Goal: Information Seeking & Learning: Learn about a topic

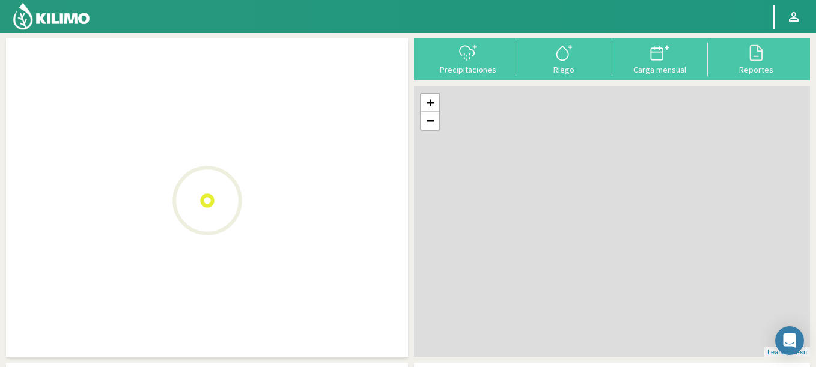
scroll to position [69, 0]
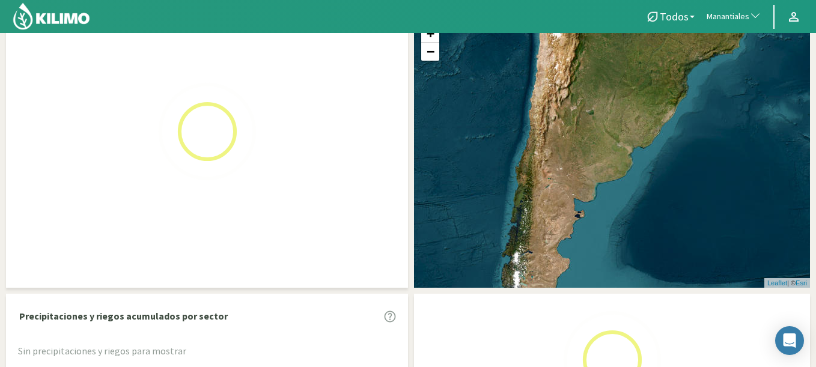
click at [735, 16] on span "Manantiales" at bounding box center [728, 17] width 43 height 12
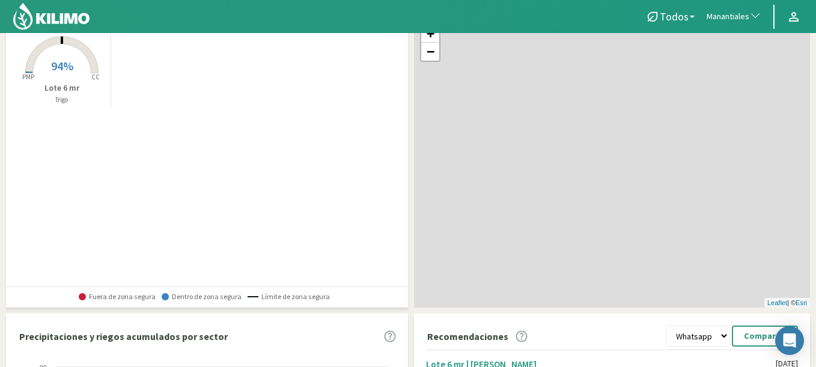
scroll to position [358, 0]
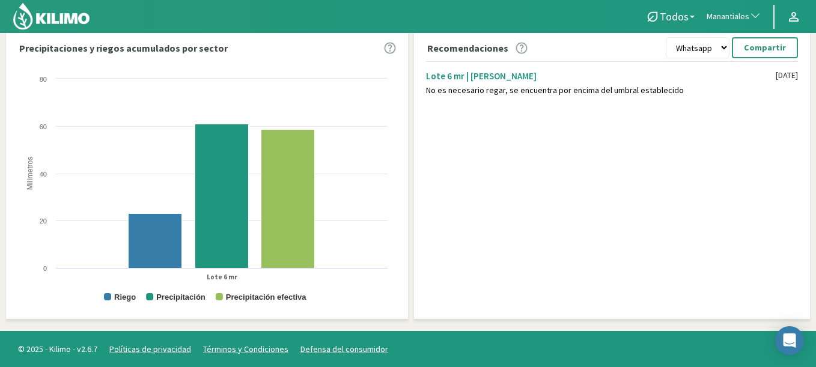
click at [716, 15] on span "Manantiales" at bounding box center [728, 17] width 43 height 12
type input "beira"
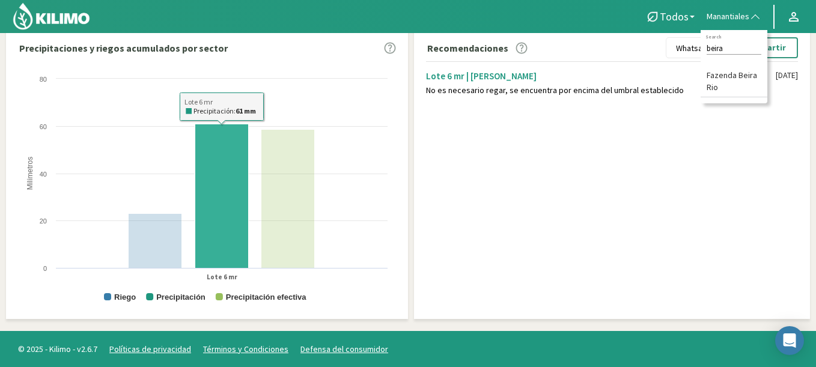
scroll to position [0, 0]
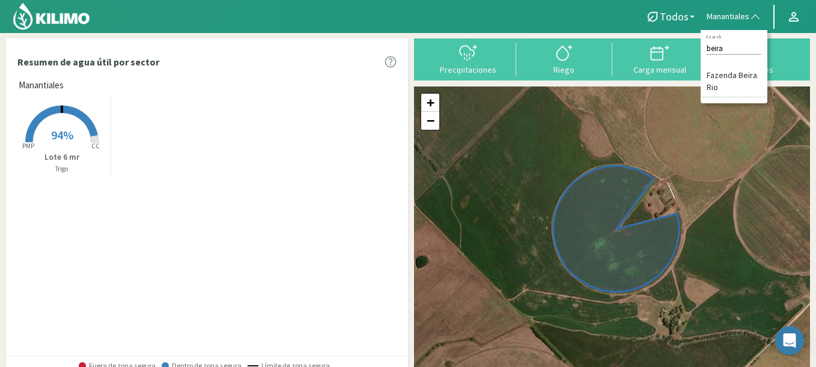
click at [99, 139] on rect at bounding box center [62, 144] width 96 height 96
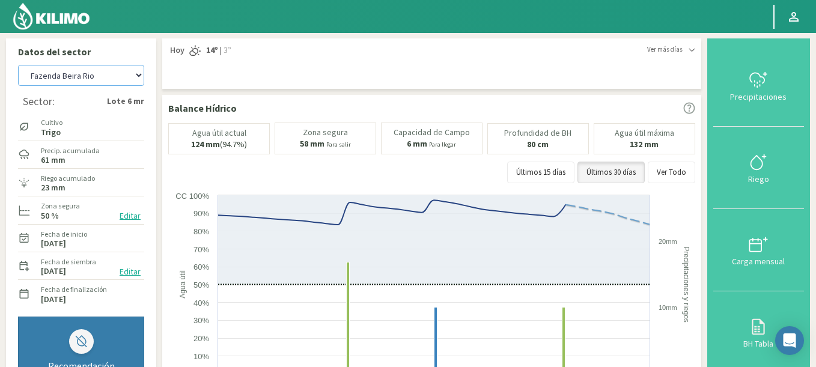
click at [18, 65] on select "Agr. Cardonal Agr. El Carmelo Agrícola Bakia Agrícola Bakia - IC Agrícola Exser…" at bounding box center [81, 75] width 126 height 21
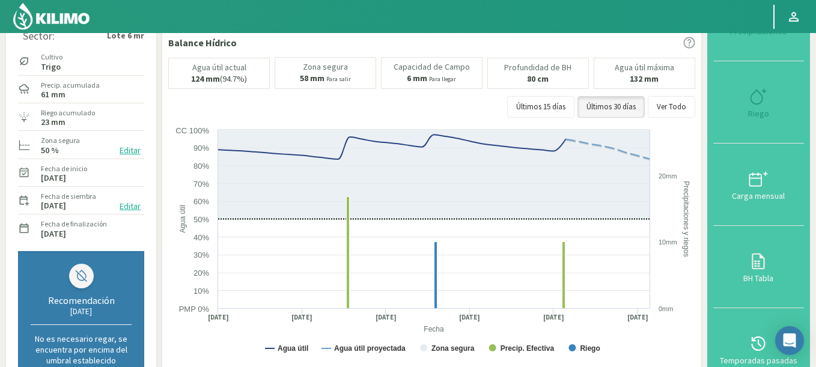
scroll to position [72, 0]
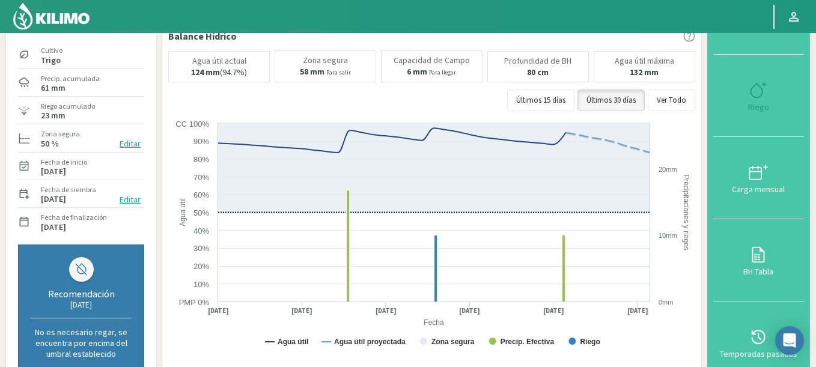
select select "382: Object"
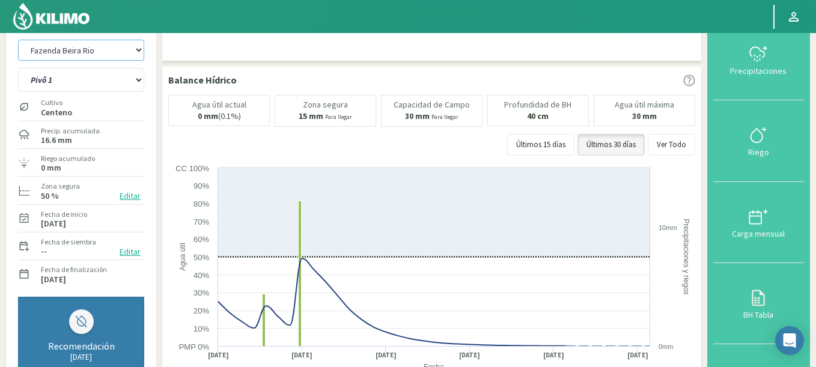
scroll to position [0, 0]
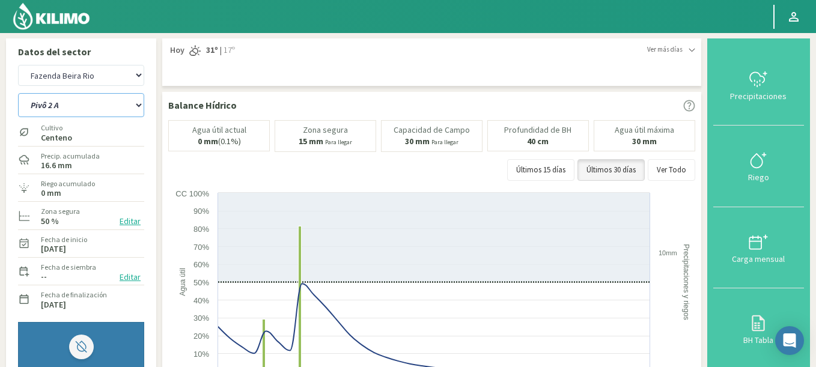
click at [18, 93] on select "Pivô 1 Pivô 2 A Pivô 2 B Pivô 3" at bounding box center [81, 105] width 126 height 24
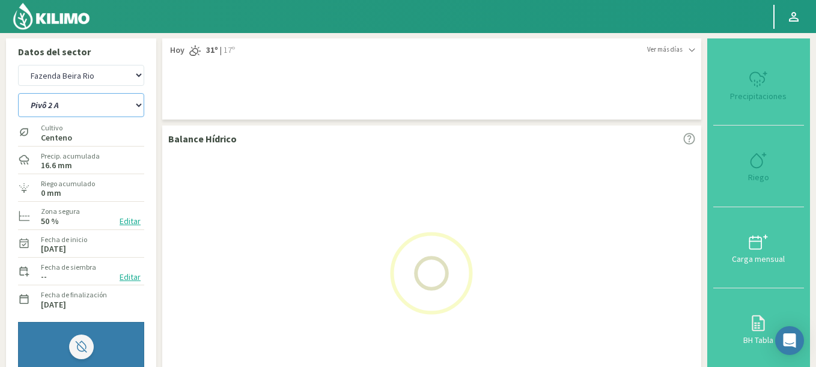
select select "0: Object"
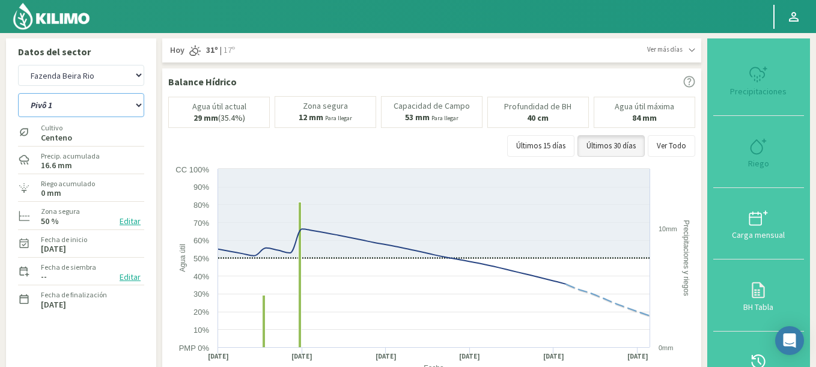
select select "662: Object"
select select "5: Object"
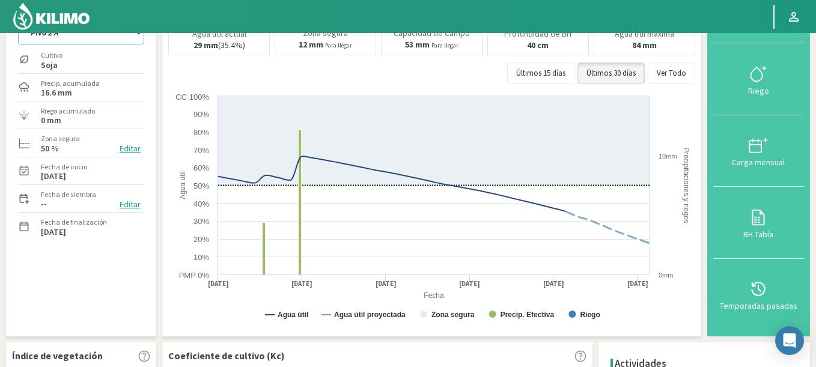
scroll to position [64, 0]
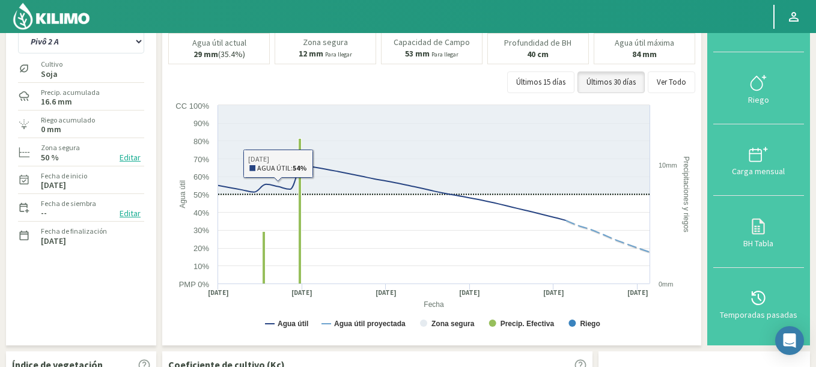
click at [69, 8] on img at bounding box center [51, 16] width 79 height 29
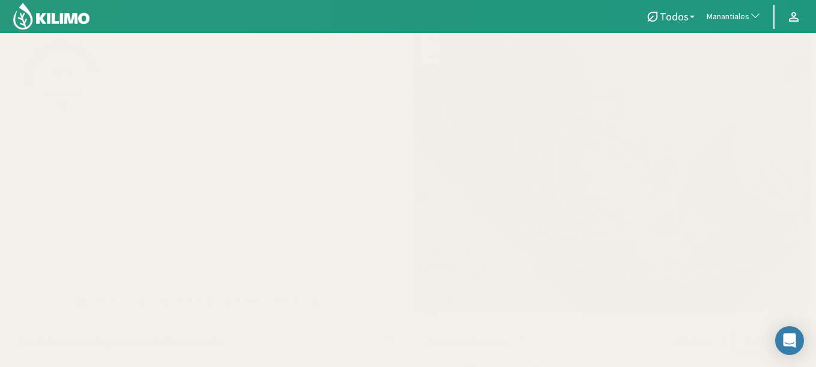
click at [726, 4] on button "Manantiales" at bounding box center [734, 17] width 67 height 26
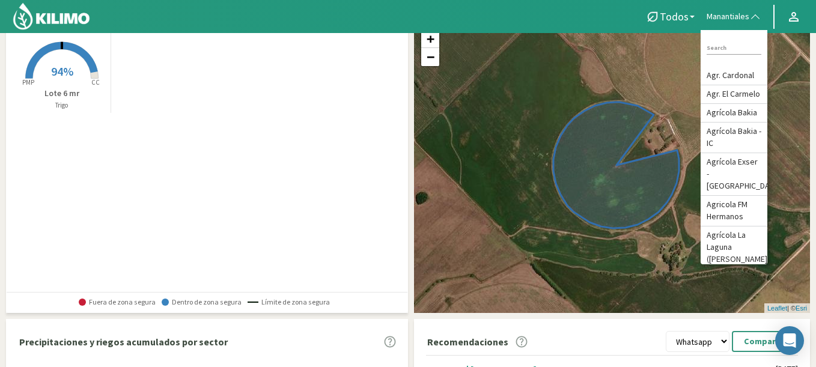
click at [240, 112] on div "Created with Highcharts 9.2.2 PMP CC 94% Lote 6 mr Trigo" at bounding box center [210, 72] width 395 height 87
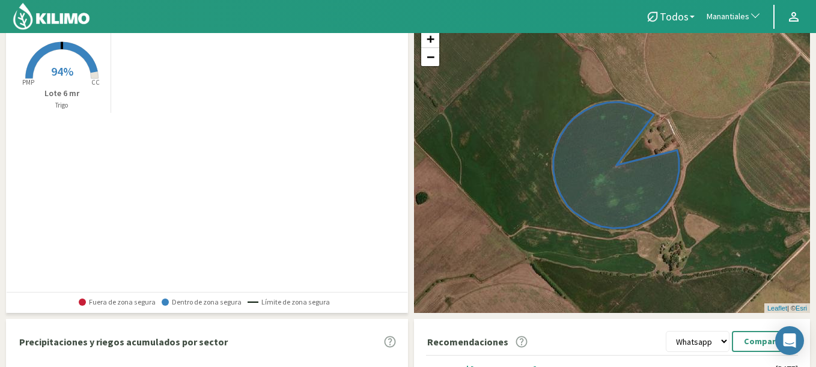
click at [104, 86] on rect at bounding box center [62, 80] width 96 height 96
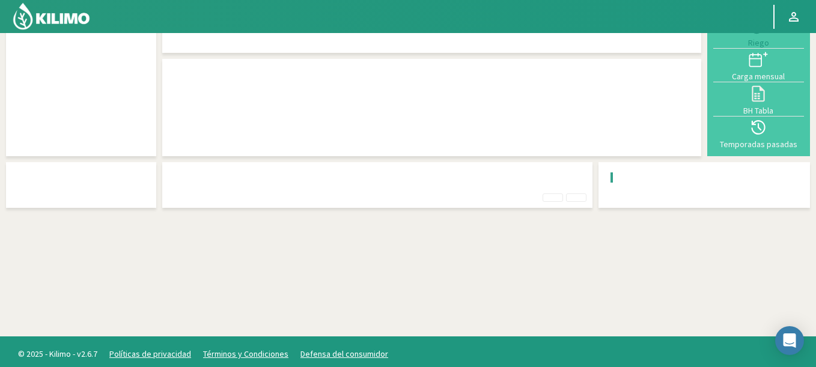
click at [85, 73] on div at bounding box center [81, 65] width 138 height 169
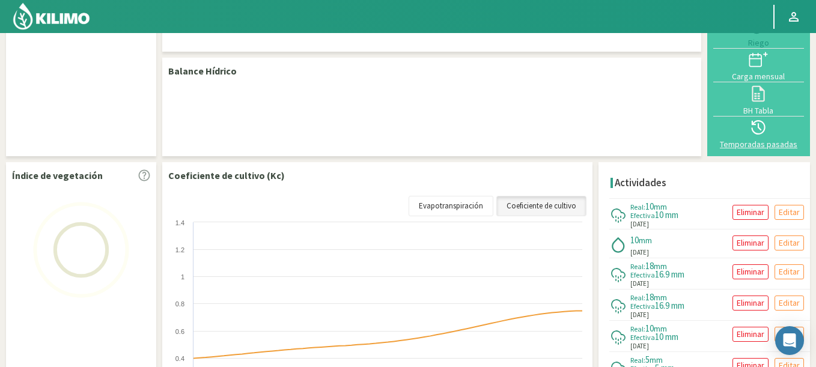
click at [750, 136] on icon at bounding box center [758, 127] width 19 height 19
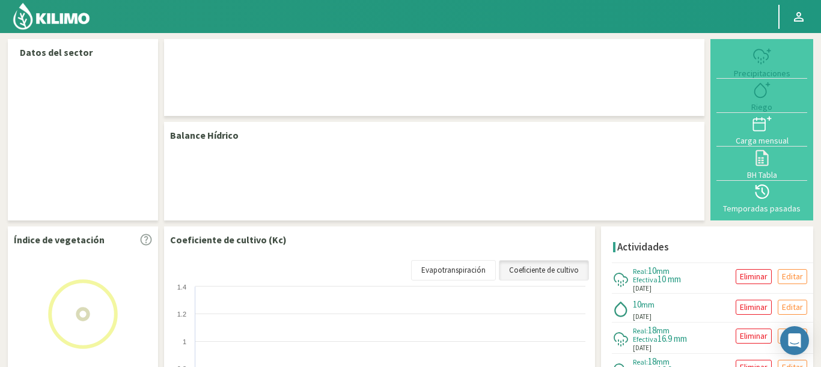
select select "210: Object"
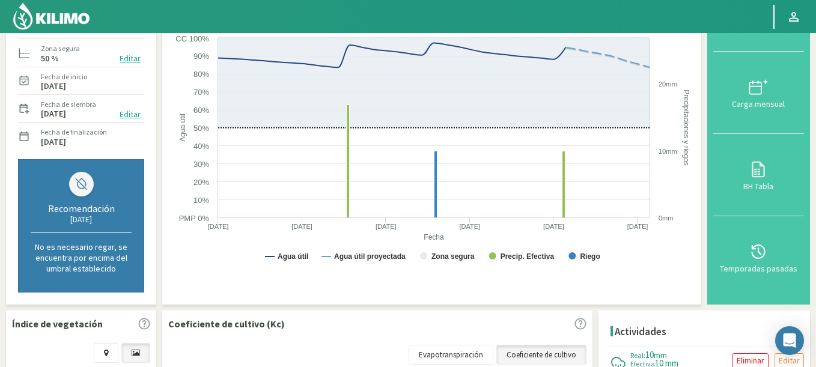
scroll to position [288, 0]
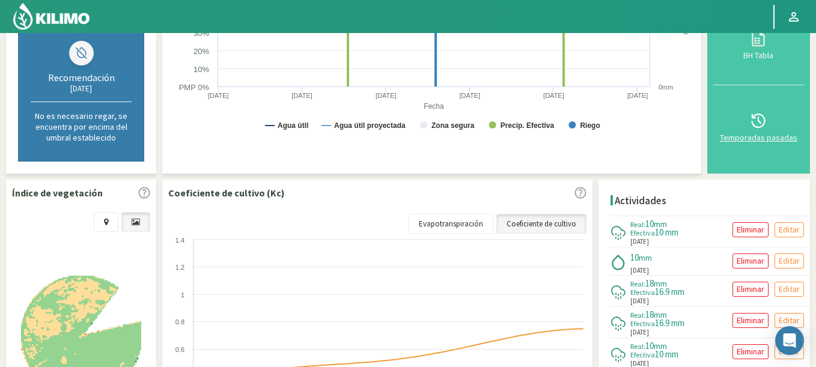
click at [761, 133] on div "Temporadas pasadas" at bounding box center [759, 137] width 84 height 8
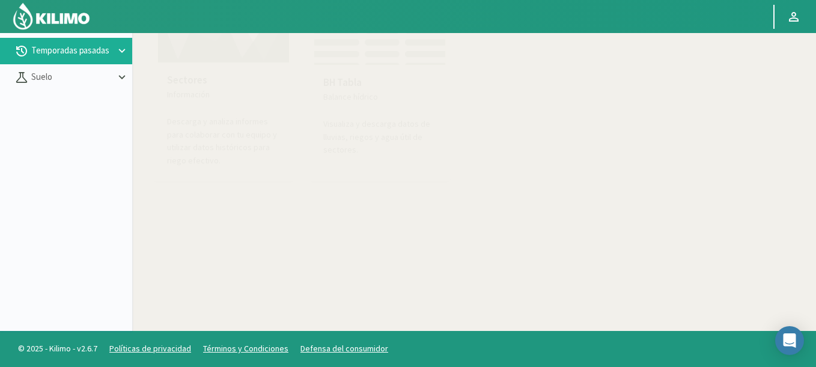
scroll to position [69, 0]
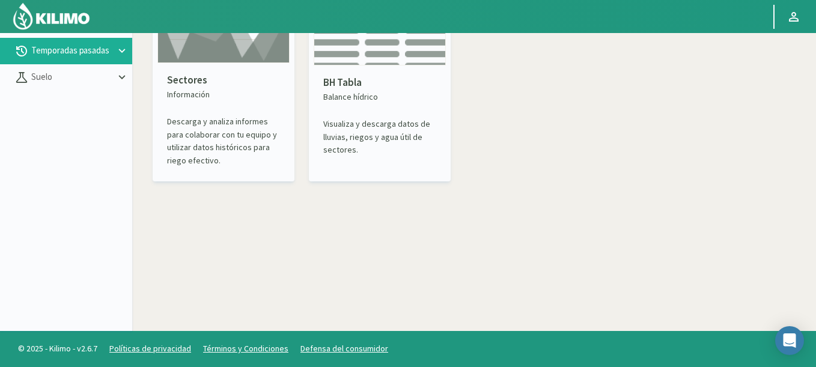
click at [252, 64] on div "Sectores Información Descarga y analiza informes para colaborar con tu equipo y…" at bounding box center [223, 120] width 132 height 114
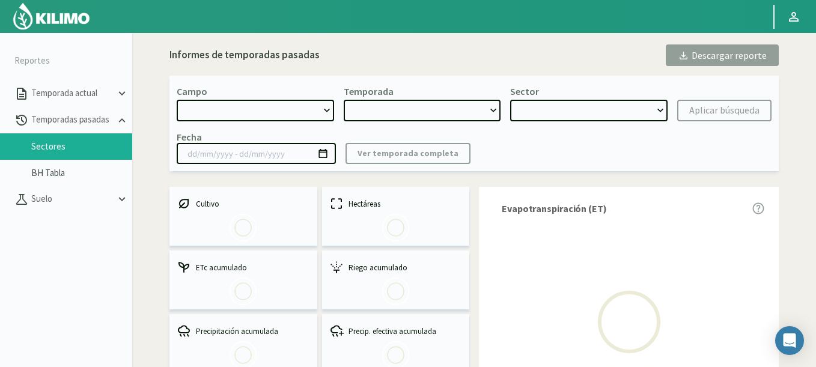
drag, startPoint x: 317, startPoint y: 112, endPoint x: 324, endPoint y: 113, distance: 7.8
click at [324, 113] on select at bounding box center [255, 111] width 157 height 22
select select "0: Object"
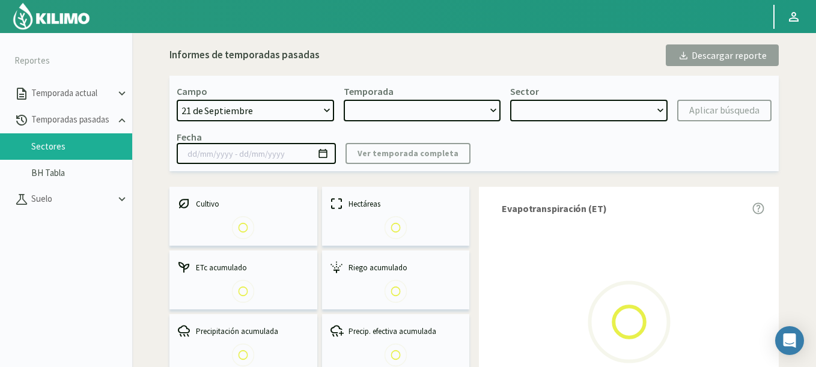
type input "[DATE] - [DATE]"
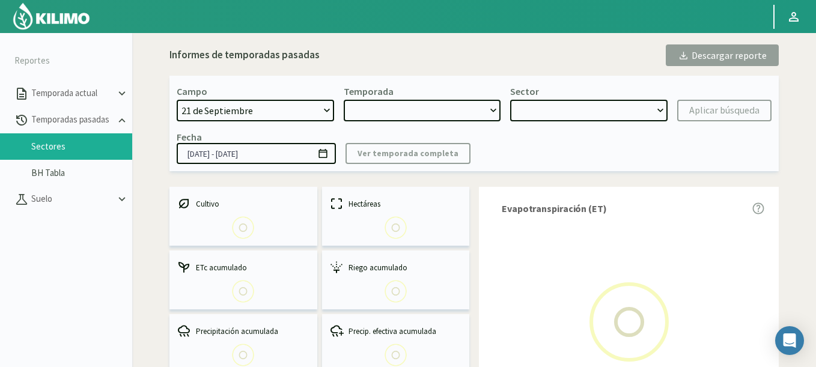
select select "0: 2023"
select select "0: Object"
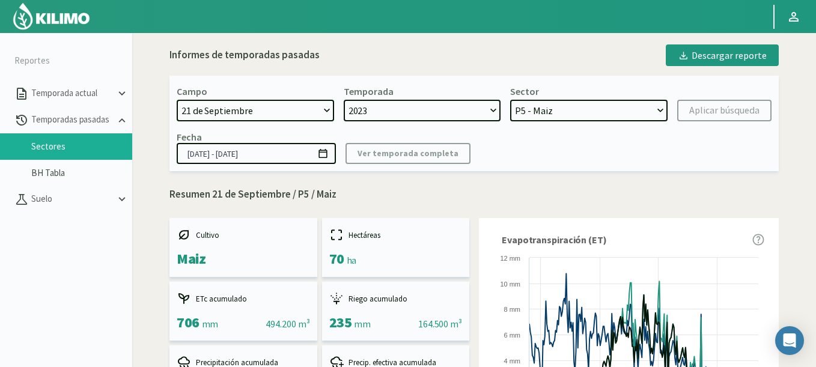
drag, startPoint x: 297, startPoint y: 96, endPoint x: 297, endPoint y: 109, distance: 13.8
click at [297, 96] on div "Campo 21 de Septiembre 8 Fuegos Acograpes - Ag. [PERSON_NAME] - Ag. [GEOGRAPHIC…" at bounding box center [255, 103] width 157 height 36
select select "1630: Object"
click at [177, 100] on select "21 de Septiembre 8 Fuegos Acograpes - Ag. [PERSON_NAME] - Ag. [GEOGRAPHIC_DATA]…" at bounding box center [255, 111] width 157 height 22
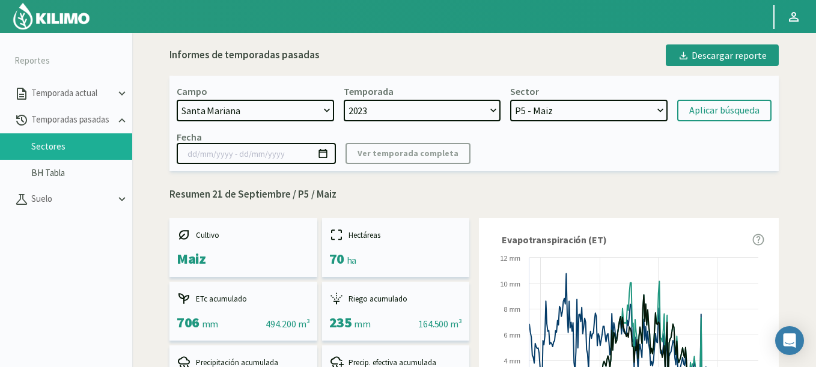
select select
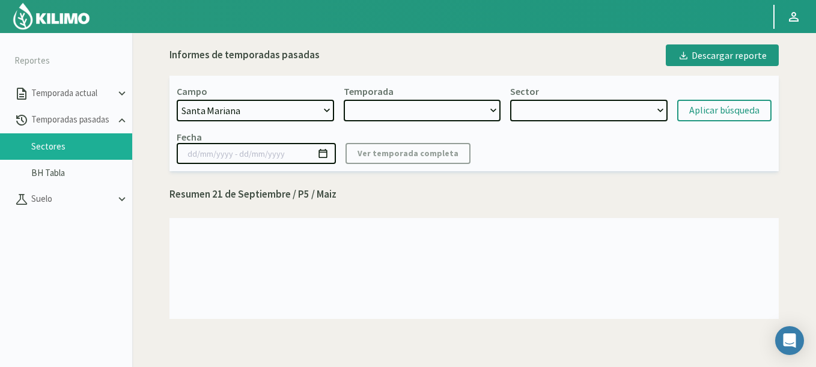
select select "2: 2024"
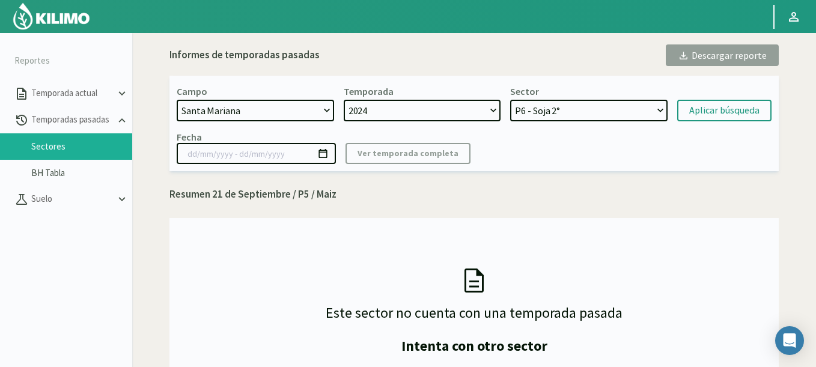
click at [563, 114] on select "P6 - Soja 2° P8 - Maiz 2° P3 - Maiz 2° P7 - Maiz 1° P1 - [GEOGRAPHIC_DATA] 1º" at bounding box center [588, 111] width 157 height 22
select select "8: Object"
click at [510, 100] on select "P6 - Soja 2° P8 - Maiz 2° P3 - Maiz 2° P7 - Maiz 1° P1 - [GEOGRAPHIC_DATA] 1º" at bounding box center [588, 111] width 157 height 22
click at [698, 115] on div "Aplicar búsqueda" at bounding box center [724, 110] width 70 height 14
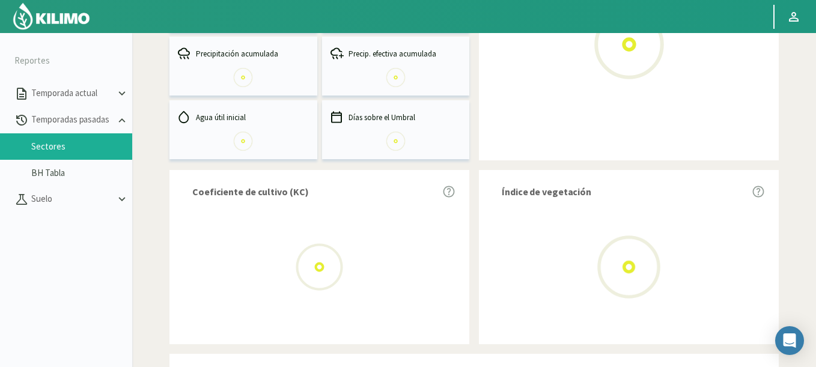
scroll to position [288, 0]
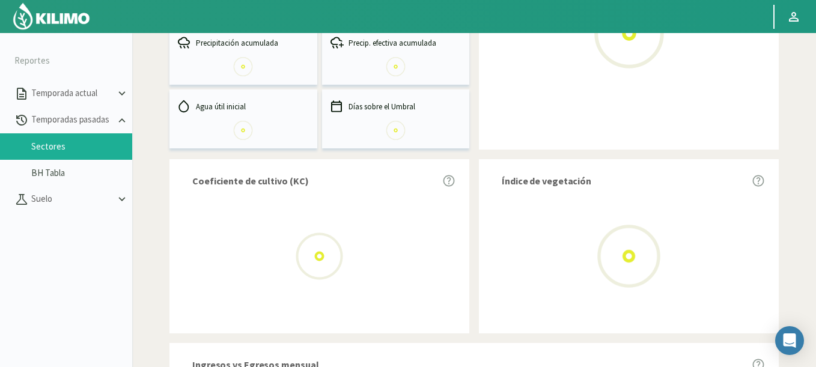
type input "[DATE] - [DATE]"
select select "1630: Object"
select select "0: 2024"
select select "1: Object"
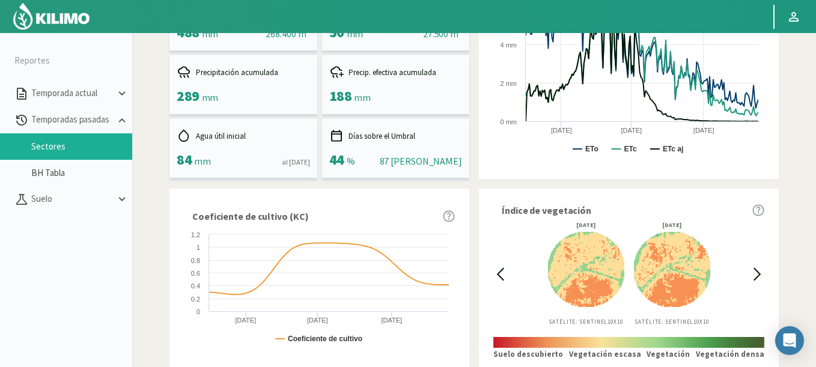
scroll to position [392, 0]
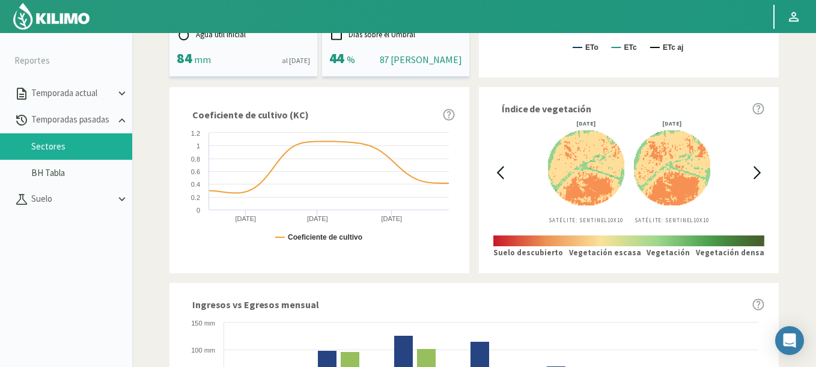
click at [496, 172] on icon at bounding box center [500, 173] width 14 height 14
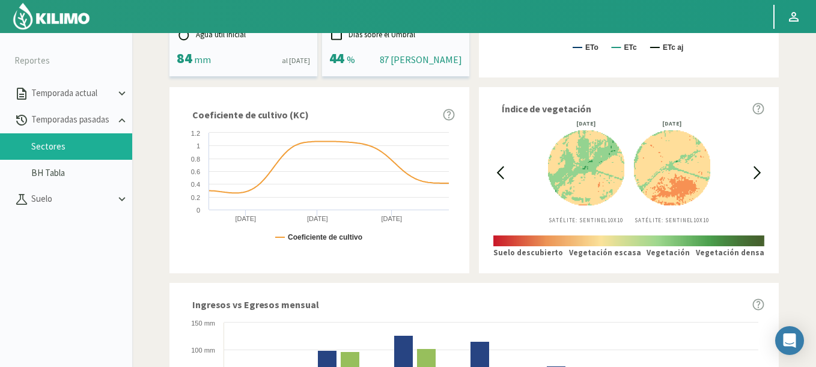
click at [496, 172] on icon at bounding box center [500, 173] width 14 height 14
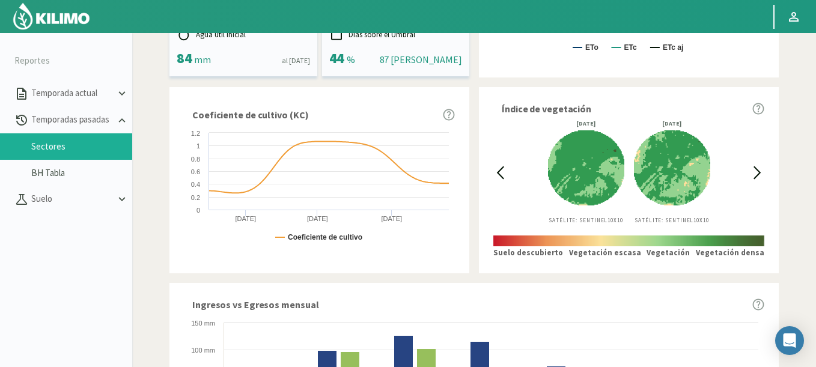
click at [496, 173] on icon at bounding box center [500, 173] width 14 height 14
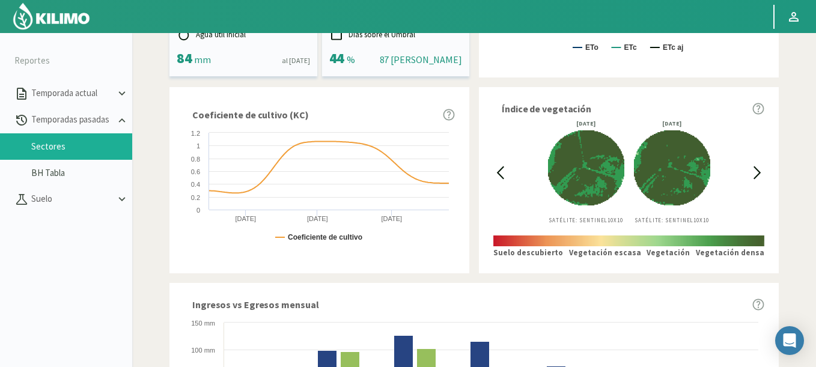
click at [763, 165] on div at bounding box center [757, 172] width 14 height 103
click at [757, 167] on icon at bounding box center [757, 173] width 14 height 14
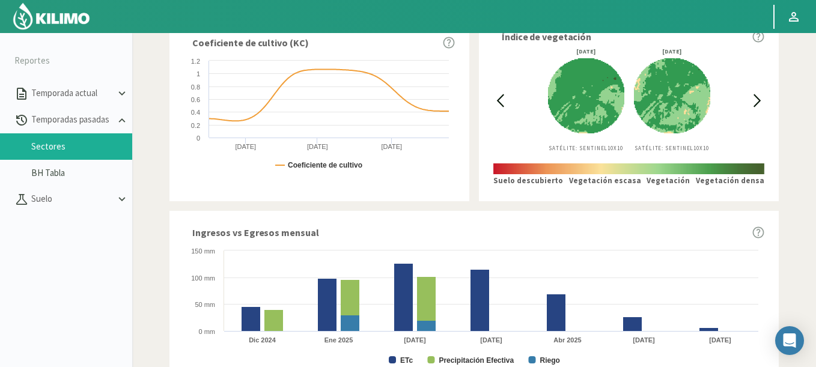
scroll to position [103, 0]
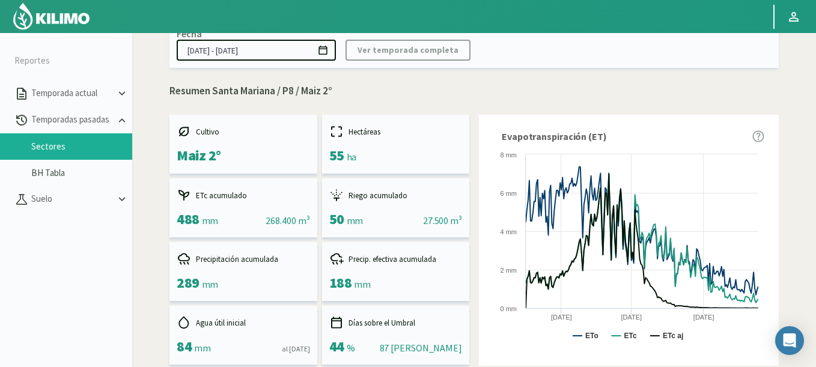
click at [324, 53] on icon at bounding box center [322, 49] width 11 height 11
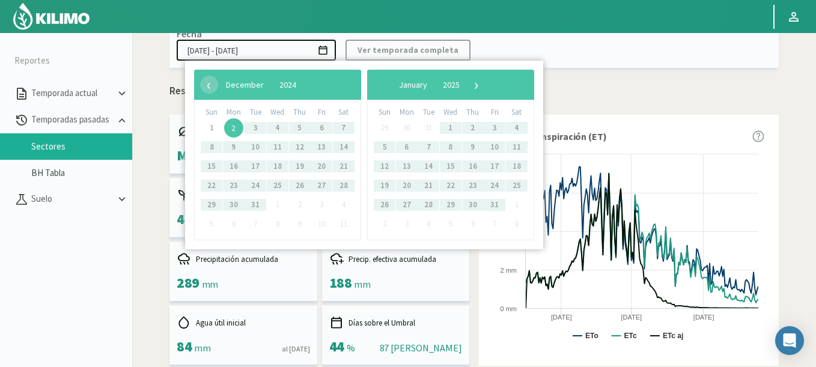
click at [234, 132] on span "2" at bounding box center [233, 127] width 19 height 19
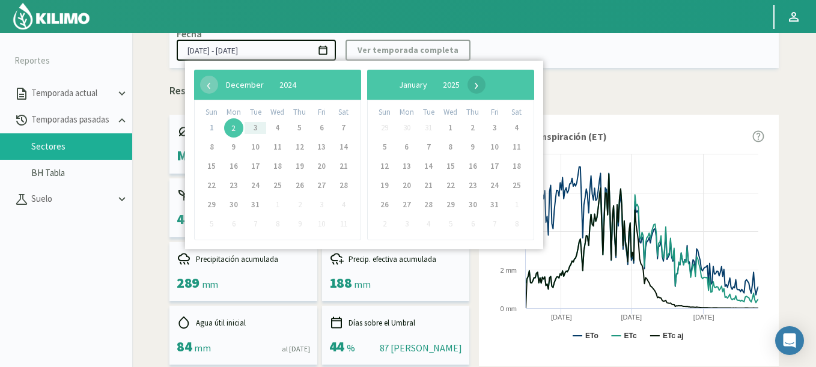
click at [486, 90] on span "›" at bounding box center [476, 85] width 18 height 18
click at [489, 90] on span "›" at bounding box center [480, 85] width 18 height 18
click at [473, 90] on span "›" at bounding box center [464, 85] width 18 height 18
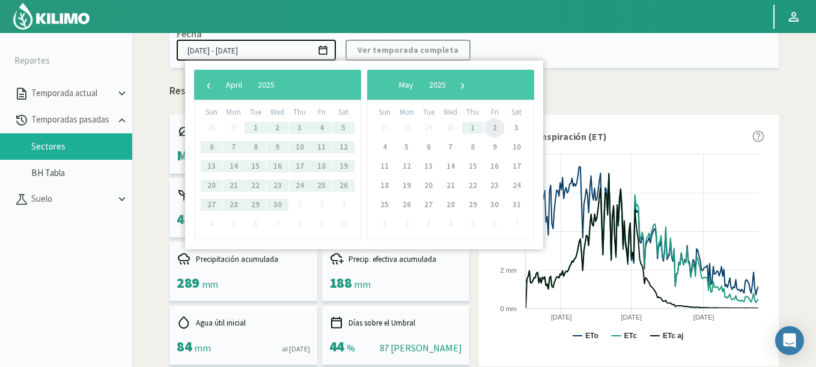
click at [493, 128] on span "2" at bounding box center [494, 127] width 19 height 19
type input "[DATE] - [DATE]"
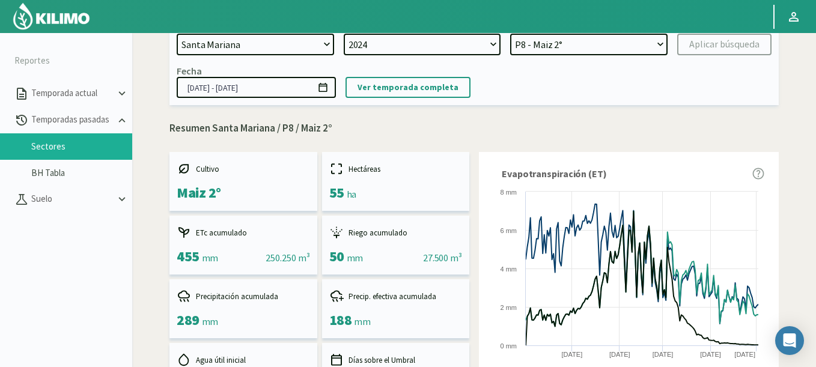
scroll to position [0, 0]
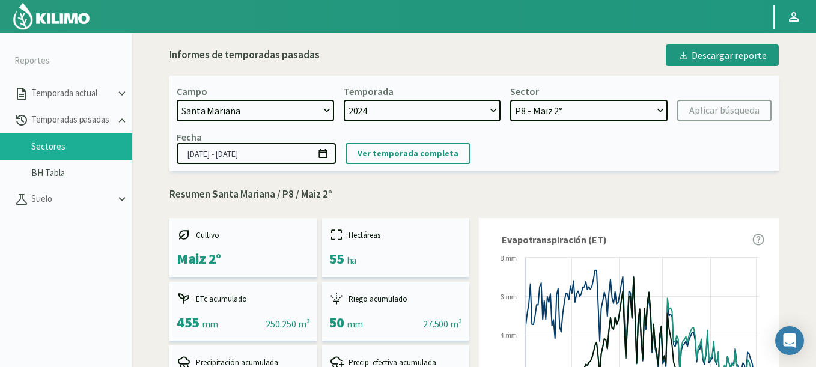
select select "565: Object"
click at [177, 100] on select "21 de Septiembre 8 Fuegos Acograpes - Ag. [PERSON_NAME] - Ag. [GEOGRAPHIC_DATA]…" at bounding box center [255, 111] width 157 height 22
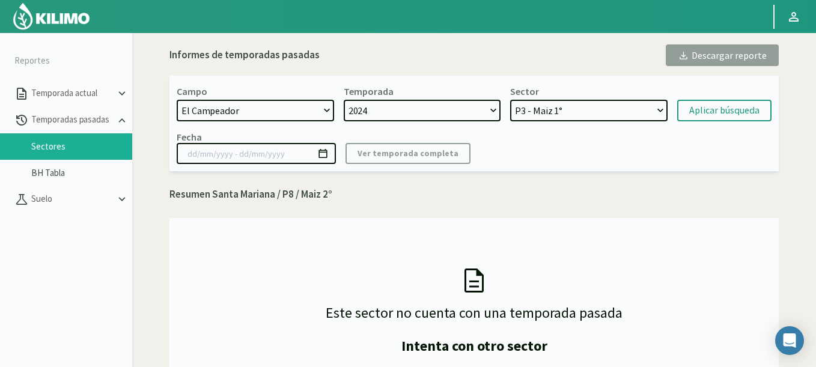
click at [479, 106] on select "2024" at bounding box center [422, 111] width 157 height 22
select select "6: Object"
click at [510, 100] on select "P3 - Maiz 1° P1 - Maiz 1°" at bounding box center [588, 111] width 157 height 22
click at [704, 112] on div "Aplicar búsqueda" at bounding box center [724, 110] width 70 height 14
type input "[DATE] - [DATE]"
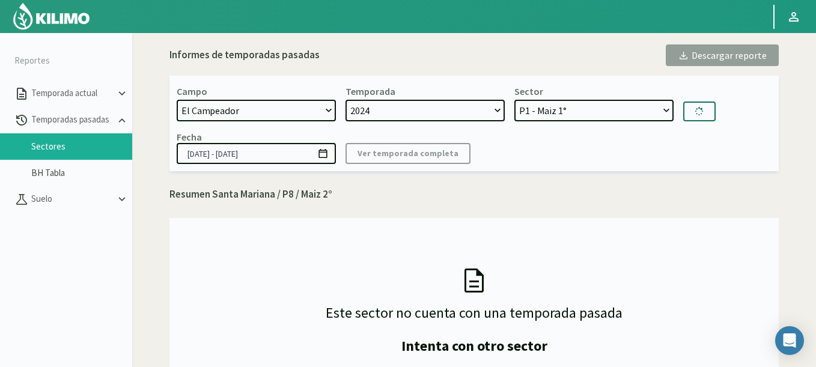
select select "8: Object"
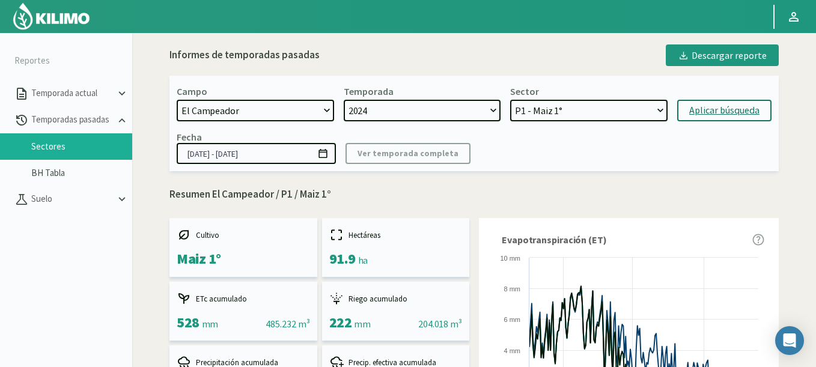
click at [324, 157] on icon at bounding box center [322, 153] width 11 height 11
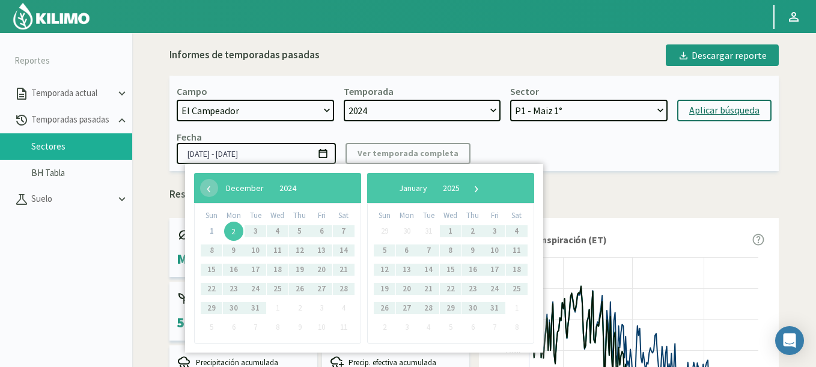
click at [232, 233] on span "2" at bounding box center [233, 231] width 19 height 19
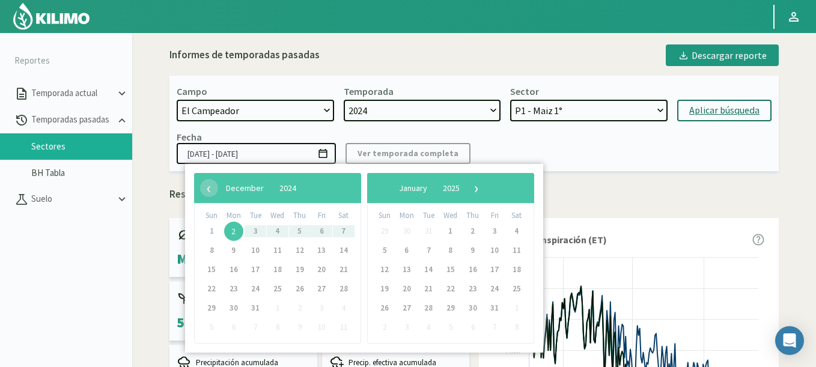
click at [574, 153] on div "Fecha [DATE] - [DATE] Ver temporada completa" at bounding box center [474, 147] width 595 height 33
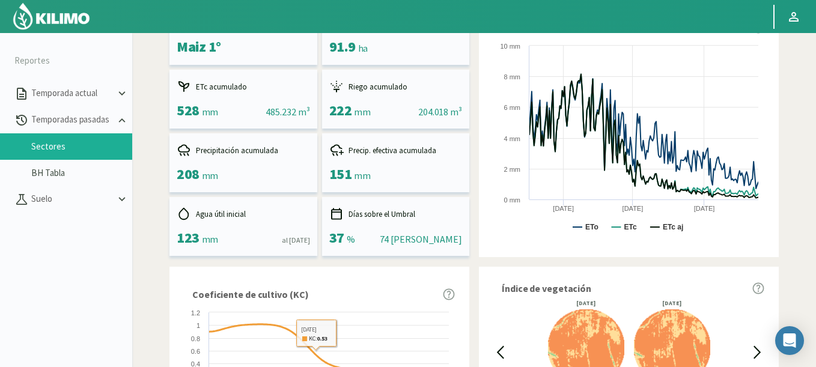
scroll to position [72, 0]
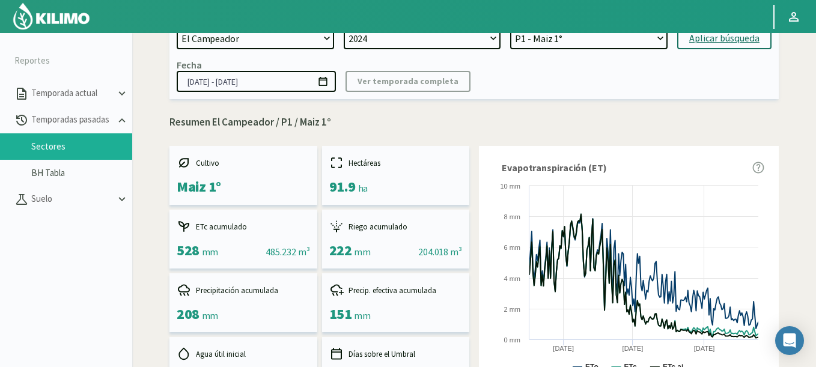
click at [326, 84] on icon at bounding box center [322, 81] width 11 height 11
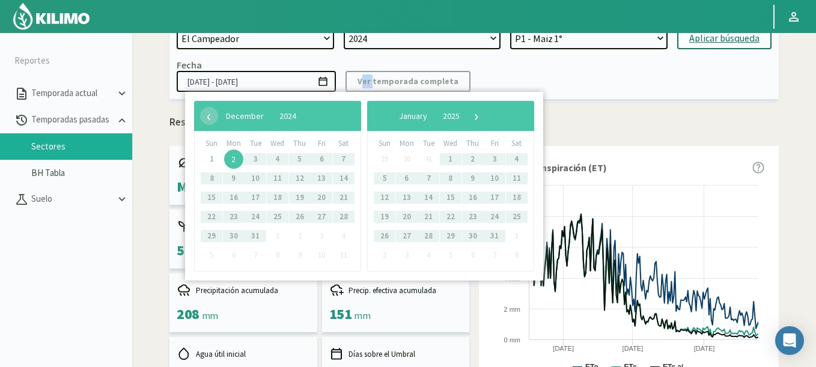
click at [326, 84] on icon at bounding box center [322, 81] width 11 height 11
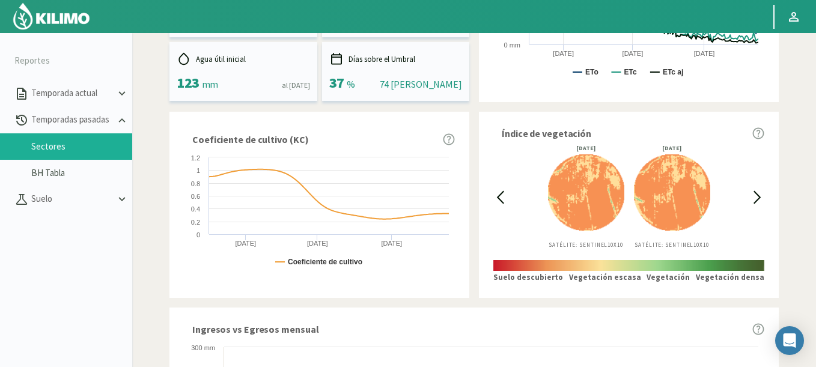
scroll to position [288, 0]
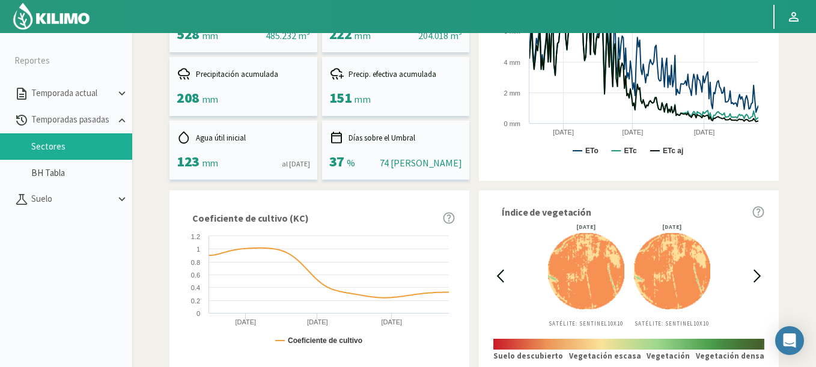
click at [504, 272] on icon at bounding box center [500, 276] width 14 height 14
click at [503, 272] on icon at bounding box center [501, 275] width 6 height 11
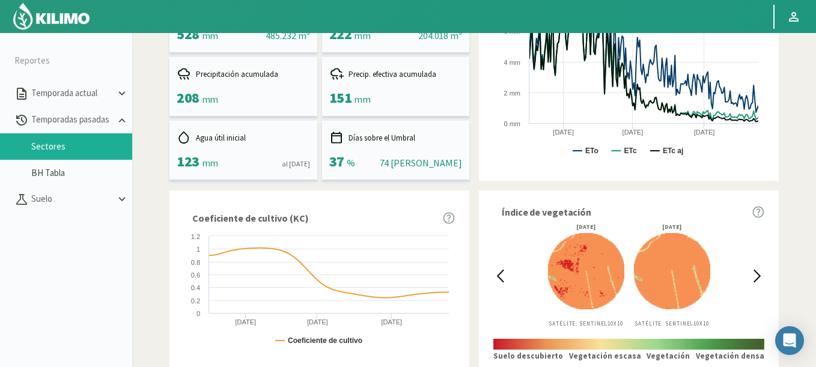
click at [503, 272] on icon at bounding box center [501, 275] width 6 height 11
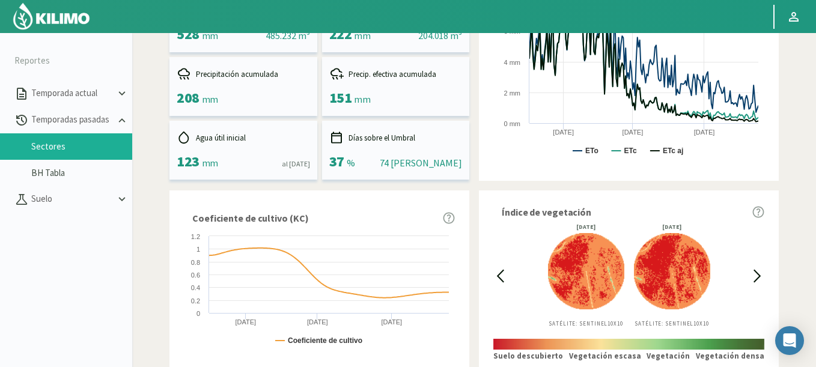
click at [503, 272] on icon at bounding box center [501, 275] width 6 height 11
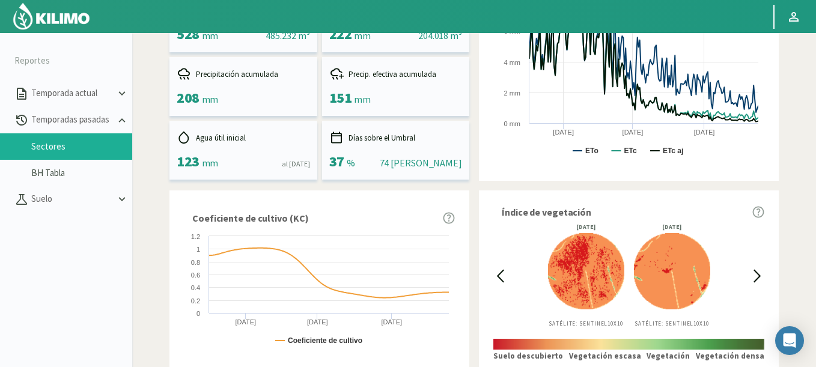
click at [503, 272] on icon at bounding box center [501, 275] width 6 height 11
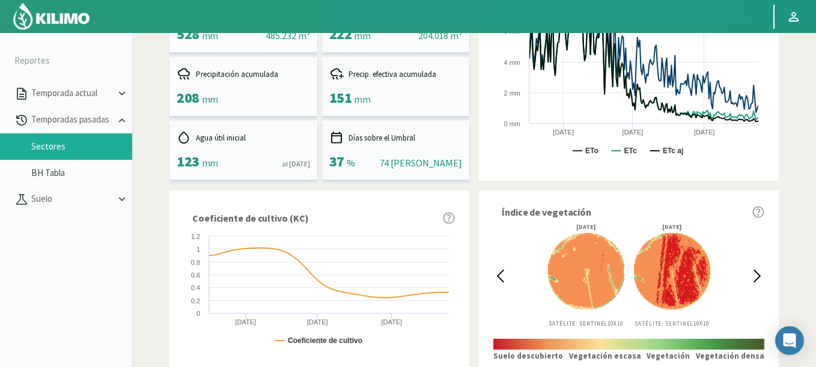
click at [502, 272] on icon at bounding box center [501, 275] width 6 height 11
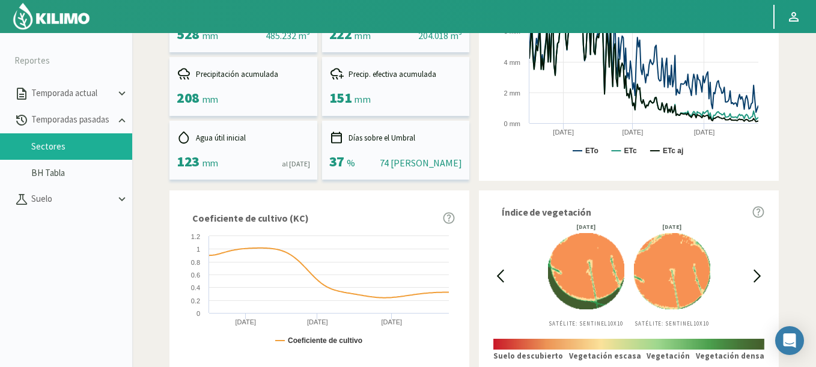
click at [502, 272] on icon at bounding box center [501, 275] width 6 height 11
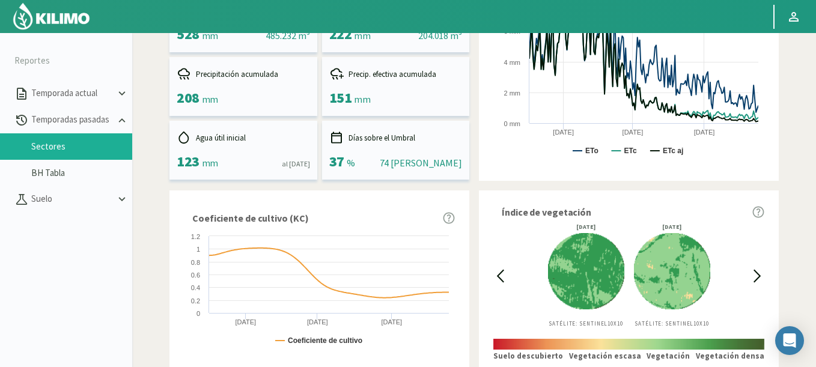
click at [504, 275] on icon at bounding box center [500, 276] width 14 height 14
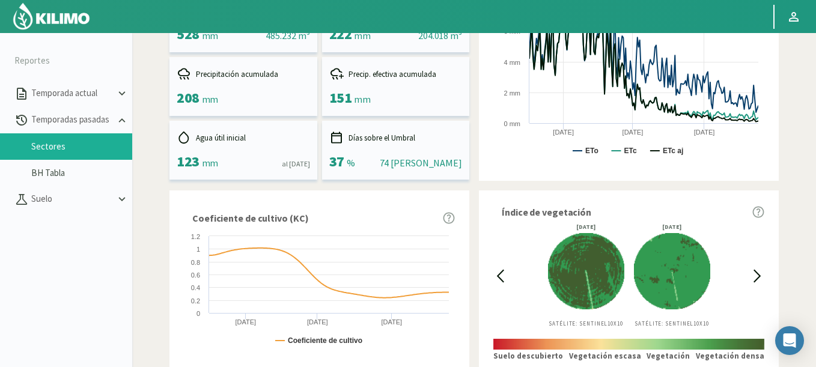
click at [755, 272] on icon at bounding box center [757, 276] width 14 height 14
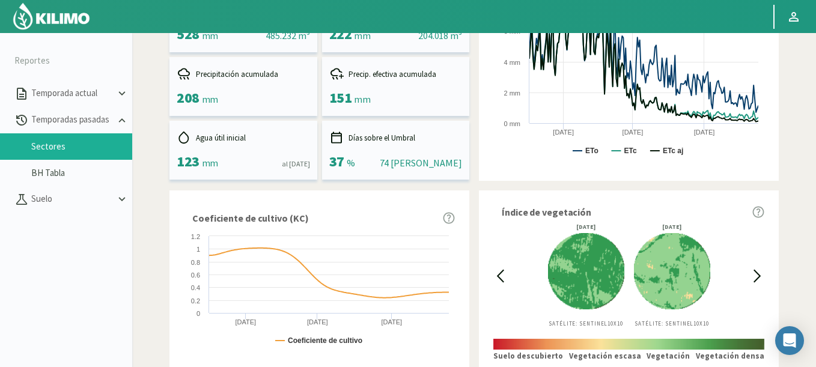
click at [755, 272] on icon at bounding box center [757, 275] width 6 height 11
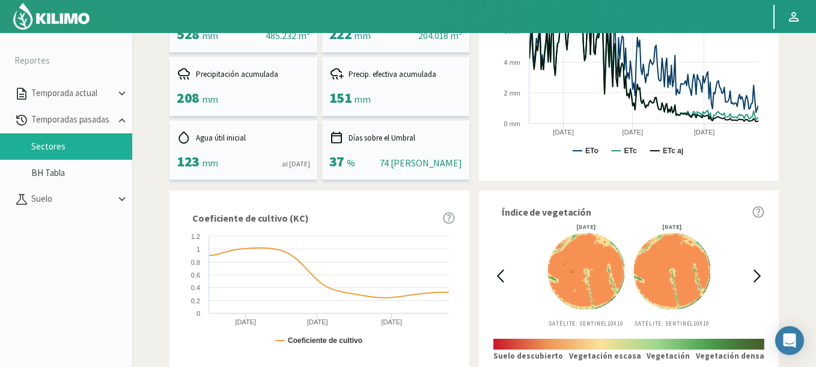
click at [755, 272] on icon at bounding box center [757, 275] width 6 height 11
click at [506, 276] on icon at bounding box center [500, 276] width 14 height 14
click at [758, 276] on icon at bounding box center [757, 276] width 14 height 14
click at [498, 273] on icon at bounding box center [500, 276] width 14 height 14
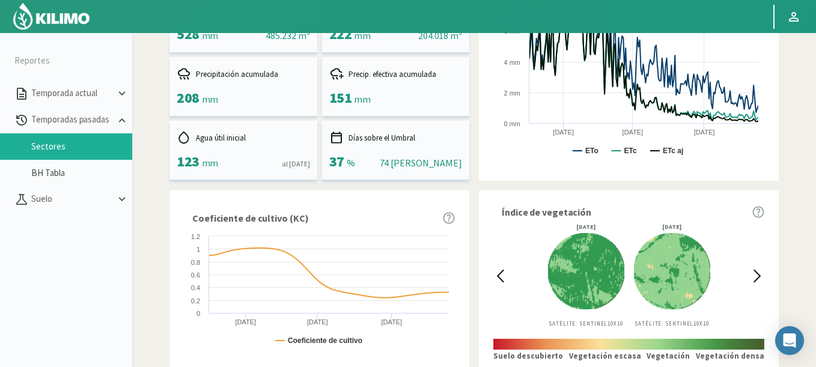
click at [750, 272] on icon at bounding box center [757, 276] width 14 height 14
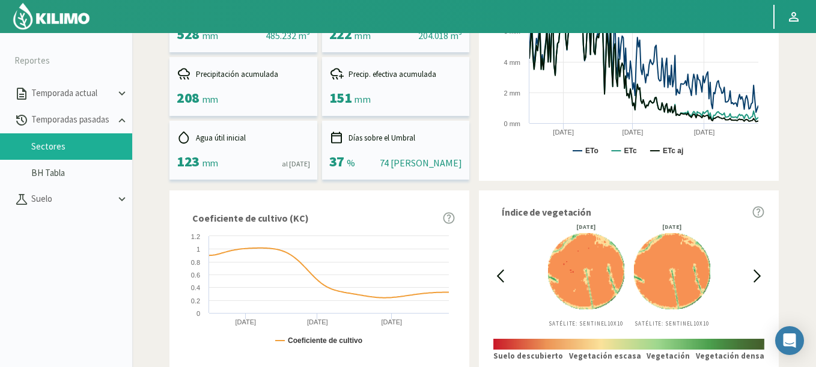
click at [502, 273] on icon at bounding box center [500, 276] width 14 height 14
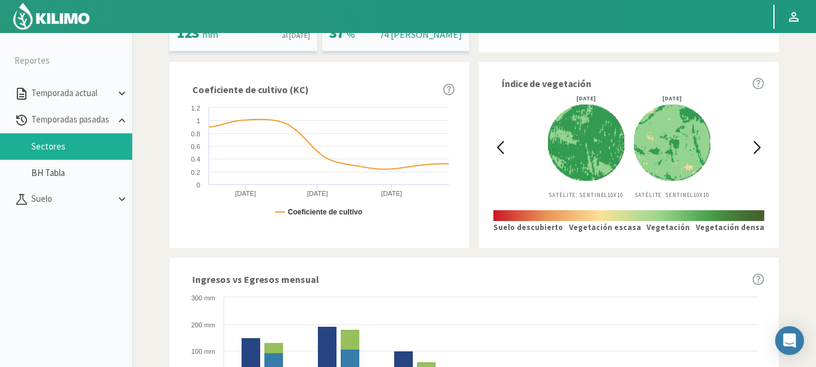
scroll to position [334, 0]
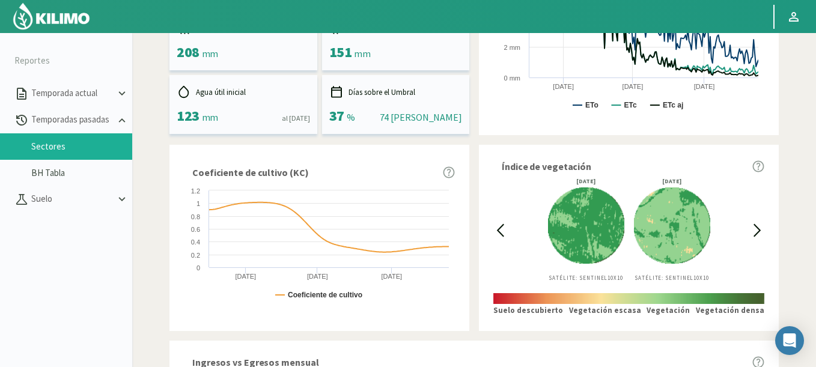
click at [499, 234] on icon at bounding box center [500, 231] width 14 height 14
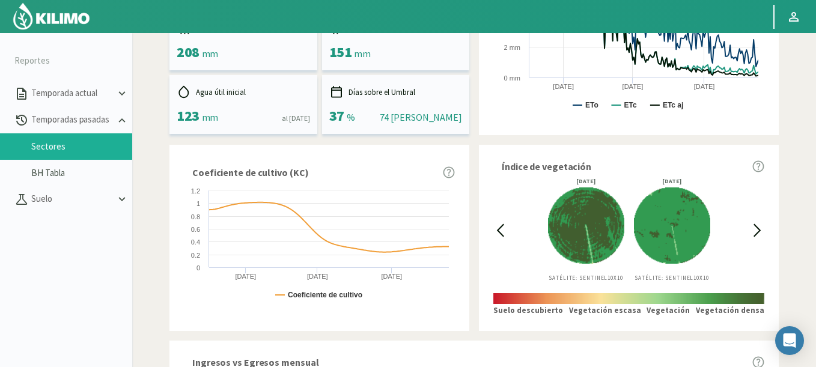
click at [752, 227] on icon at bounding box center [757, 231] width 14 height 14
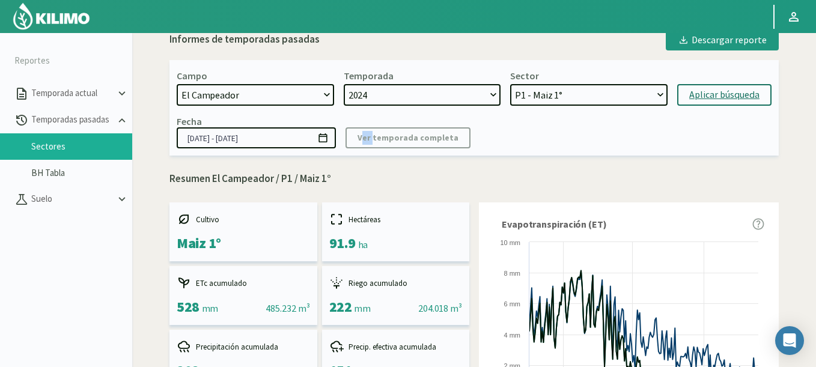
scroll to position [0, 0]
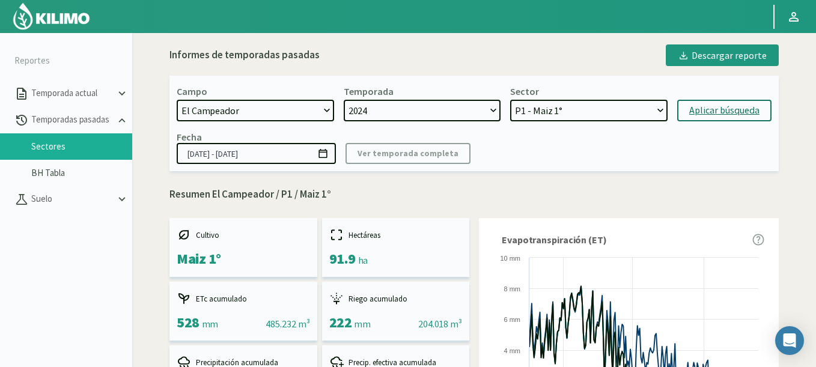
click at [321, 153] on icon at bounding box center [322, 153] width 8 height 9
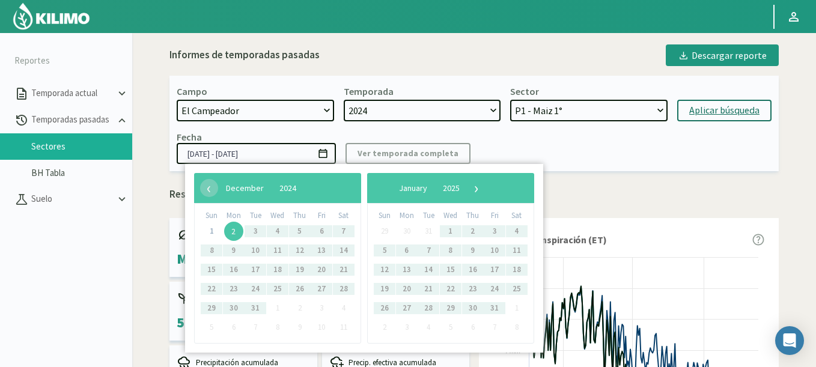
click at [235, 230] on span "2" at bounding box center [233, 231] width 19 height 19
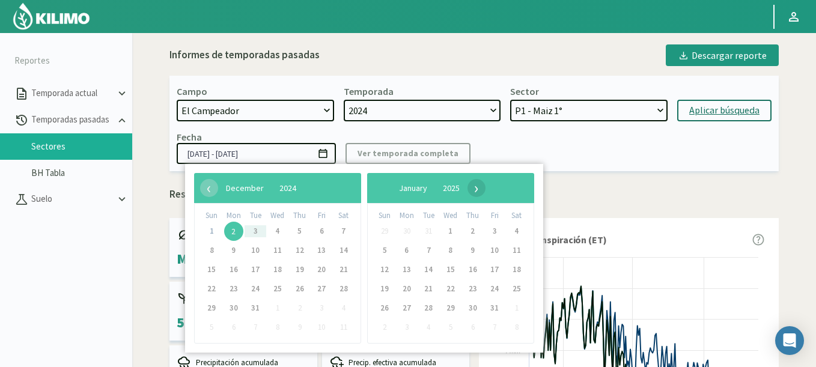
click at [486, 191] on span "›" at bounding box center [476, 188] width 18 height 18
click at [489, 191] on span "›" at bounding box center [480, 188] width 18 height 18
click at [479, 191] on span "›" at bounding box center [470, 188] width 18 height 18
click at [212, 186] on span "‹" at bounding box center [209, 188] width 18 height 18
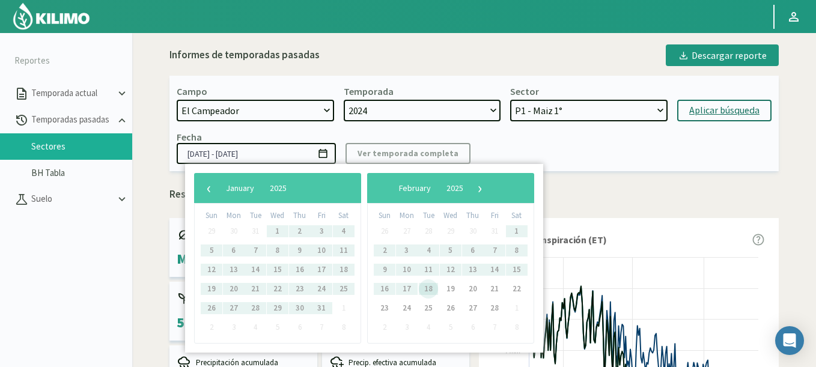
click at [427, 287] on span "18" at bounding box center [428, 288] width 19 height 19
type input "[DATE] - [DATE]"
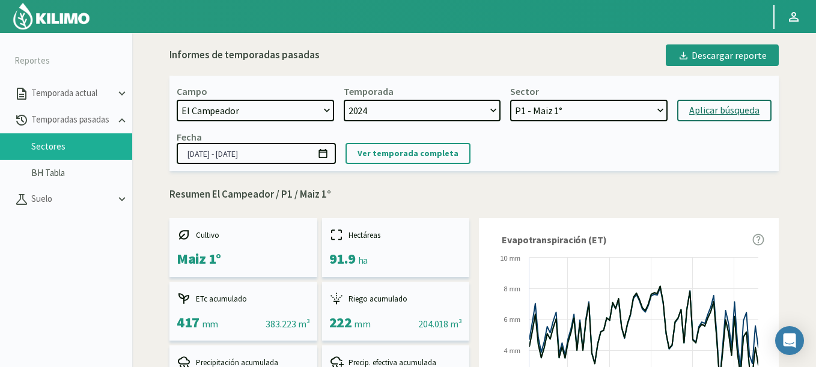
select select "7: Object"
click at [510, 100] on select "P3 - Maiz 1° P1 - Maiz 1°" at bounding box center [588, 111] width 157 height 22
click at [684, 114] on button "Aplicar búsqueda" at bounding box center [724, 111] width 94 height 22
type input "[DATE] - [DATE]"
select select "9: Object"
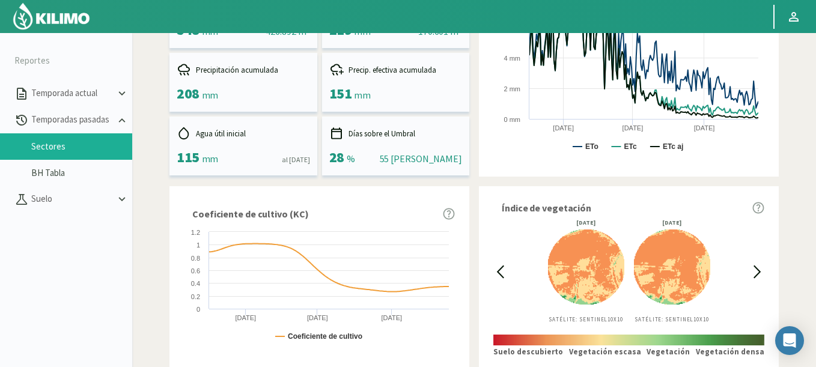
scroll to position [288, 0]
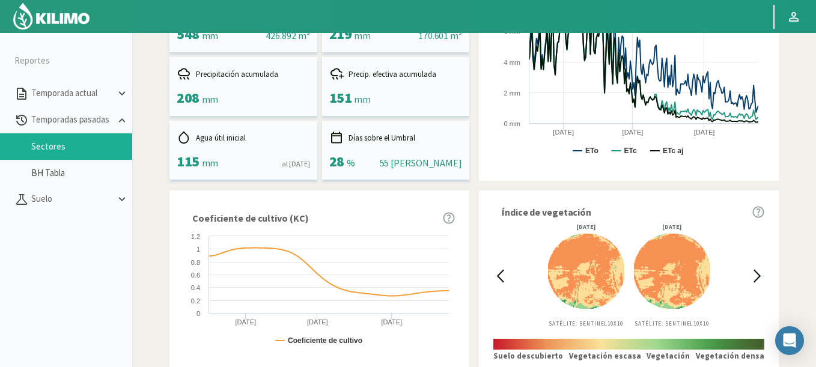
click at [498, 279] on icon at bounding box center [500, 276] width 14 height 14
click at [498, 278] on icon at bounding box center [500, 276] width 14 height 14
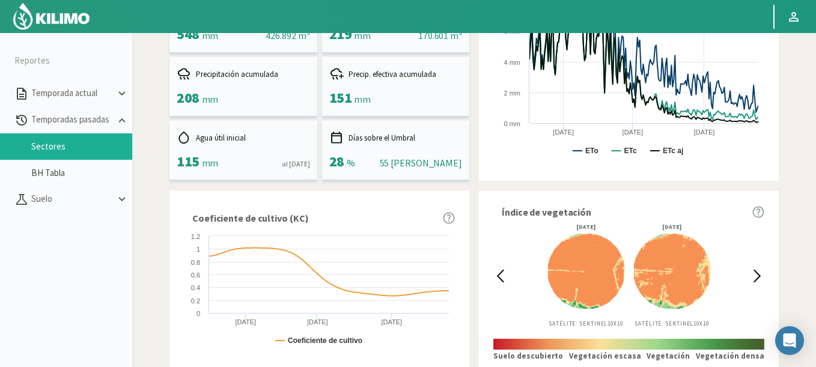
click at [498, 278] on icon at bounding box center [500, 276] width 14 height 14
click at [501, 274] on icon at bounding box center [501, 275] width 6 height 11
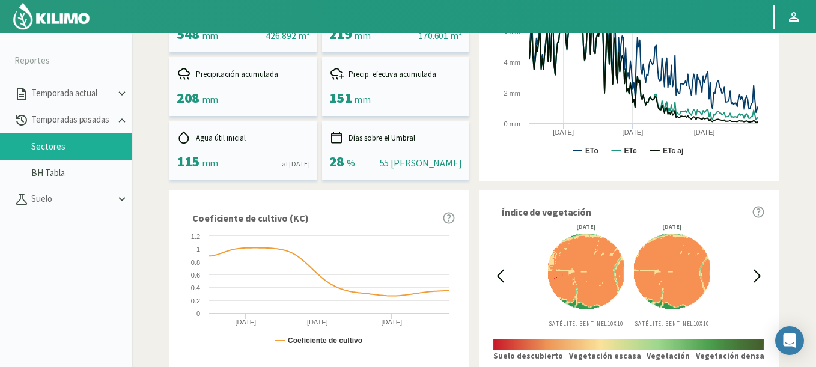
click at [501, 274] on icon at bounding box center [501, 275] width 6 height 11
click at [500, 274] on icon at bounding box center [501, 275] width 6 height 11
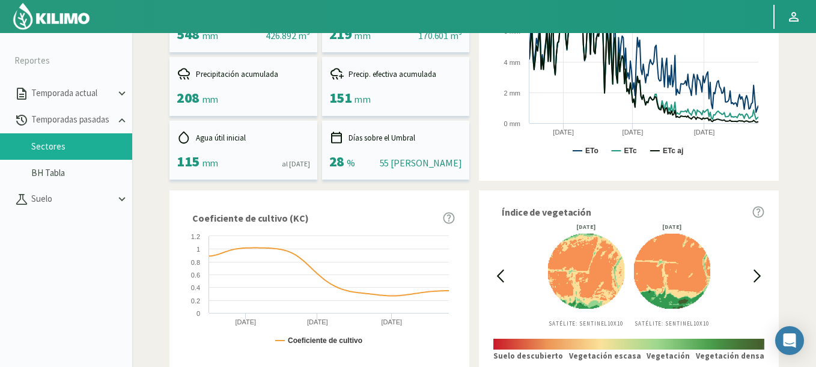
click at [499, 274] on icon at bounding box center [501, 275] width 6 height 11
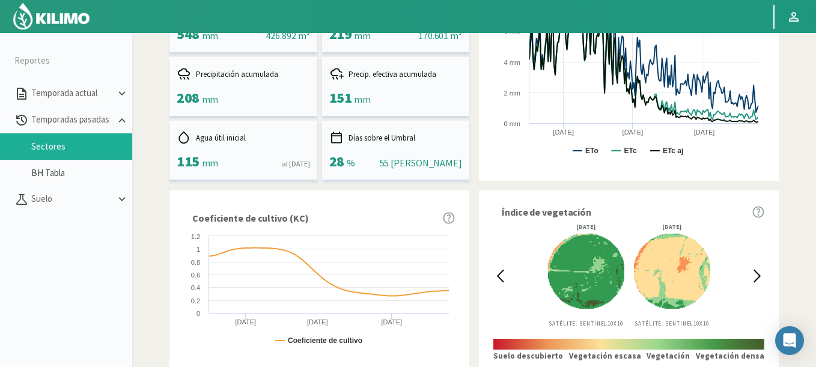
drag, startPoint x: 496, startPoint y: 257, endPoint x: 498, endPoint y: 267, distance: 10.5
click at [498, 267] on div at bounding box center [500, 275] width 14 height 103
click at [498, 276] on icon at bounding box center [501, 275] width 6 height 11
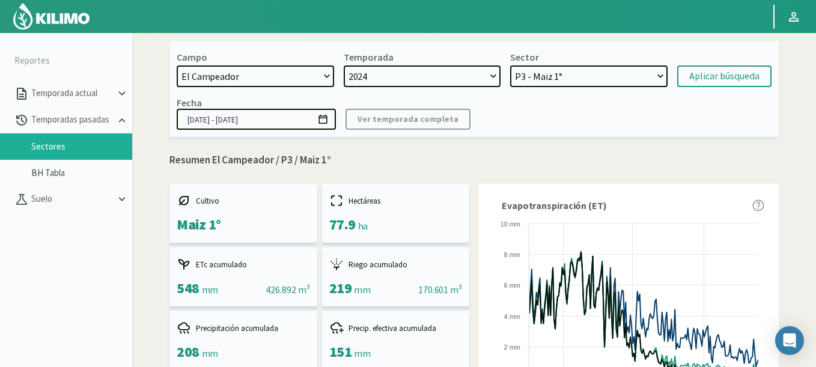
scroll to position [0, 0]
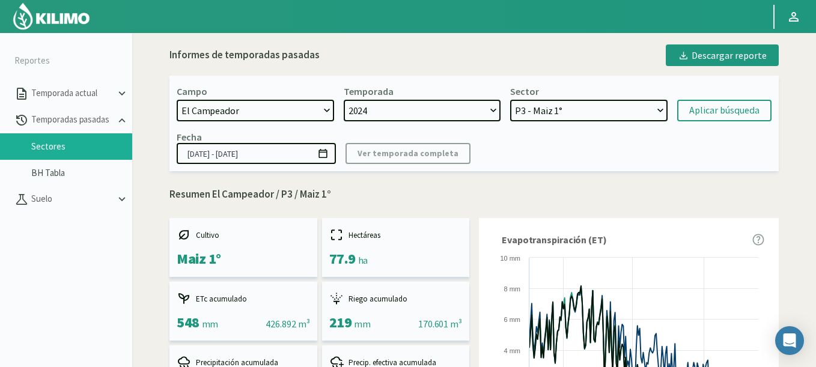
click at [327, 152] on icon at bounding box center [322, 153] width 8 height 9
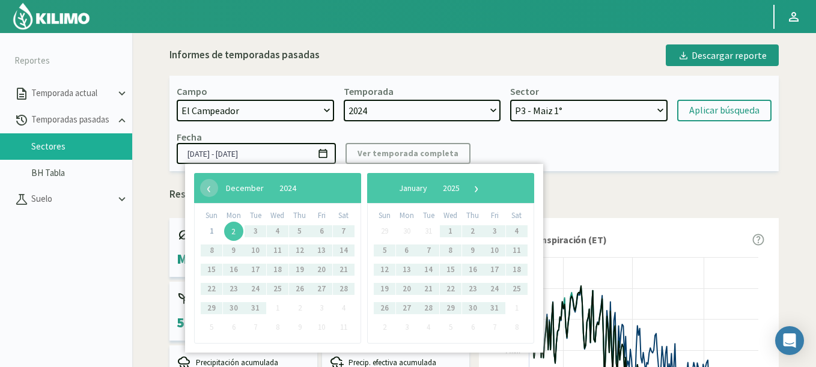
click at [234, 233] on span "2" at bounding box center [233, 231] width 19 height 19
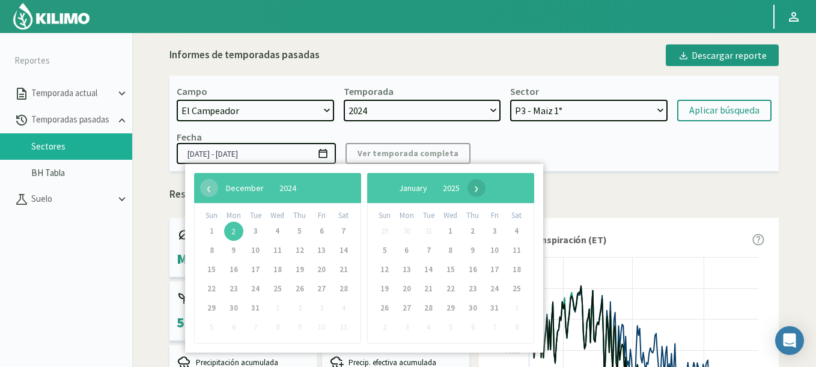
click at [527, 193] on div "‹ ​ January ​ 2025 ​ ›" at bounding box center [450, 188] width 167 height 30
click at [486, 192] on span "›" at bounding box center [476, 188] width 18 height 18
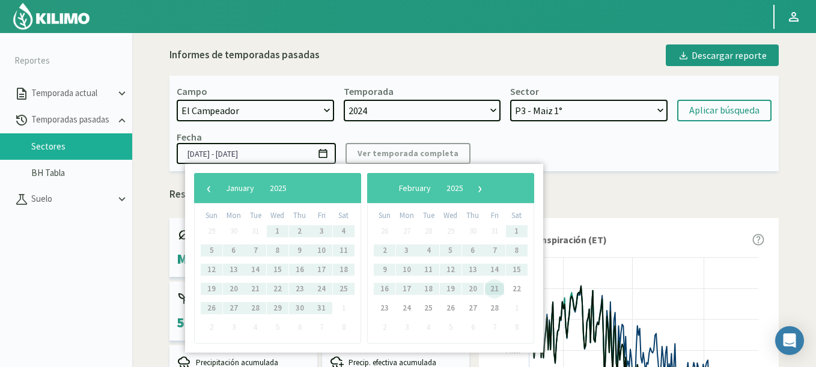
click at [496, 291] on span "21" at bounding box center [494, 288] width 19 height 19
type input "[DATE] - [DATE]"
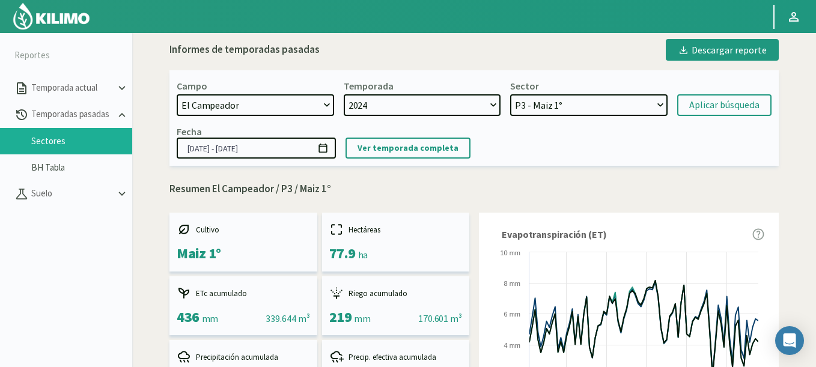
select select "1258: Object"
click at [177, 94] on select "21 de Septiembre 8 Fuegos Acograpes - Ag. [PERSON_NAME] - Ag. [GEOGRAPHIC_DATA]…" at bounding box center [255, 105] width 157 height 22
select select "11: Object"
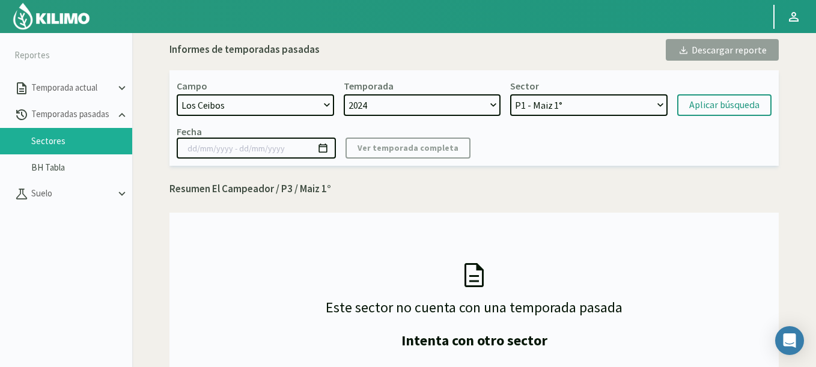
drag, startPoint x: 614, startPoint y: 114, endPoint x: 605, endPoint y: 105, distance: 12.3
click at [605, 105] on select "P1 - Maiz 1° P2 - Maiz 1°" at bounding box center [588, 105] width 157 height 22
click at [510, 94] on select "P1 - Maiz 1° P2 - Maiz 1°" at bounding box center [588, 105] width 157 height 22
click at [678, 108] on button "Aplicar búsqueda" at bounding box center [724, 105] width 94 height 22
type input "[DATE] - [DATE]"
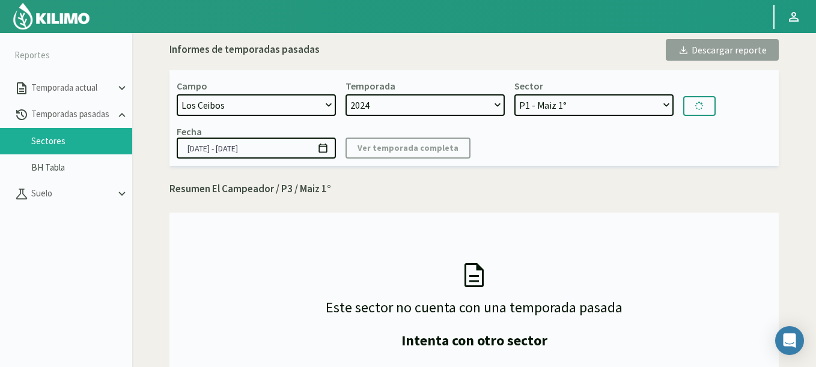
select select "13: Object"
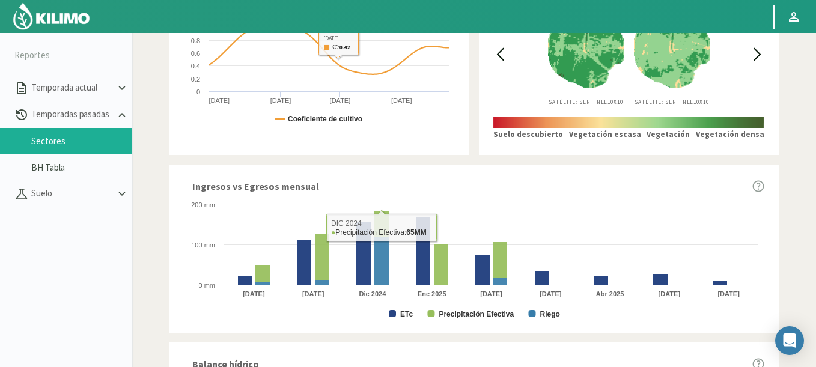
scroll to position [433, 0]
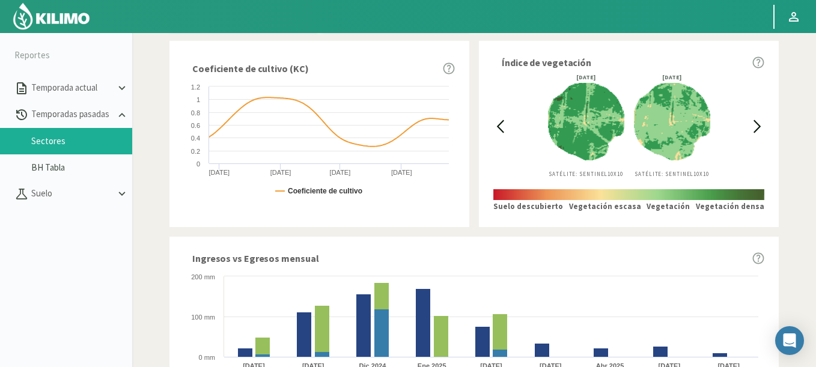
click at [498, 127] on icon at bounding box center [500, 127] width 14 height 14
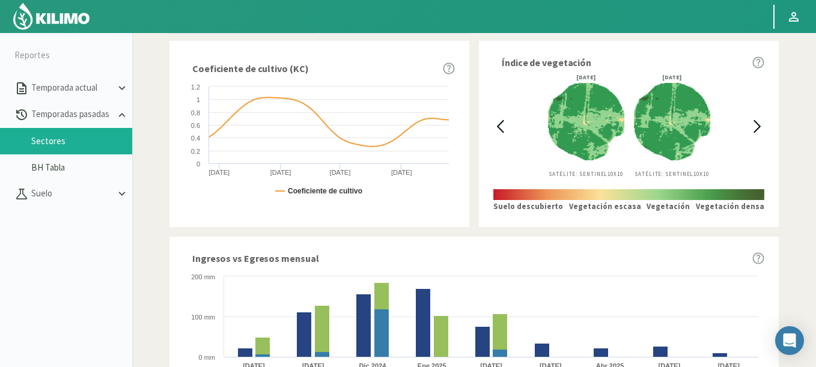
click at [498, 127] on icon at bounding box center [500, 127] width 14 height 14
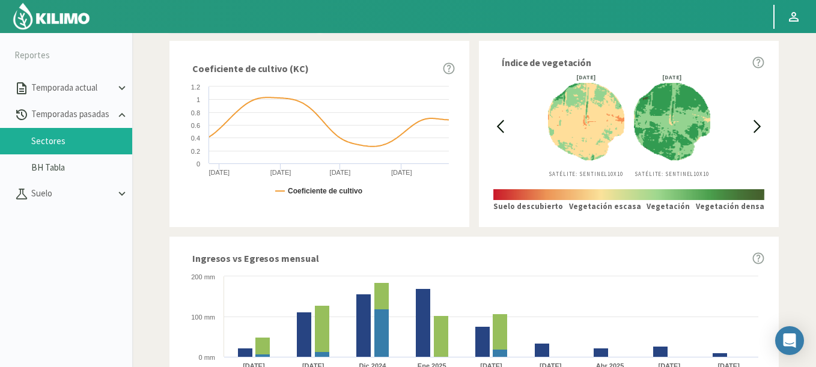
click at [498, 127] on icon at bounding box center [500, 127] width 14 height 14
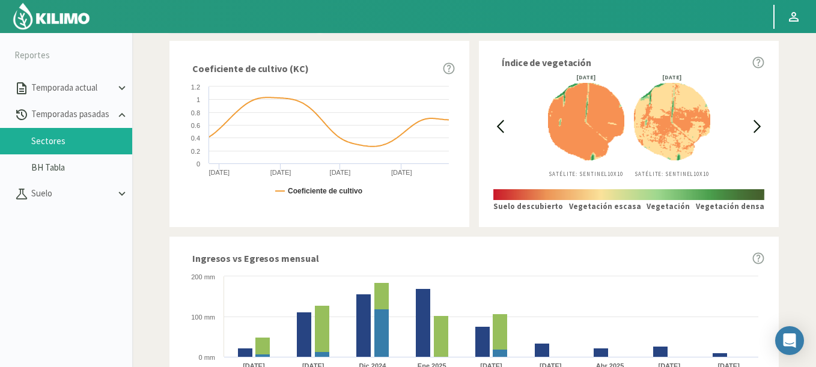
click at [498, 127] on icon at bounding box center [500, 127] width 14 height 14
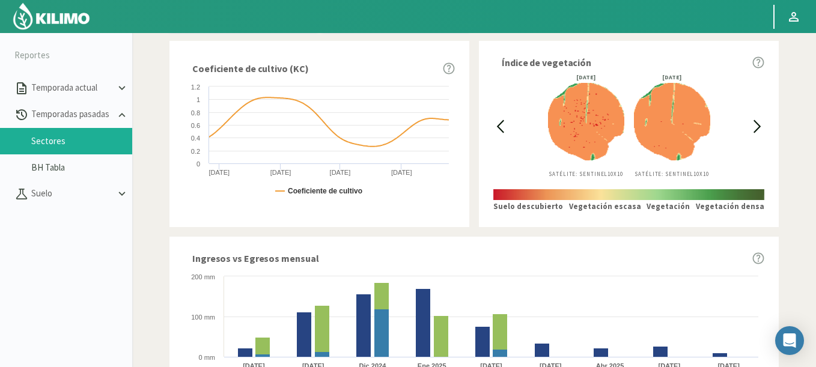
click at [498, 127] on icon at bounding box center [500, 127] width 14 height 14
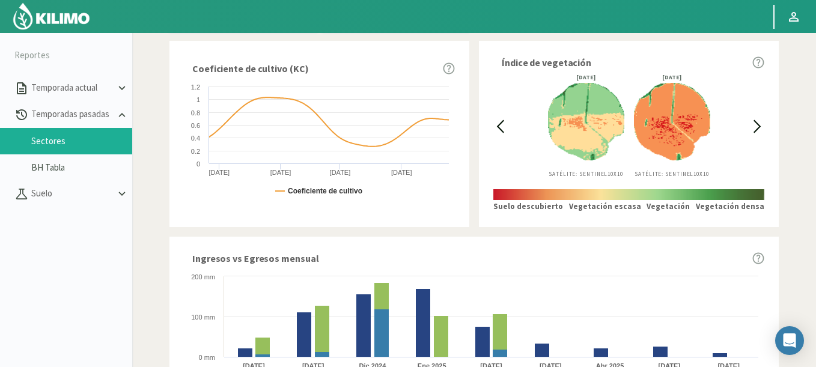
click at [498, 127] on icon at bounding box center [500, 127] width 14 height 14
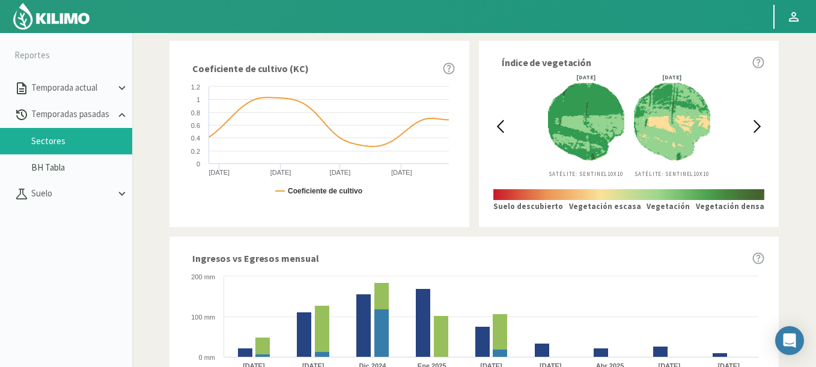
click at [498, 127] on icon at bounding box center [500, 127] width 14 height 14
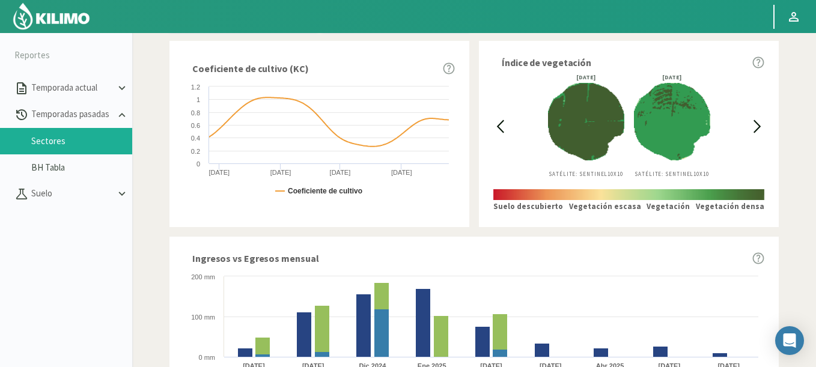
click at [750, 121] on icon at bounding box center [757, 127] width 14 height 14
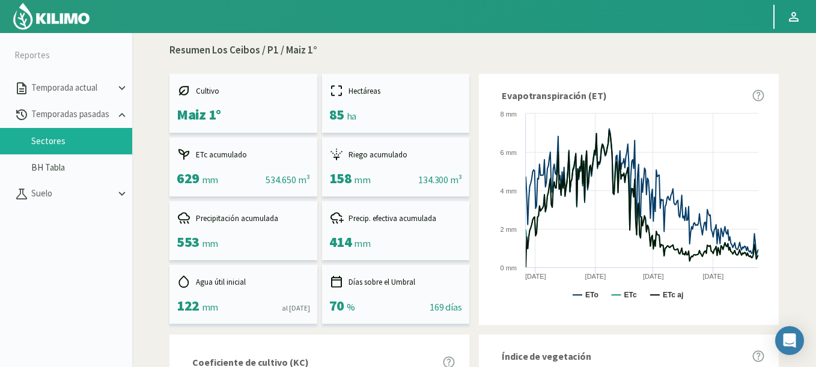
scroll to position [0, 0]
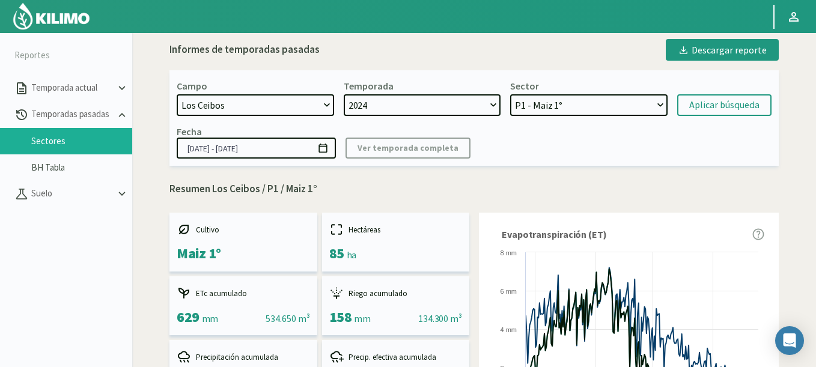
click at [317, 152] on icon at bounding box center [322, 147] width 11 height 11
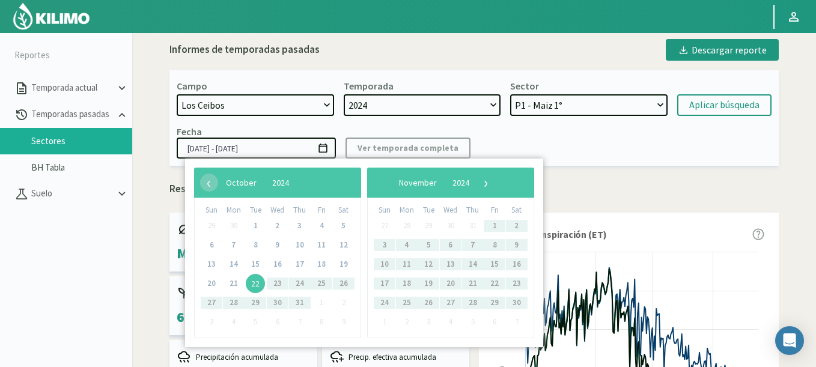
click at [257, 285] on span "22" at bounding box center [255, 283] width 19 height 19
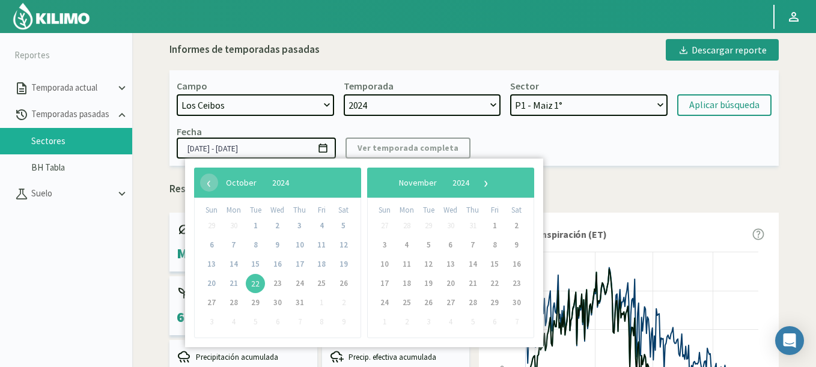
click at [586, 147] on div "Fecha [DATE] - [DATE] Ver temporada completa" at bounding box center [474, 142] width 595 height 33
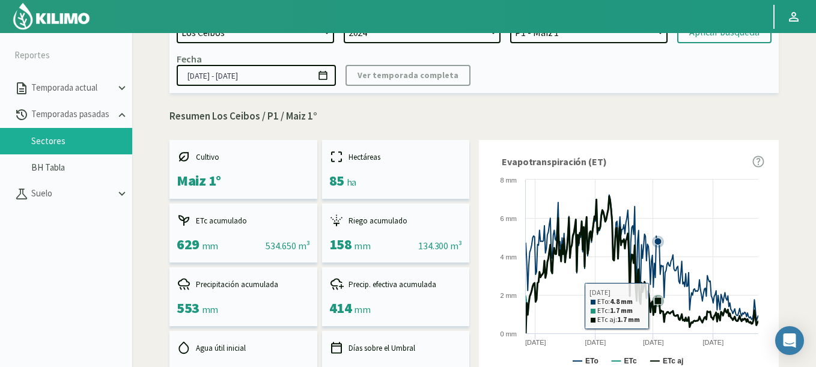
scroll to position [72, 0]
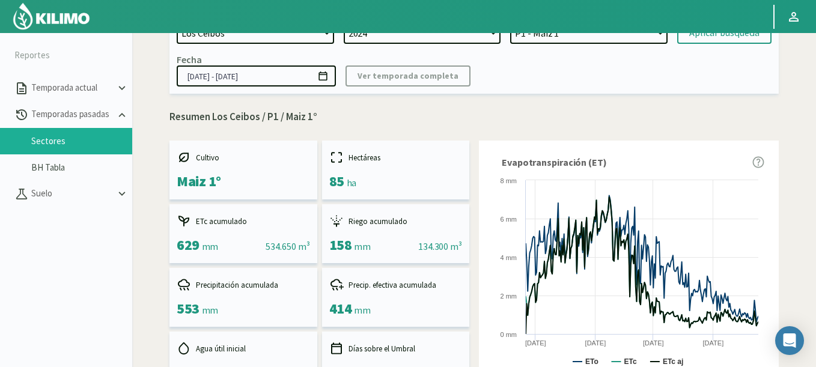
click at [323, 77] on icon at bounding box center [322, 75] width 11 height 11
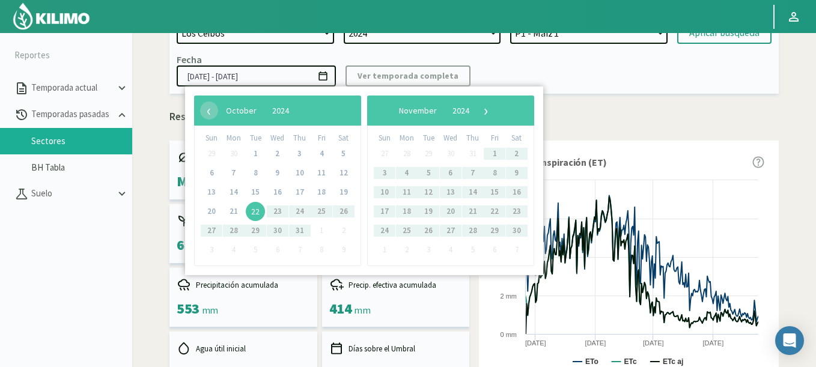
click at [260, 212] on span "22" at bounding box center [255, 211] width 19 height 19
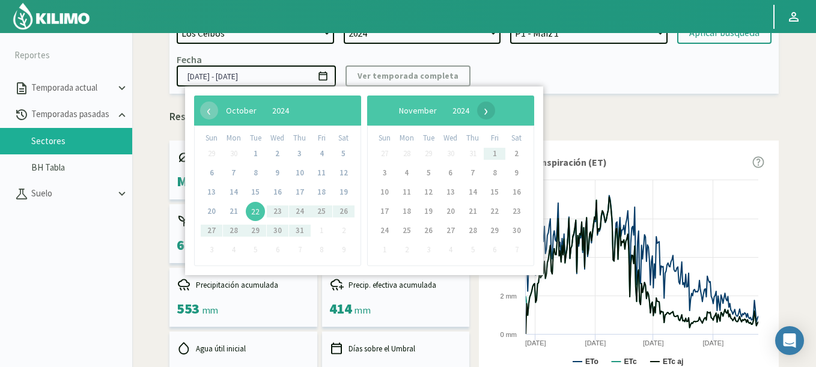
click at [495, 112] on span "›" at bounding box center [486, 111] width 18 height 18
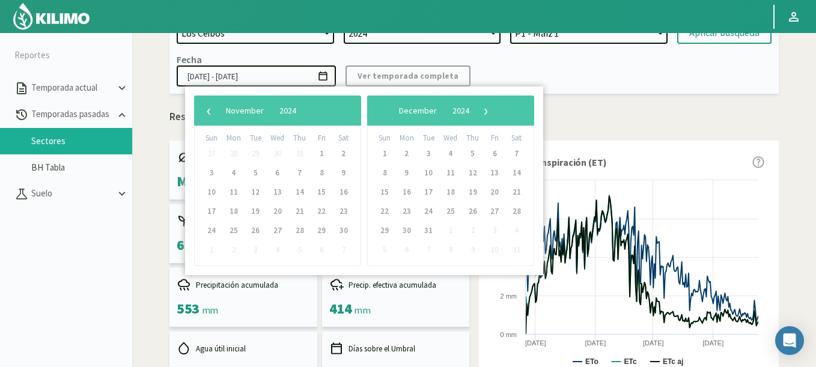
click at [495, 112] on span "›" at bounding box center [486, 111] width 18 height 18
click at [486, 112] on span "›" at bounding box center [476, 111] width 18 height 18
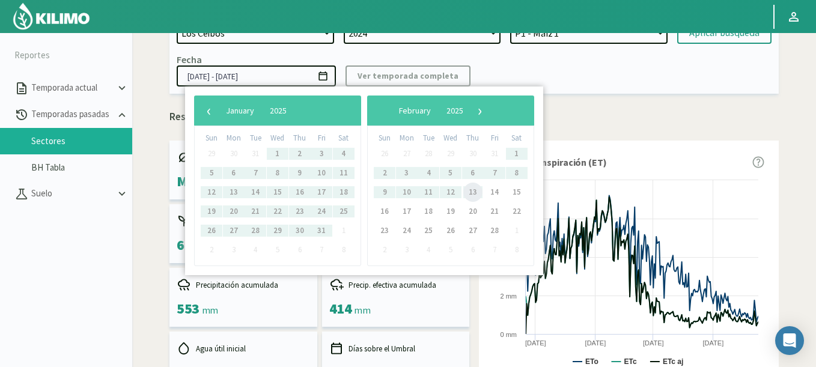
click at [472, 192] on span "13" at bounding box center [472, 192] width 19 height 19
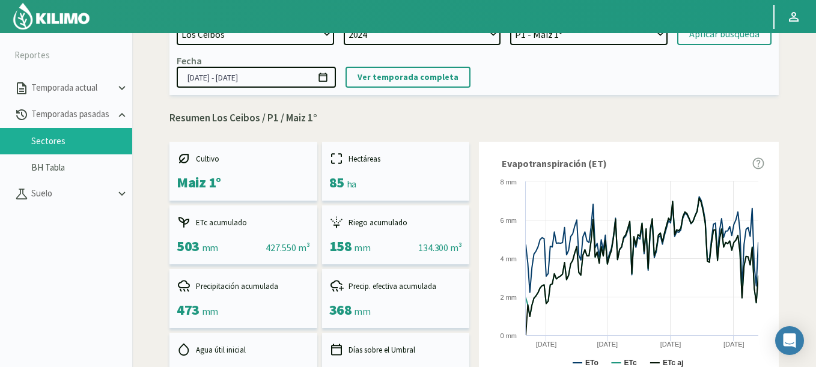
scroll to position [46, 0]
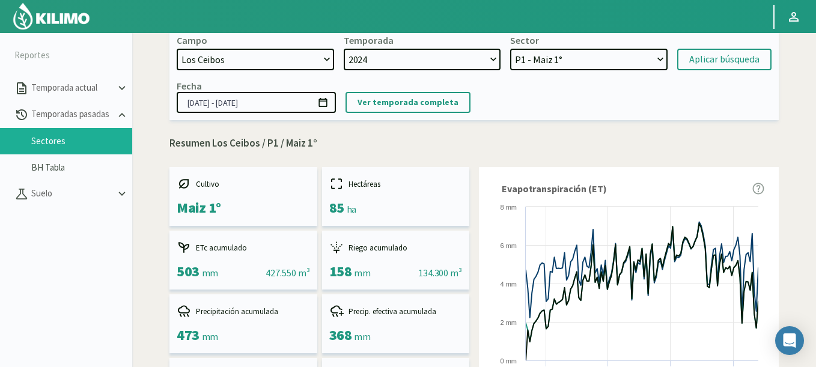
click at [326, 102] on icon at bounding box center [322, 102] width 11 height 11
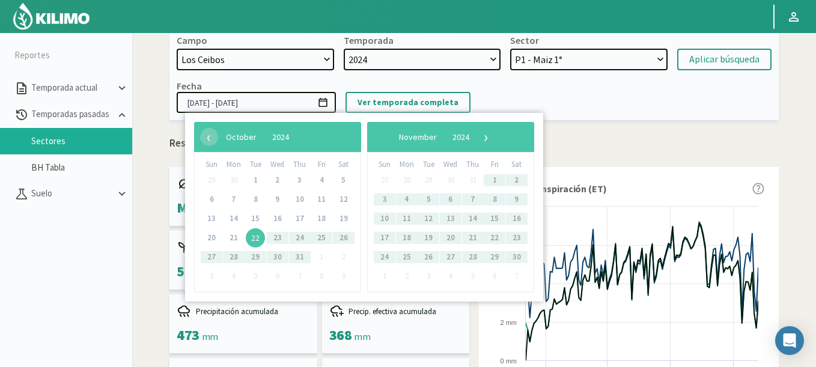
click at [250, 233] on span "22" at bounding box center [255, 237] width 19 height 19
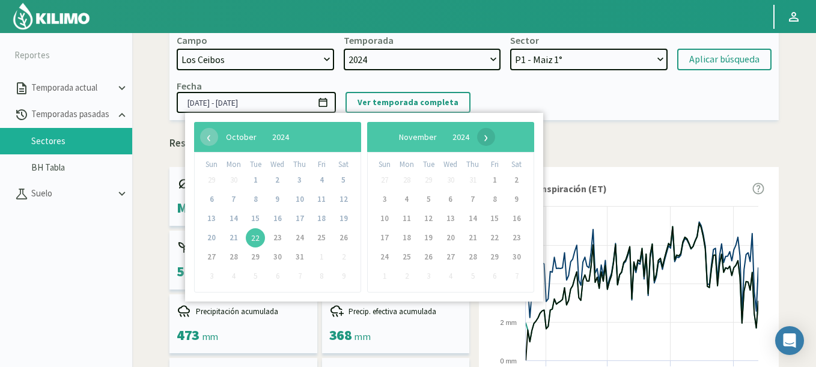
click at [495, 133] on span "›" at bounding box center [486, 137] width 18 height 18
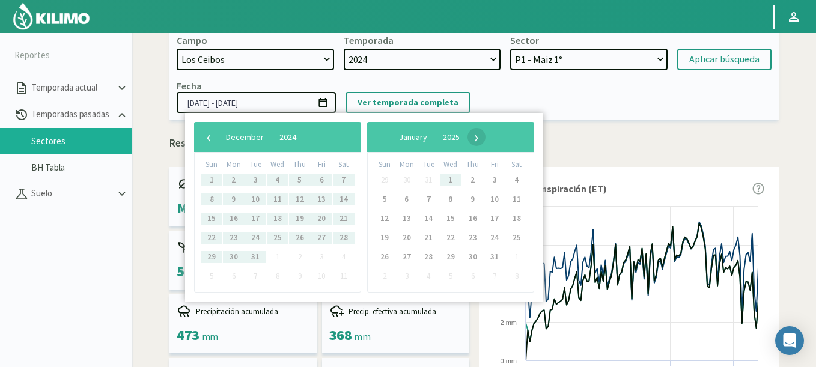
click at [486, 133] on span "›" at bounding box center [476, 137] width 18 height 18
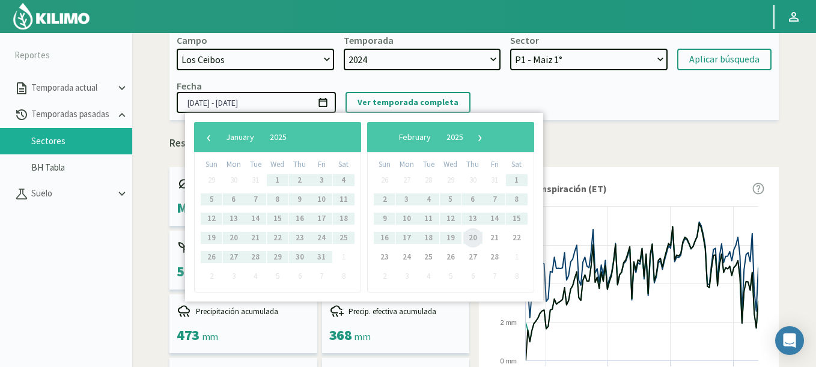
click at [470, 237] on span "20" at bounding box center [472, 237] width 19 height 19
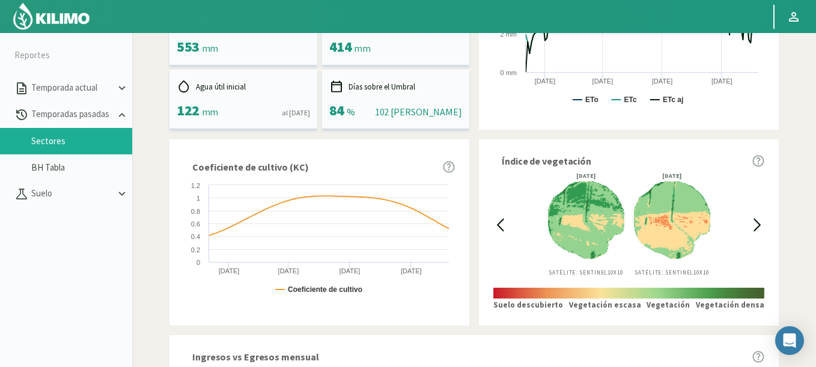
scroll to position [0, 0]
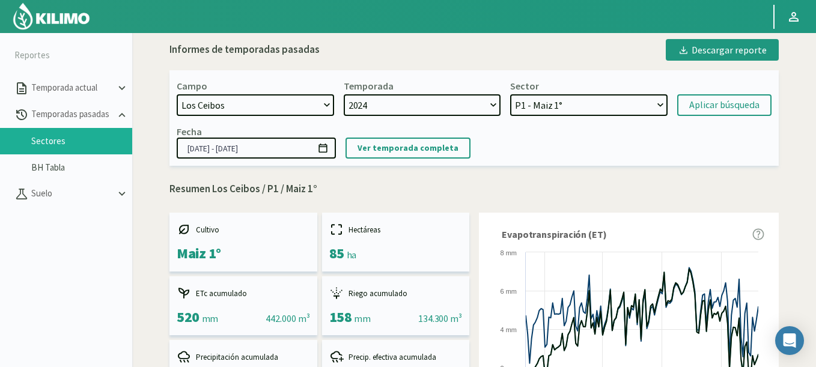
click at [323, 151] on icon at bounding box center [322, 147] width 11 height 11
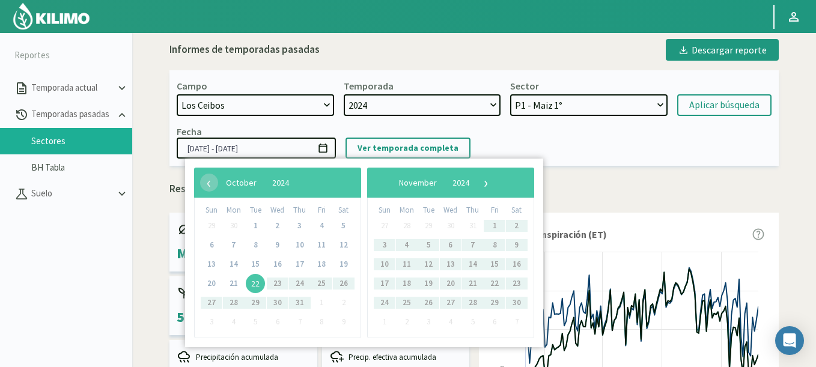
click at [251, 285] on span "22" at bounding box center [255, 283] width 19 height 19
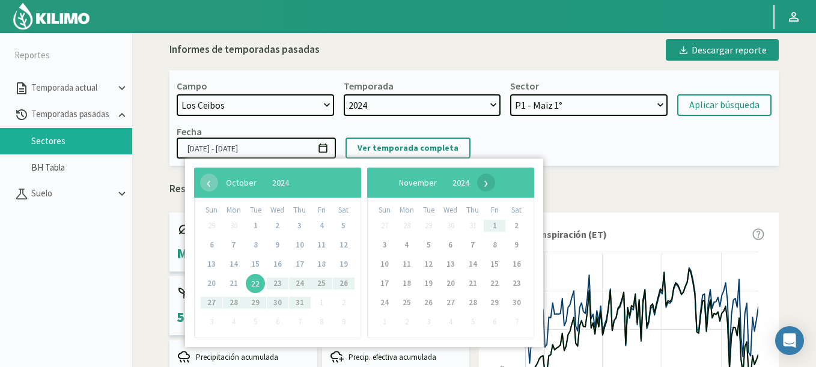
click at [495, 183] on span "›" at bounding box center [486, 183] width 18 height 18
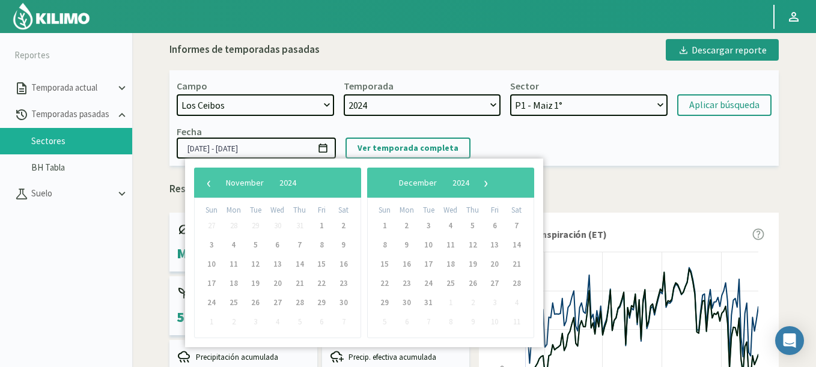
click at [495, 183] on span "›" at bounding box center [486, 183] width 18 height 18
click at [486, 183] on span "›" at bounding box center [476, 183] width 18 height 18
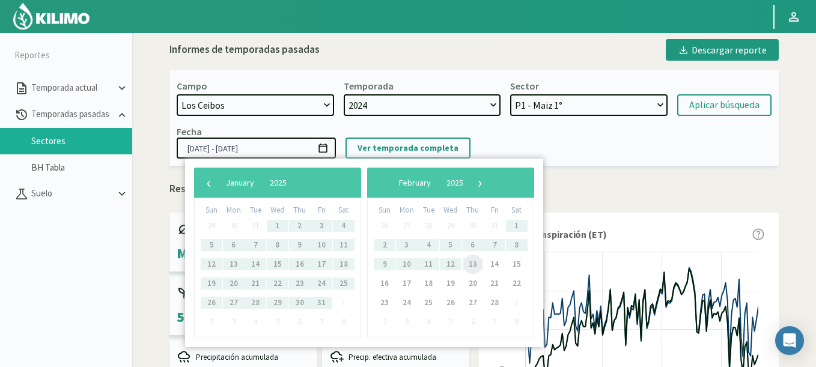
click at [474, 266] on span "13" at bounding box center [472, 264] width 19 height 19
type input "[DATE] - [DATE]"
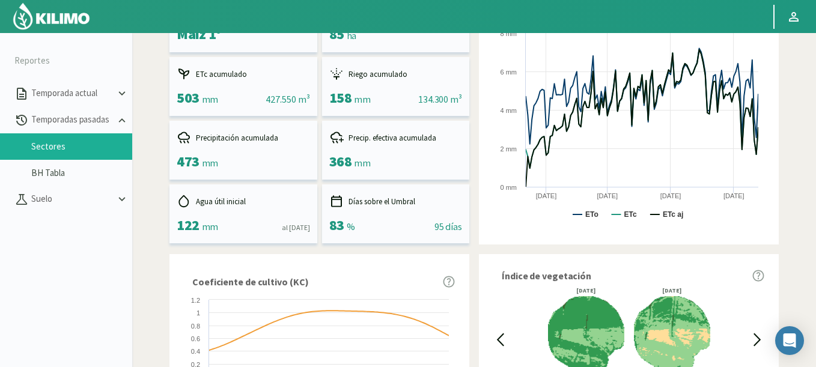
click at [46, 10] on img at bounding box center [51, 16] width 79 height 29
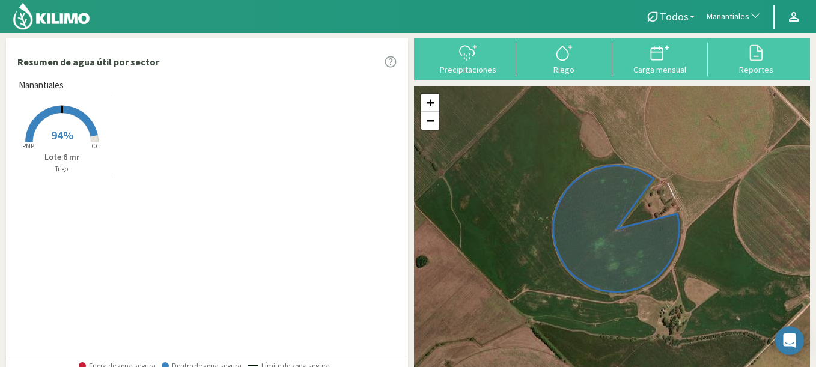
click at [722, 22] on span "Manantiales" at bounding box center [728, 17] width 43 height 12
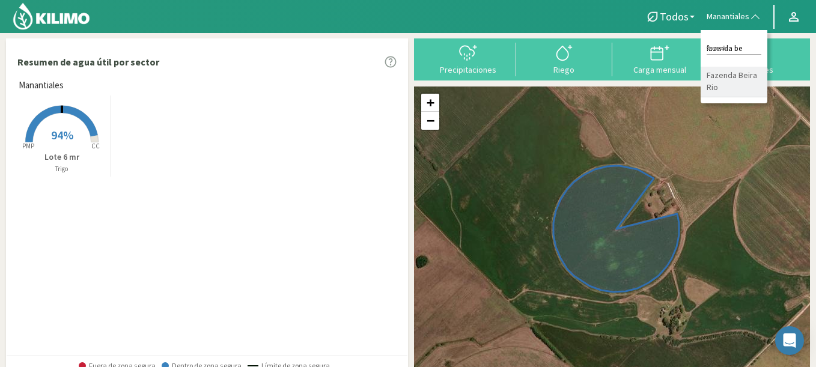
type input "fazenda be"
click at [730, 79] on li "Fazenda Beira Rio" at bounding box center [734, 82] width 67 height 31
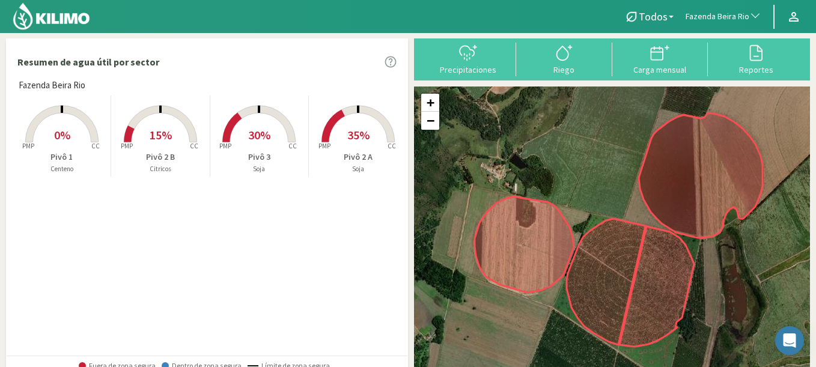
click at [61, 137] on span "0%" at bounding box center [62, 134] width 16 height 15
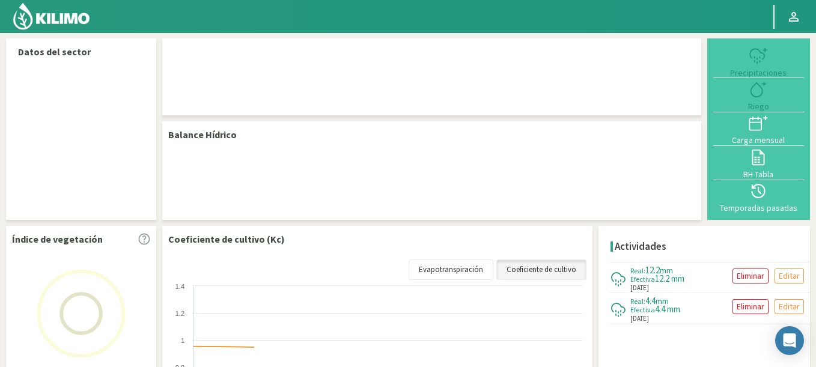
select select "103: Object"
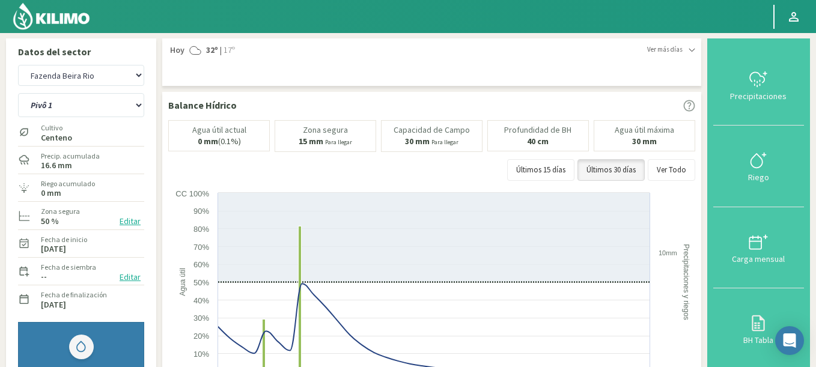
click at [57, 18] on img at bounding box center [51, 16] width 79 height 29
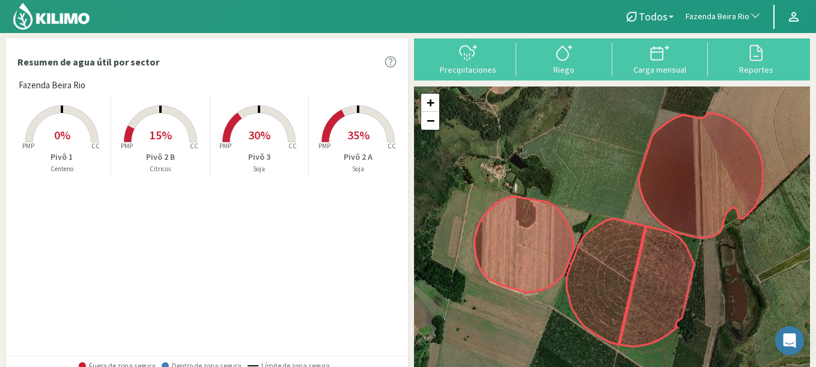
click at [717, 14] on span "Fazenda Beira Rio" at bounding box center [718, 17] width 64 height 12
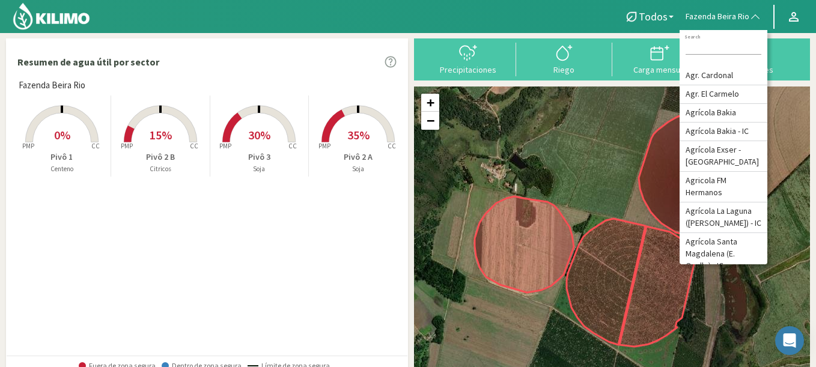
click at [62, 132] on span "0%" at bounding box center [62, 134] width 16 height 15
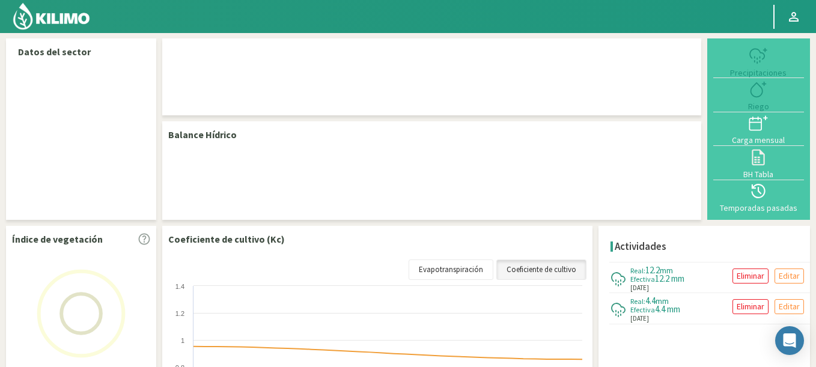
select select "103: Object"
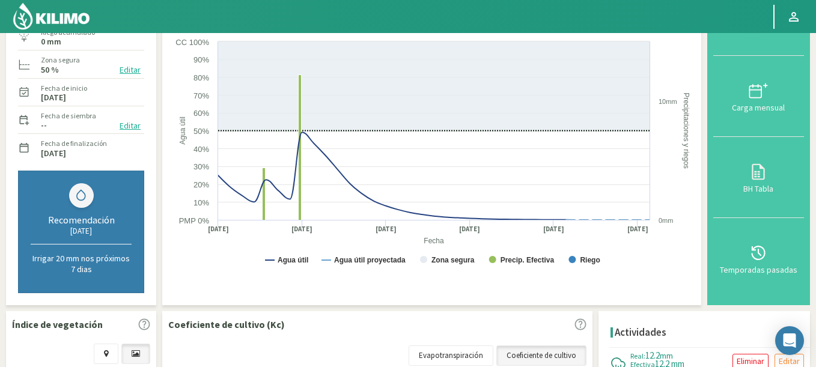
scroll to position [72, 0]
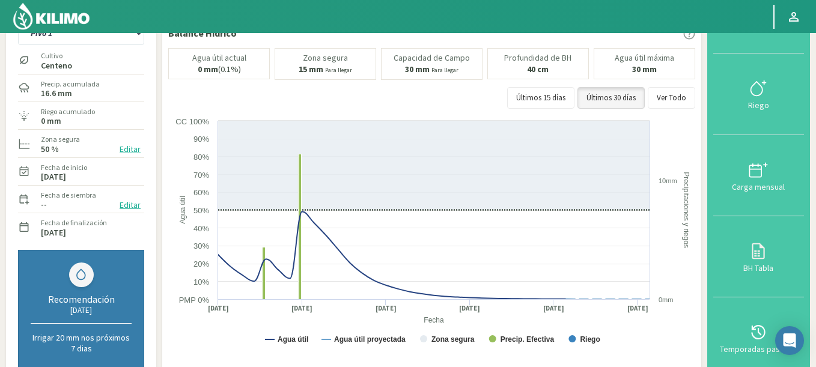
click at [78, 16] on img at bounding box center [51, 16] width 79 height 29
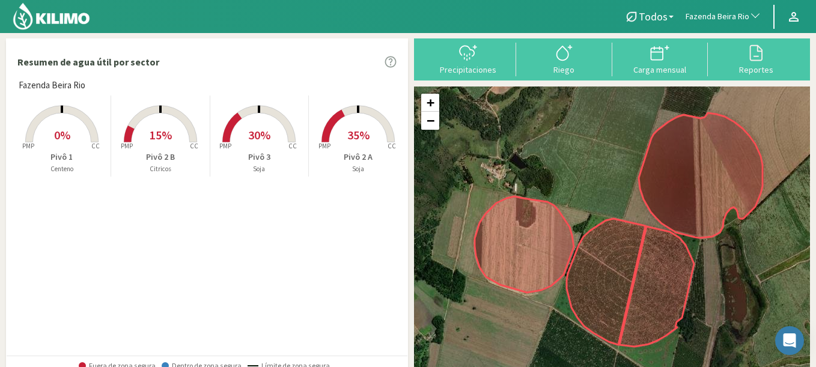
click at [82, 136] on rect at bounding box center [62, 144] width 96 height 96
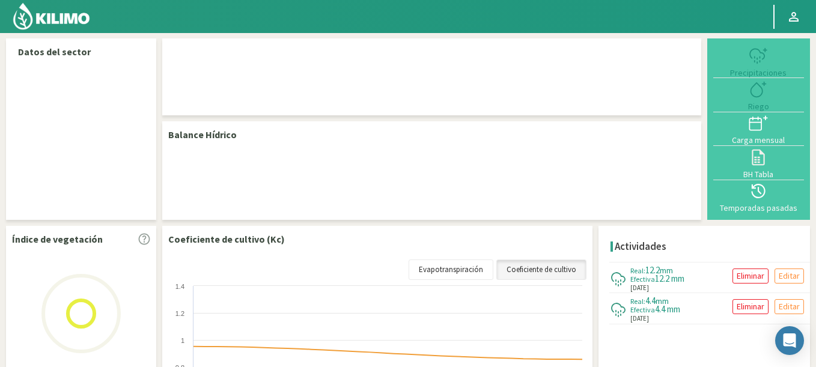
select select "103: Object"
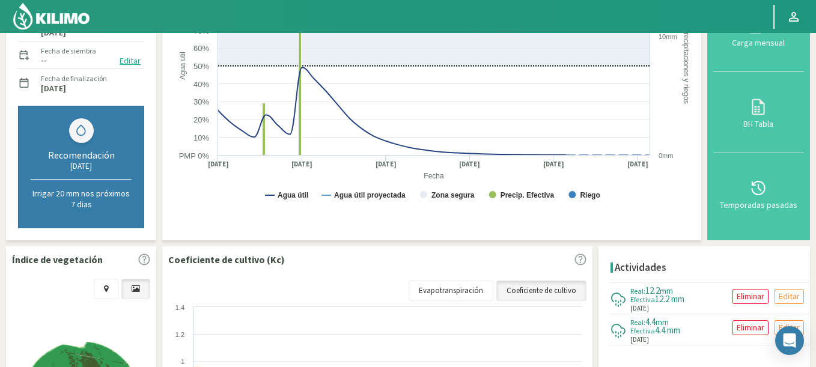
scroll to position [361, 0]
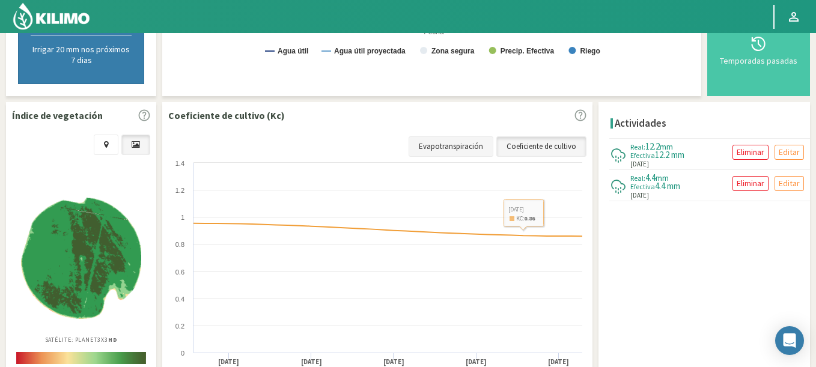
click at [461, 148] on link "Evapotranspiración" at bounding box center [451, 146] width 85 height 20
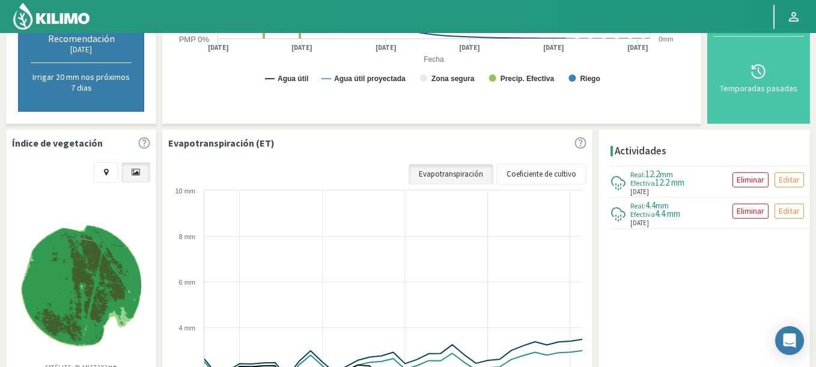
scroll to position [433, 0]
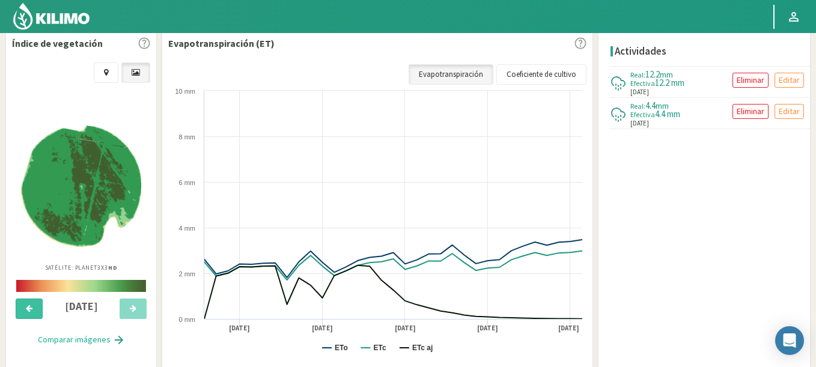
click at [34, 314] on button at bounding box center [29, 309] width 27 height 20
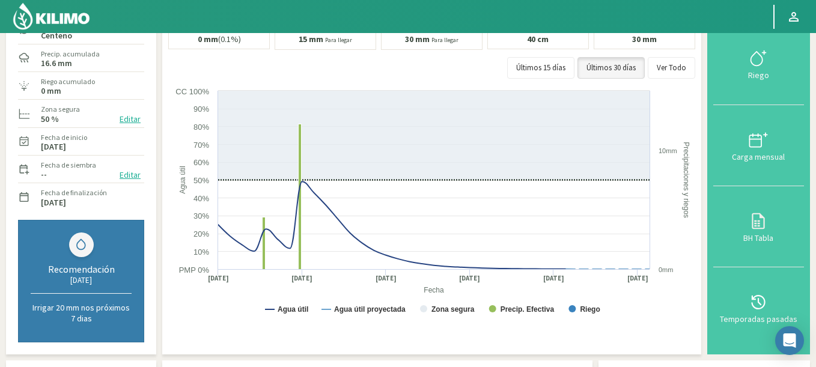
scroll to position [0, 0]
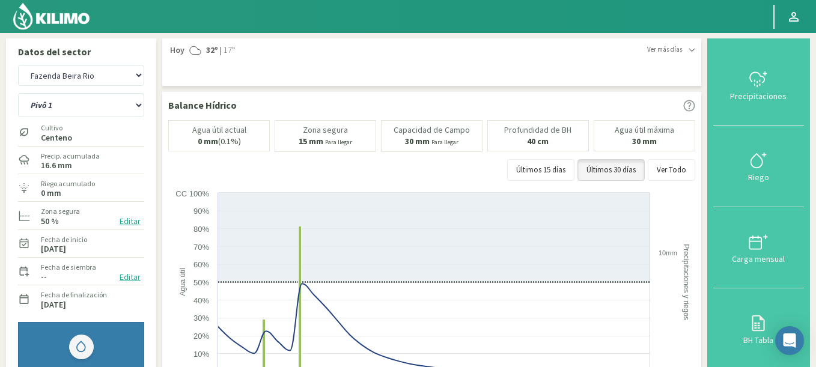
click at [56, 27] on img at bounding box center [51, 16] width 79 height 29
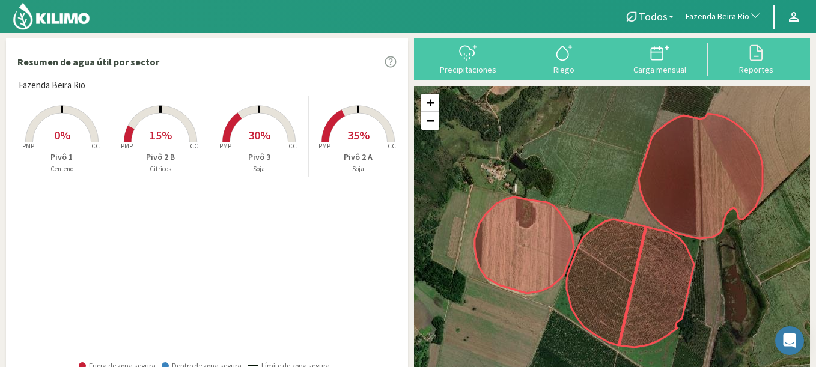
click at [70, 127] on rect at bounding box center [62, 144] width 96 height 96
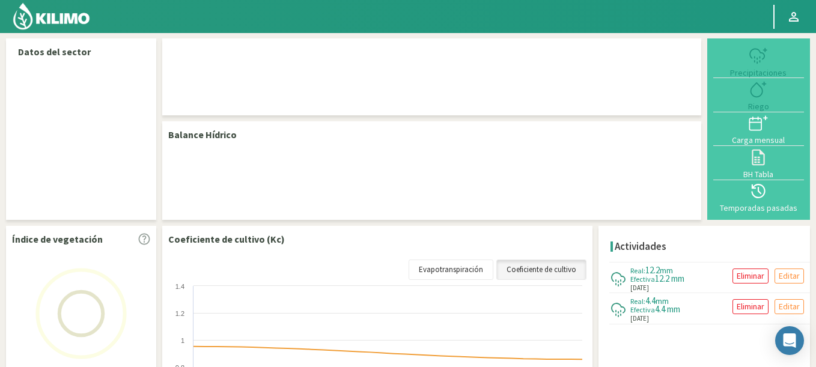
select select "103: Object"
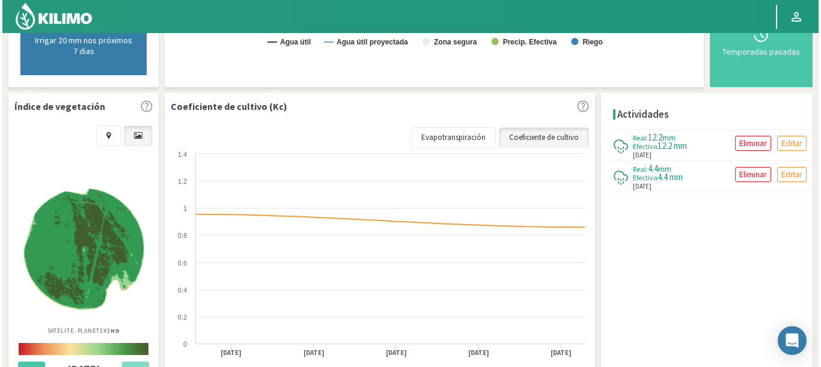
scroll to position [433, 0]
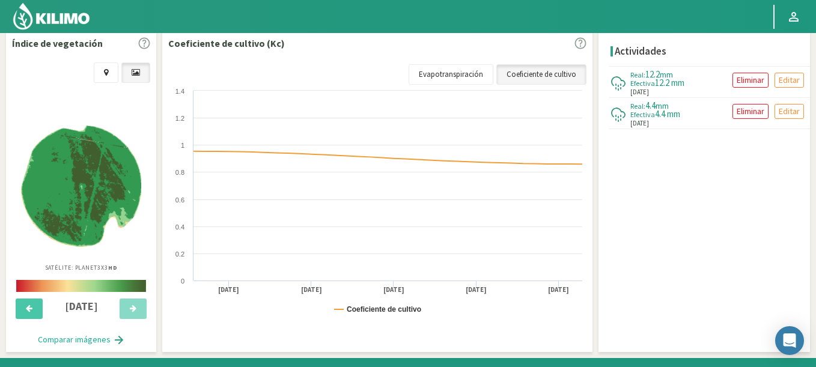
click at [116, 206] on img at bounding box center [81, 186] width 120 height 121
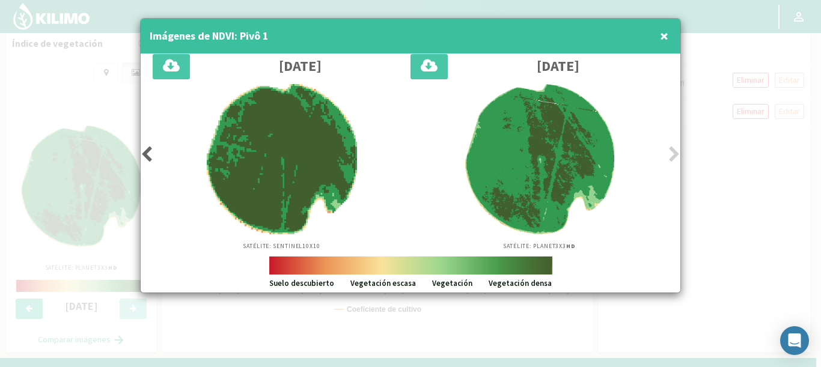
click at [35, 161] on div at bounding box center [410, 183] width 821 height 367
click at [663, 40] on span "×" at bounding box center [664, 36] width 8 height 20
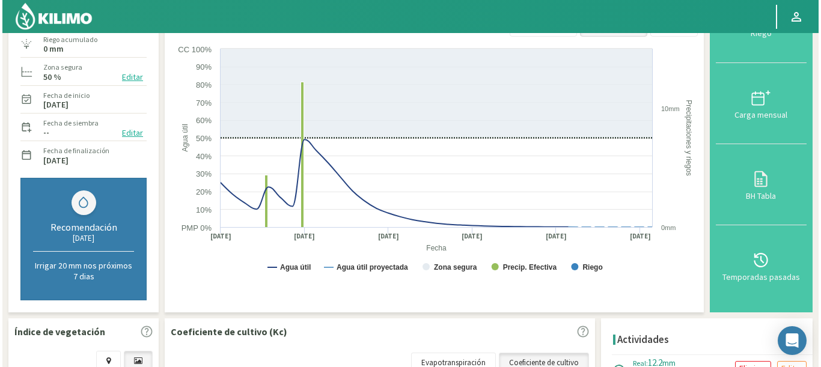
scroll to position [361, 0]
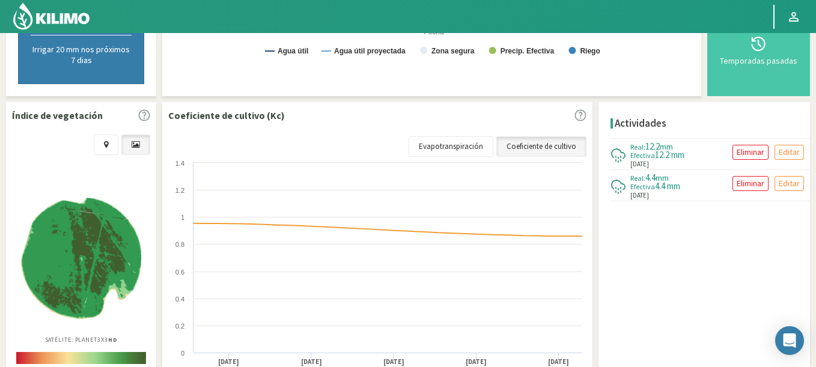
click at [78, 240] on img at bounding box center [81, 258] width 120 height 121
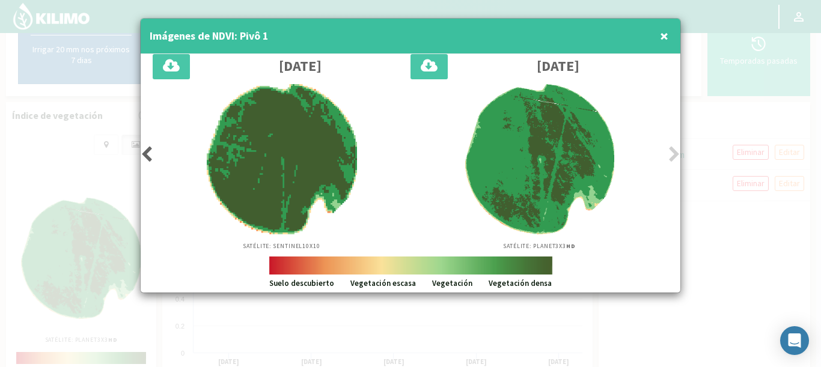
click at [666, 43] on span "×" at bounding box center [664, 36] width 8 height 20
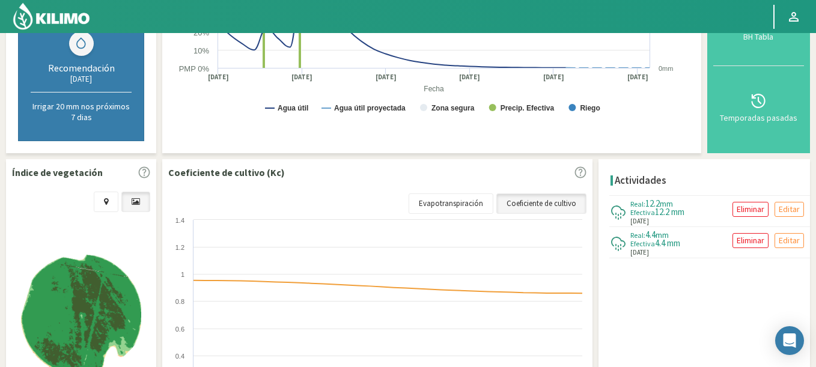
scroll to position [433, 0]
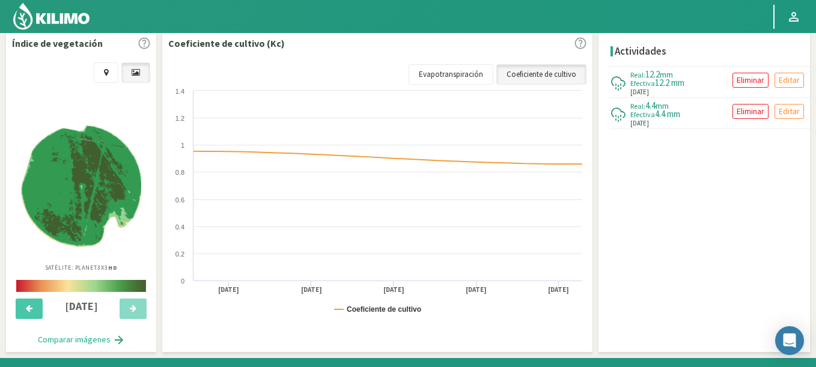
click at [46, 192] on img at bounding box center [81, 186] width 120 height 121
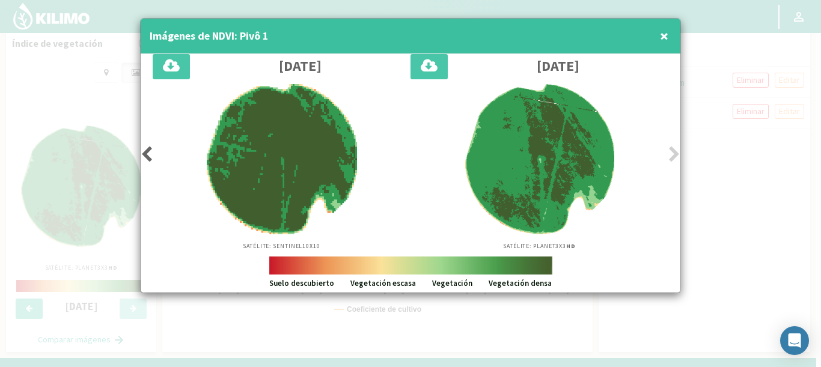
click at [54, 128] on div at bounding box center [410, 183] width 821 height 367
click at [669, 42] on button "×" at bounding box center [664, 36] width 14 height 24
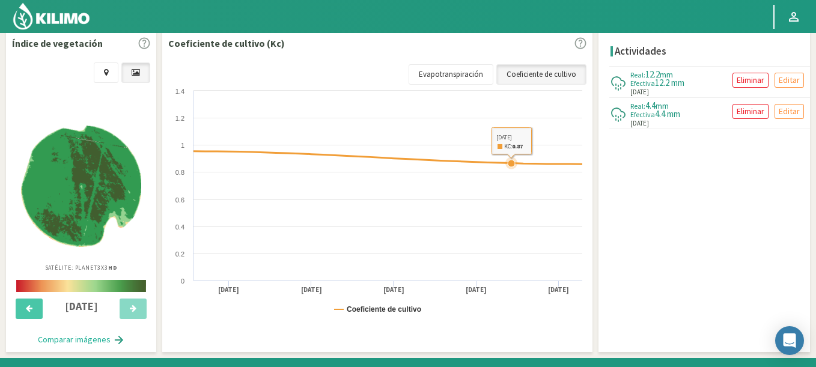
scroll to position [288, 0]
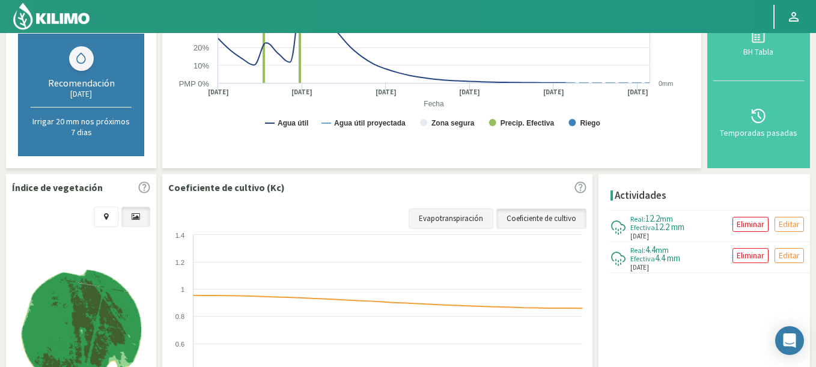
click at [455, 218] on link "Evapotranspiración" at bounding box center [451, 219] width 85 height 20
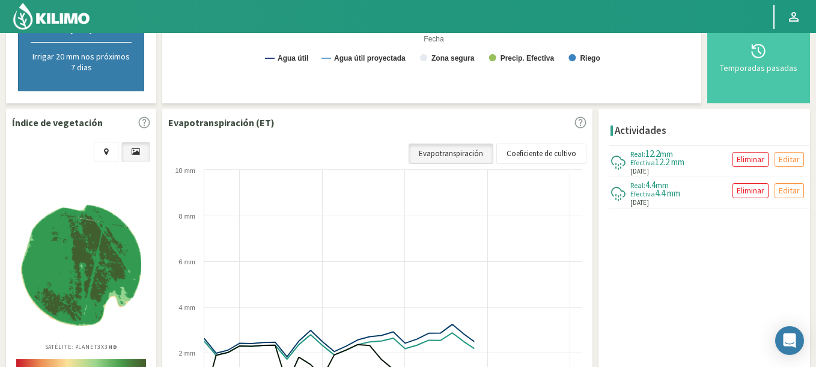
scroll to position [433, 0]
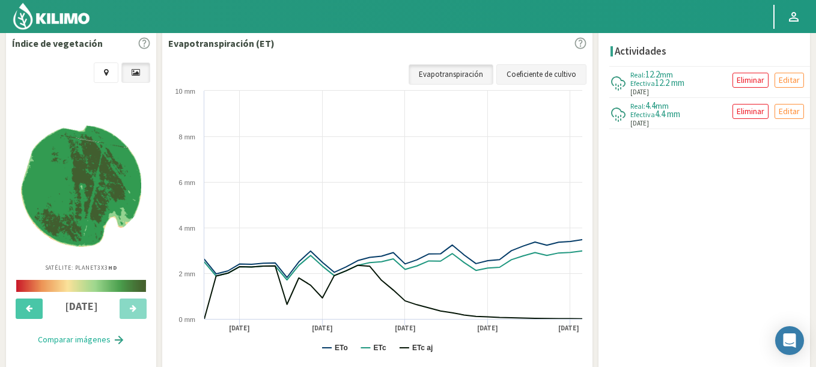
click at [548, 71] on link "Coeficiente de cultivo" at bounding box center [541, 74] width 90 height 20
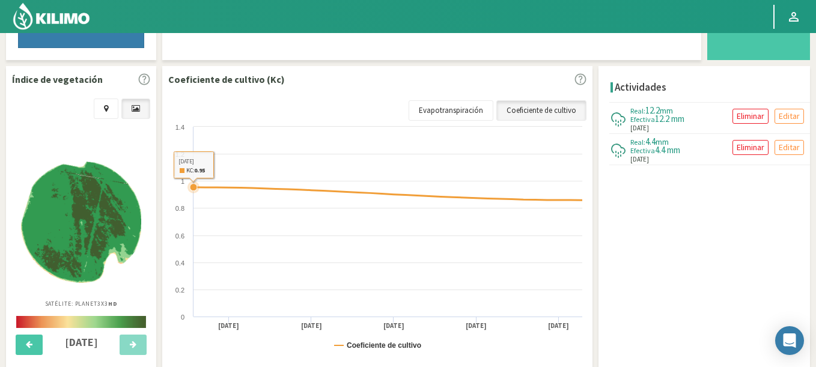
scroll to position [315, 0]
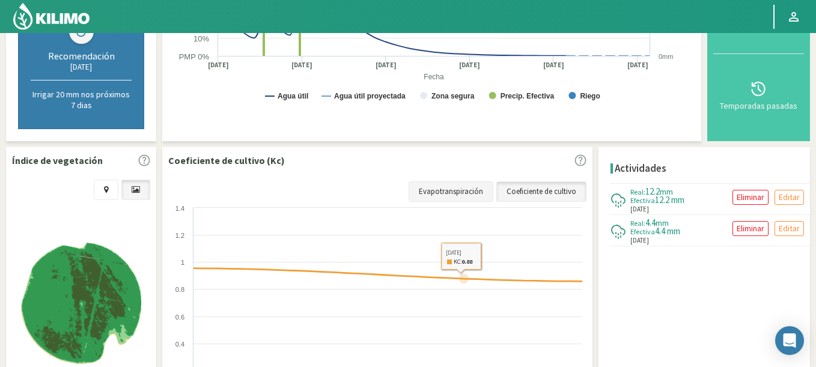
click at [458, 188] on link "Evapotranspiración" at bounding box center [451, 191] width 85 height 20
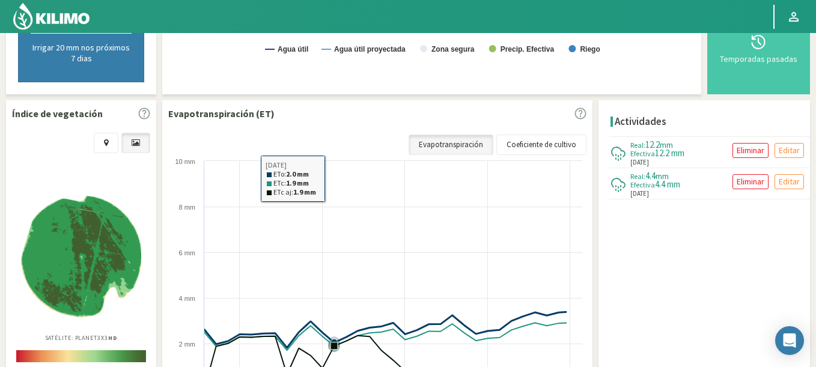
scroll to position [388, 0]
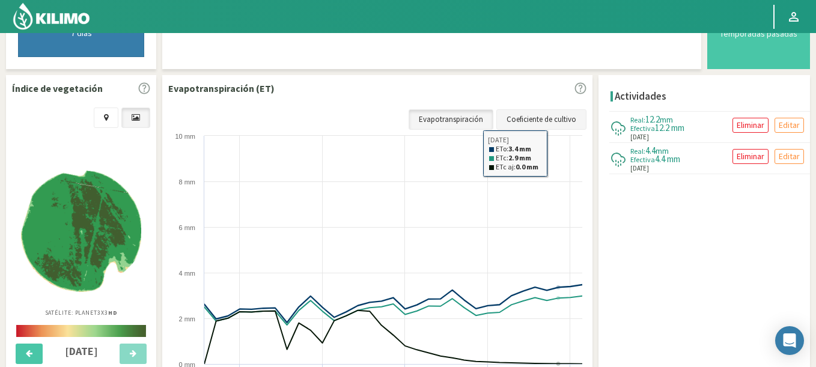
click at [557, 126] on link "Coeficiente de cultivo" at bounding box center [541, 119] width 90 height 20
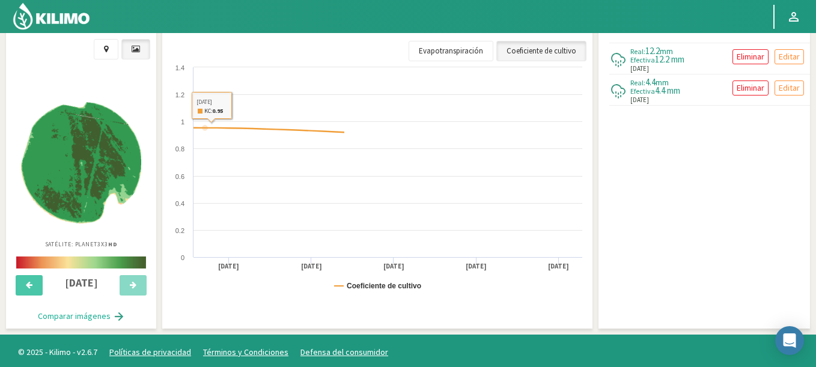
scroll to position [460, 0]
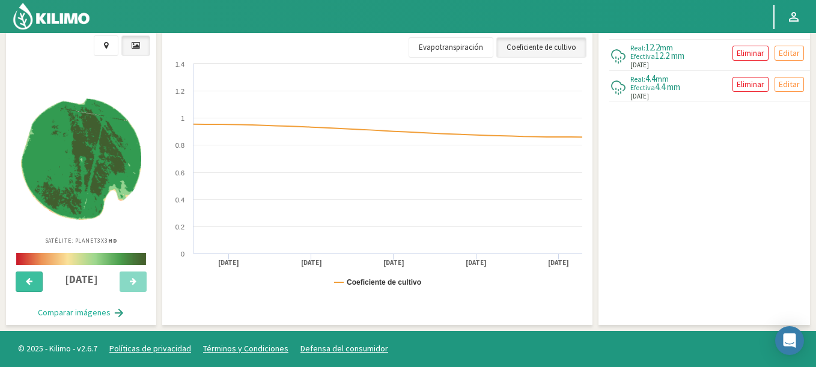
click at [22, 277] on button at bounding box center [29, 282] width 27 height 20
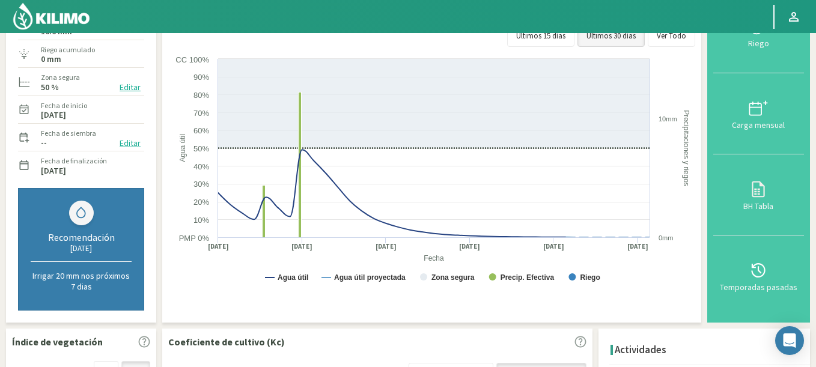
scroll to position [99, 0]
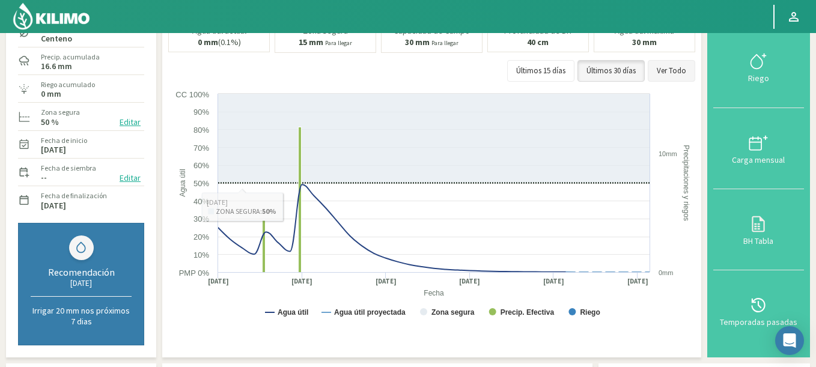
click at [677, 78] on button "Ver Todo" at bounding box center [671, 71] width 47 height 22
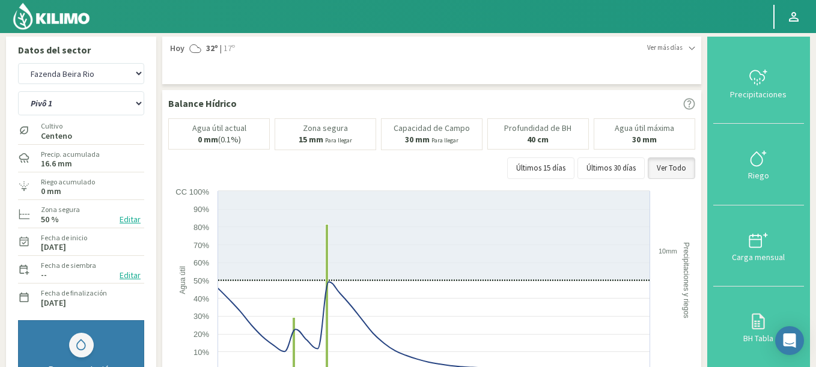
scroll to position [0, 0]
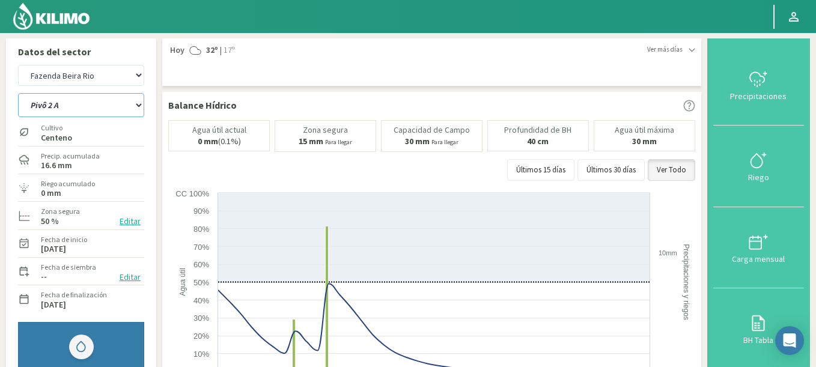
click at [18, 93] on select "Pivô 1 Pivô 2 A Pivô 2 B Pivô 3" at bounding box center [81, 105] width 126 height 24
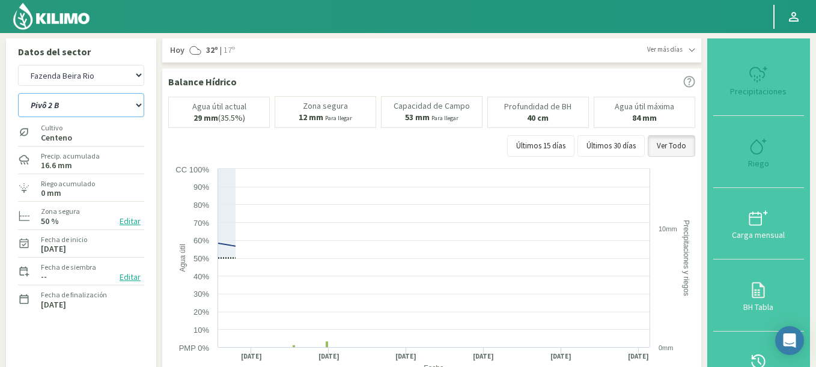
click at [18, 93] on select "Pivô 1 Pivô 2 A Pivô 2 B Pivô 3" at bounding box center [81, 105] width 126 height 24
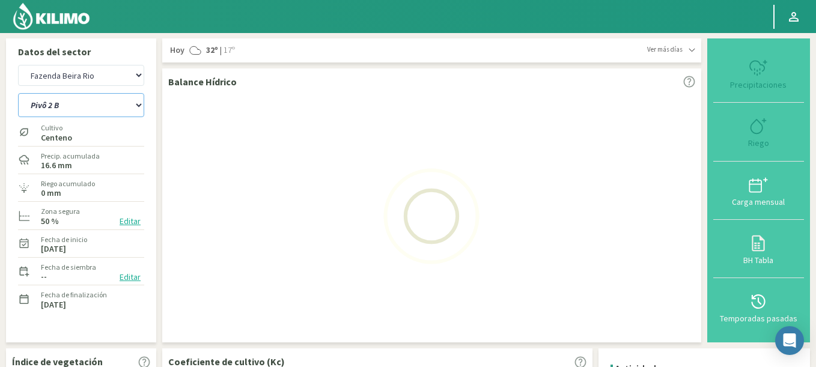
select select "0: Object"
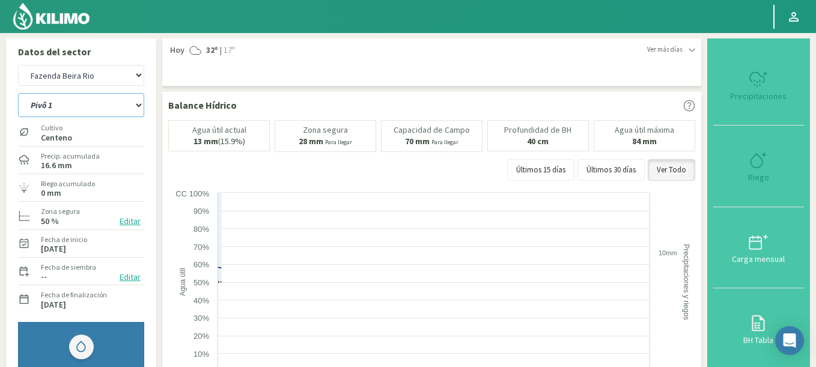
select select "384: Object"
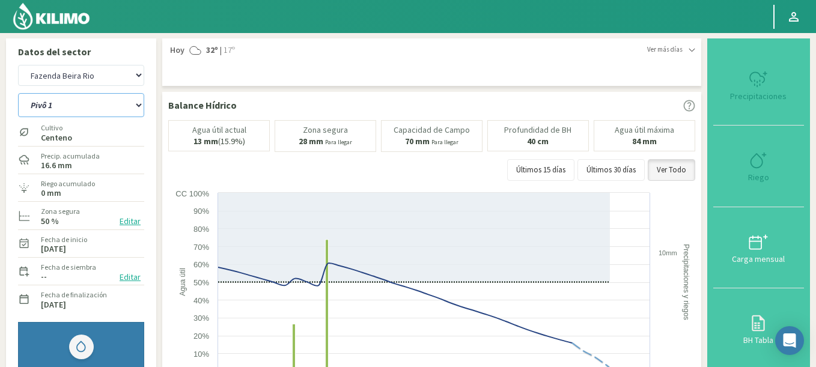
select select "6: Object"
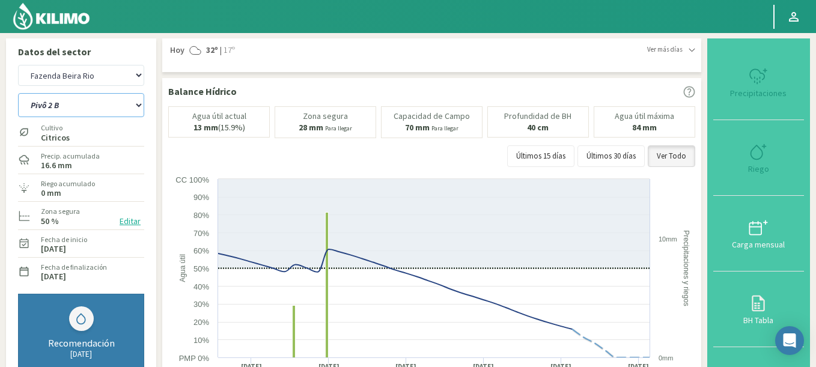
select select "665: Object"
click at [18, 93] on select "Pivô 1 Pivô 2 A Pivô 2 B Pivô 3" at bounding box center [81, 105] width 126 height 24
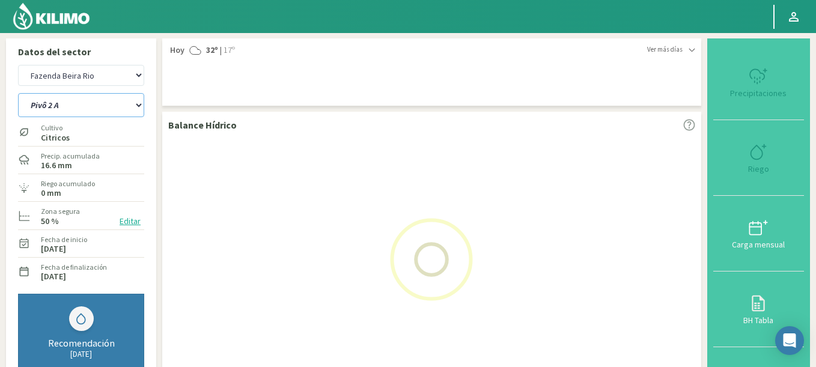
select select "10: Object"
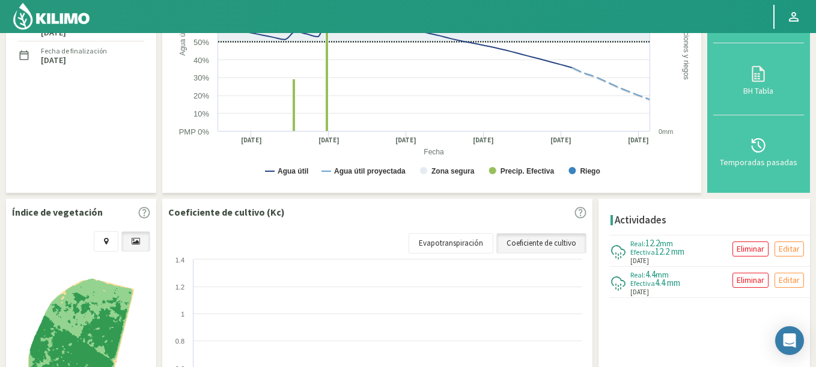
select select "946: Object"
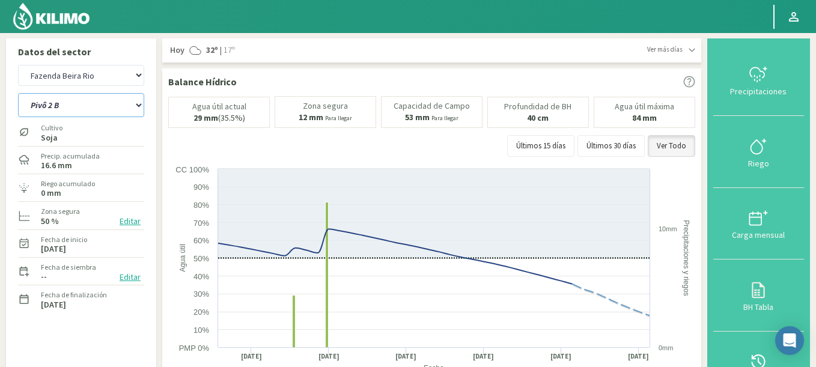
click at [18, 93] on select "Pivô 1 Pivô 2 A Pivô 2 B Pivô 3" at bounding box center [81, 105] width 126 height 24
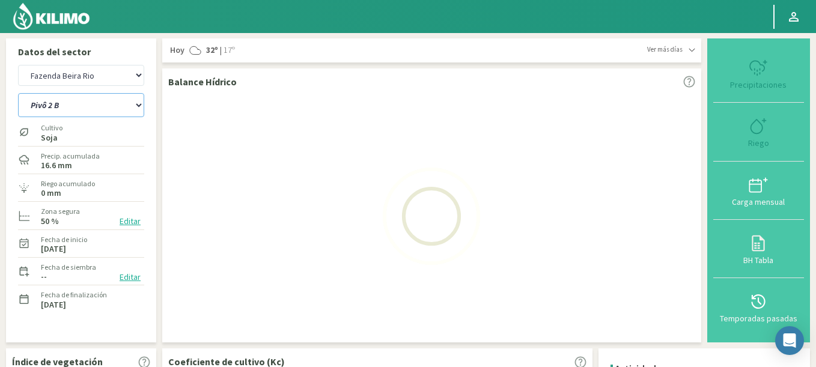
select select "13: Object"
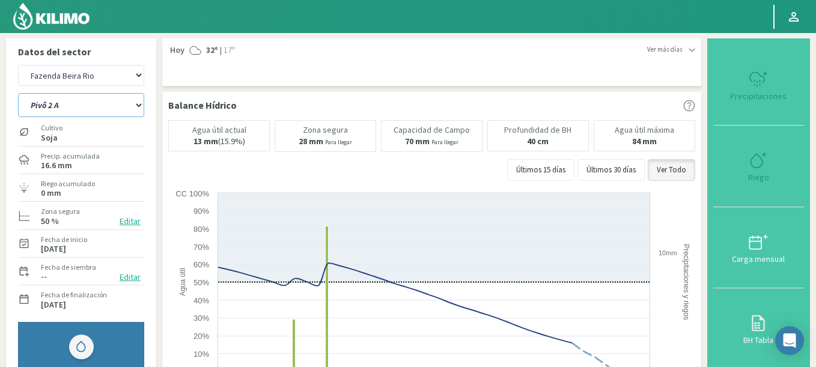
select select "1227: Object"
select select "18: Object"
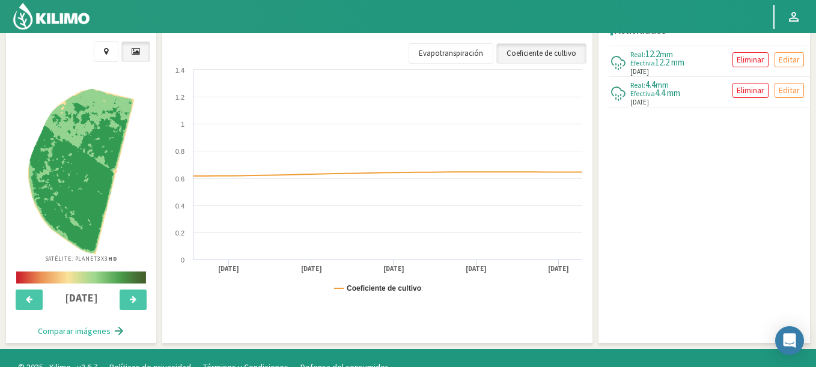
scroll to position [433, 0]
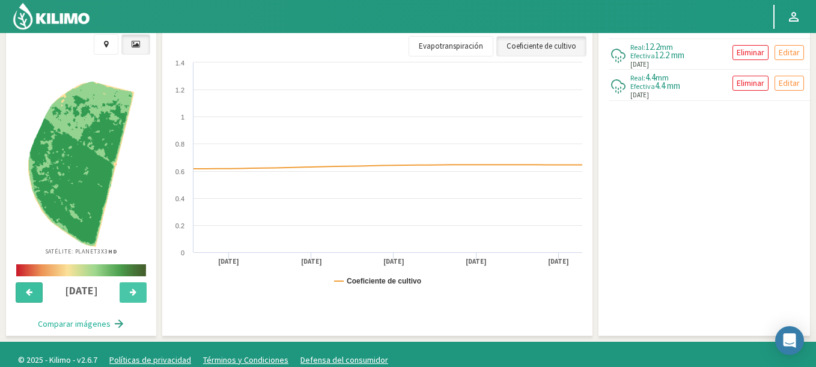
click at [29, 291] on icon at bounding box center [29, 292] width 7 height 8
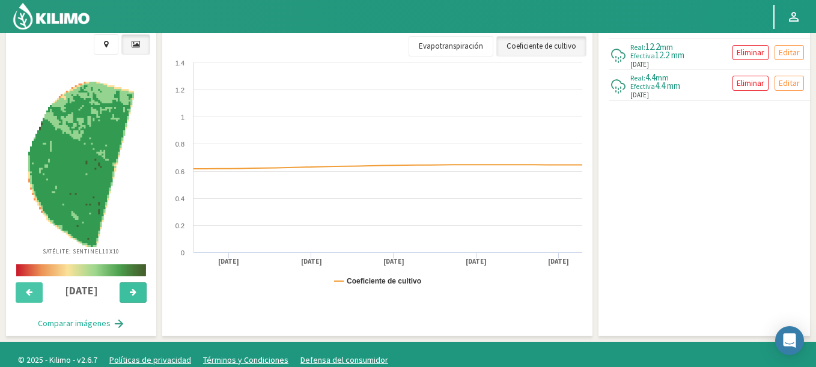
click at [126, 299] on button at bounding box center [133, 292] width 27 height 20
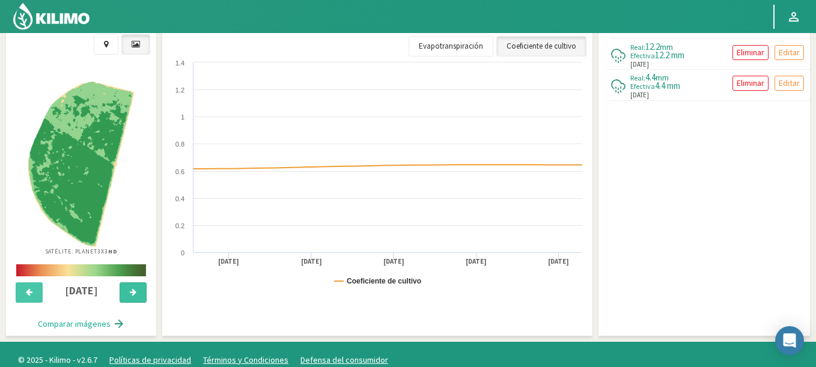
click at [124, 292] on button at bounding box center [133, 292] width 27 height 20
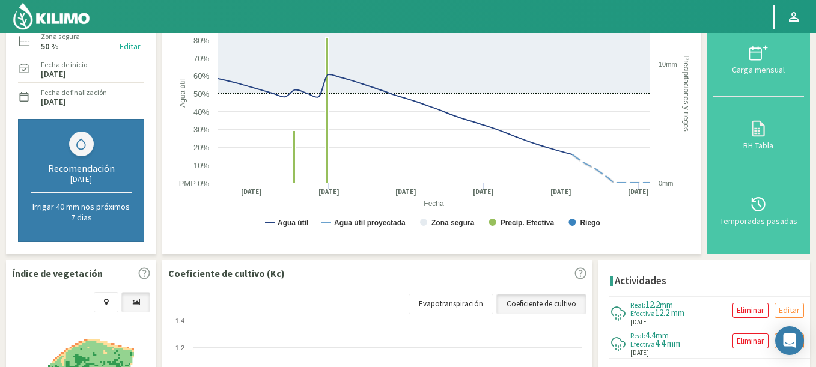
scroll to position [371, 0]
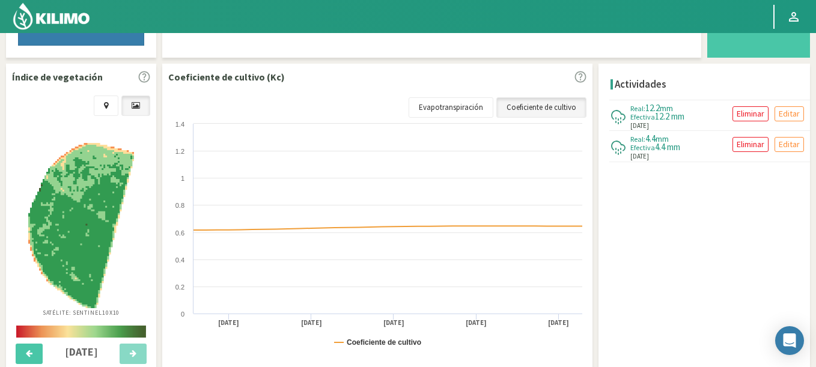
click at [65, 251] on img at bounding box center [81, 225] width 106 height 165
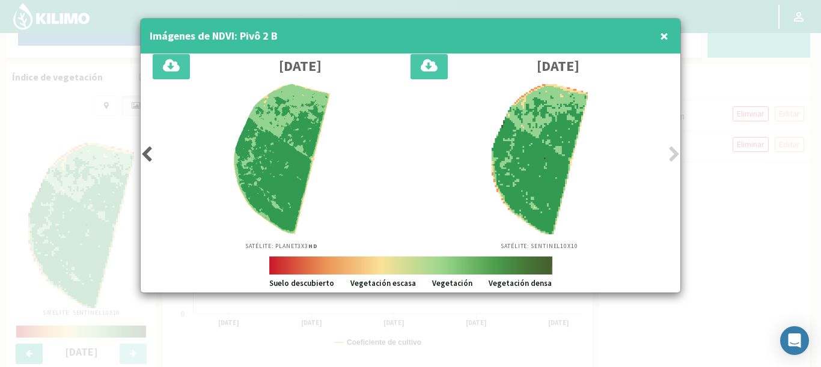
click at [665, 36] on span "×" at bounding box center [664, 36] width 8 height 20
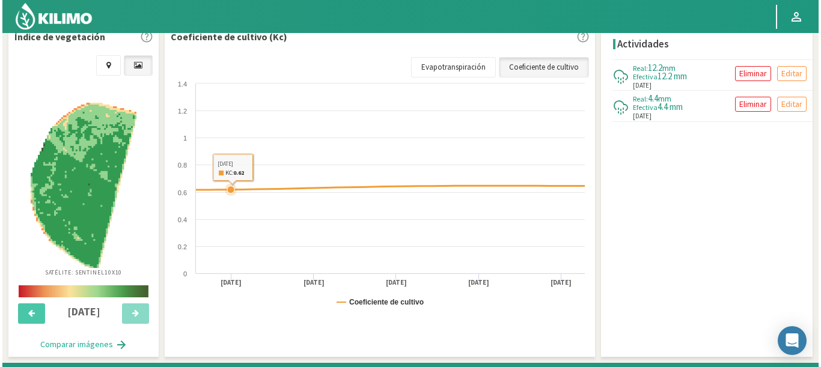
scroll to position [443, 0]
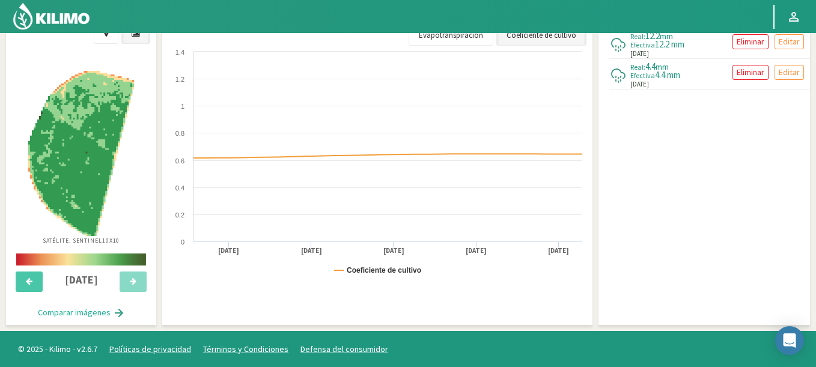
click at [95, 204] on img at bounding box center [81, 153] width 106 height 165
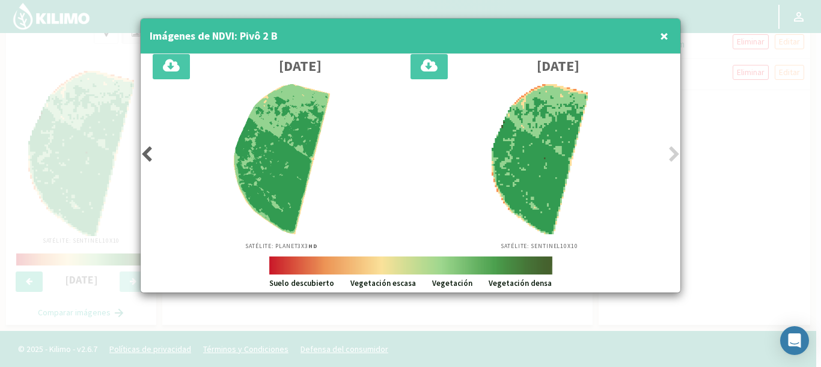
click at [663, 38] on span "×" at bounding box center [664, 36] width 8 height 20
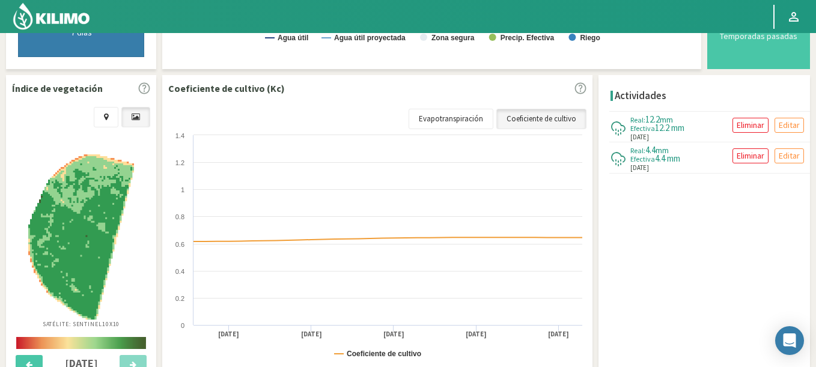
scroll to position [155, 0]
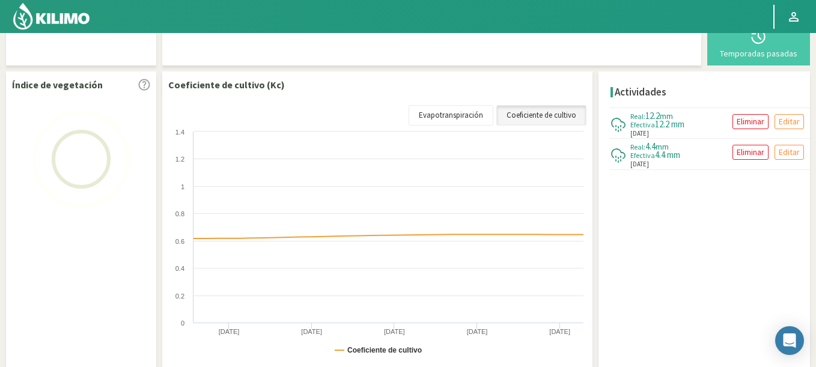
scroll to position [202, 0]
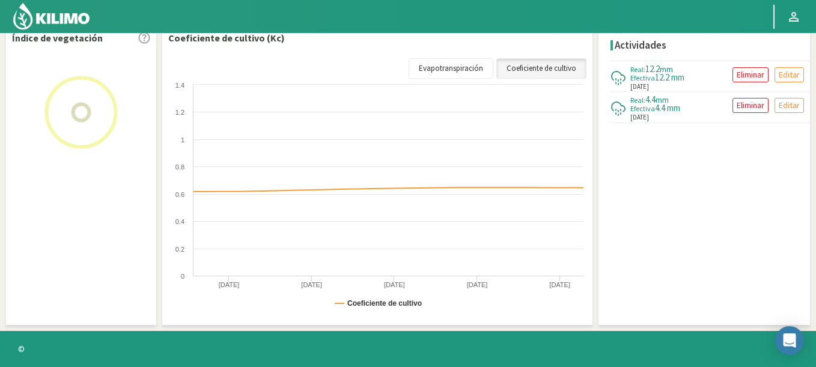
select select "103: Object"
select select "2: Object"
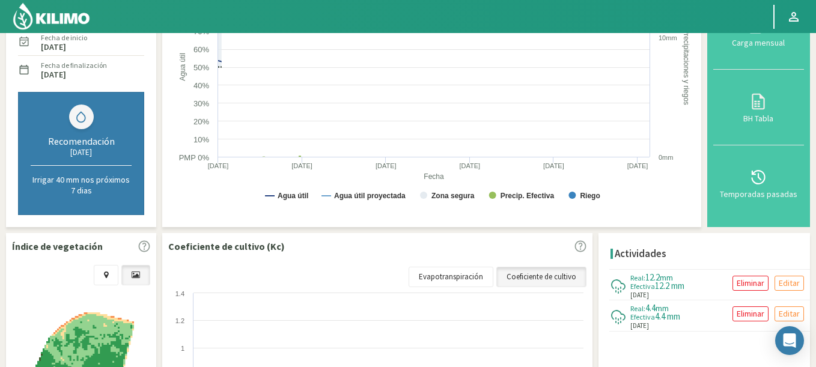
scroll to position [410, 0]
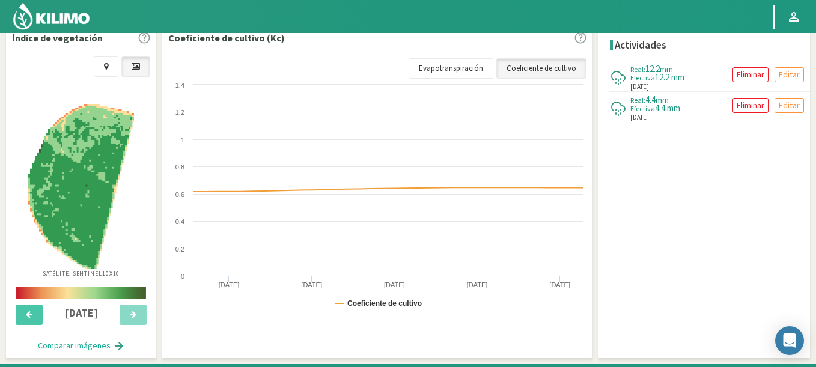
click at [97, 224] on img at bounding box center [81, 186] width 106 height 165
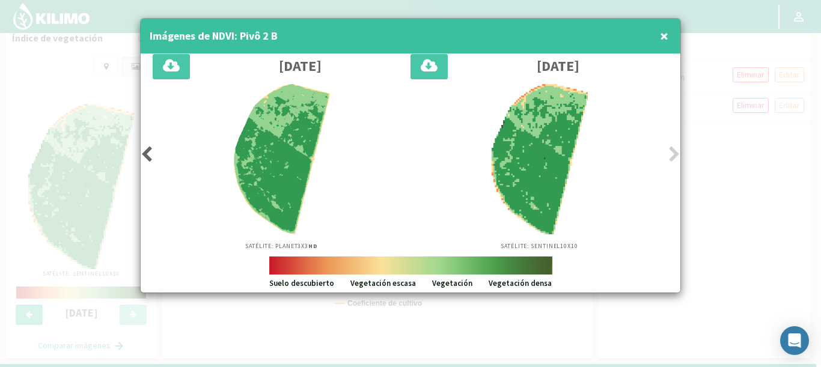
click at [94, 150] on div at bounding box center [410, 183] width 821 height 367
click at [668, 32] on span "×" at bounding box center [664, 36] width 8 height 20
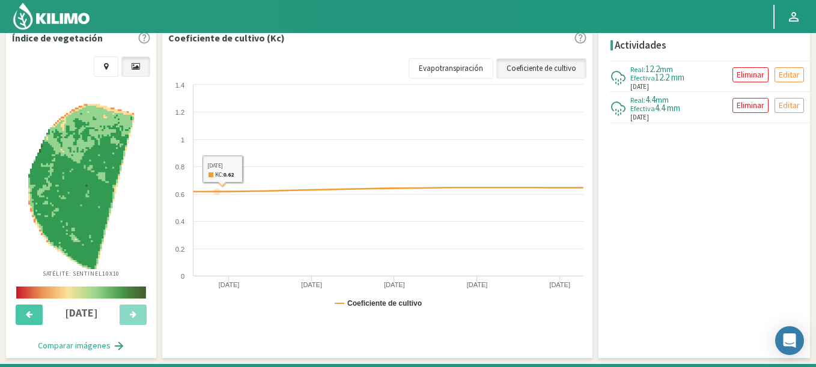
click at [78, 183] on img at bounding box center [81, 186] width 106 height 165
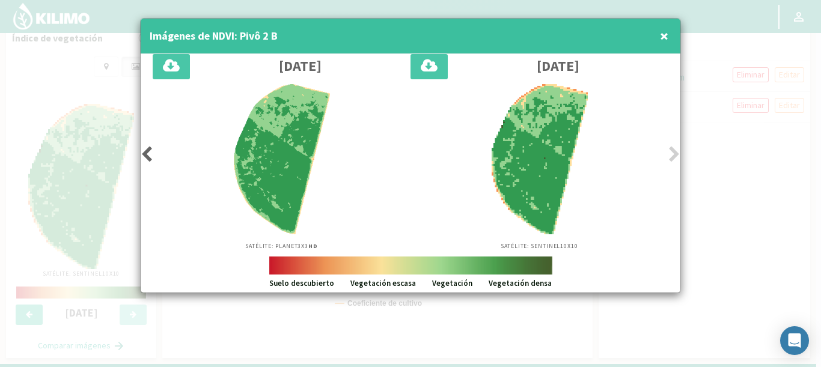
click at [675, 153] on icon at bounding box center [674, 154] width 12 height 17
click at [150, 150] on icon at bounding box center [147, 154] width 12 height 17
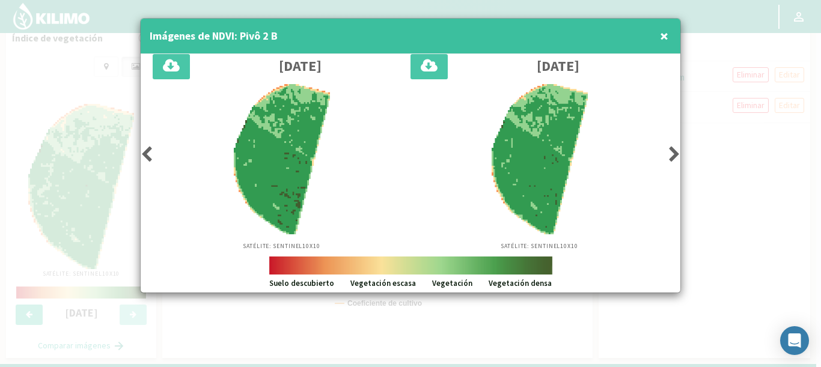
click at [673, 154] on icon at bounding box center [674, 154] width 12 height 17
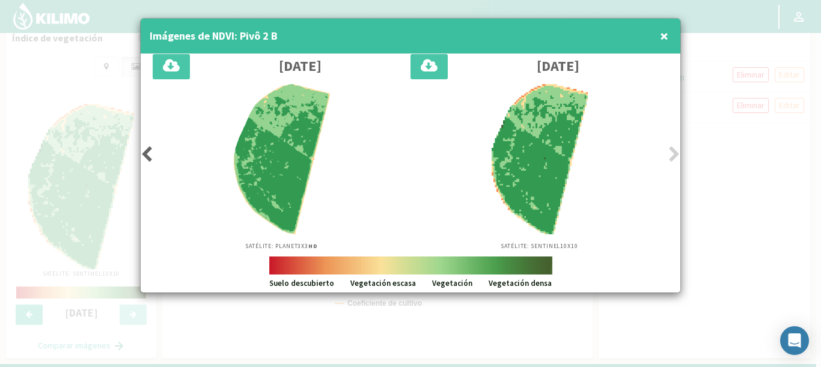
click at [8, 157] on div at bounding box center [410, 183] width 821 height 367
click at [144, 153] on icon at bounding box center [147, 154] width 12 height 17
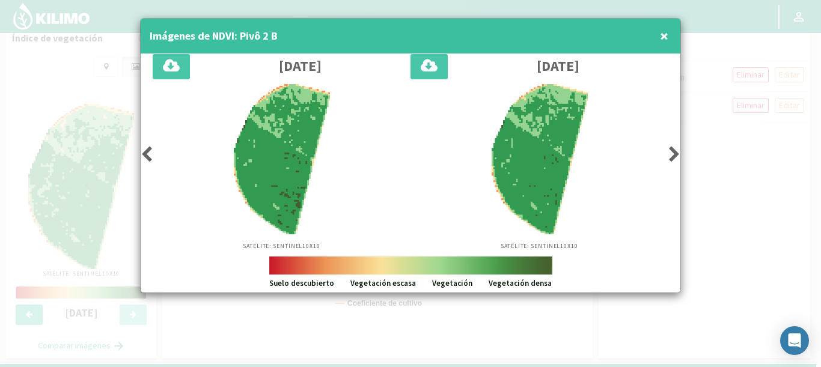
click at [671, 36] on div "Imágenes de NDVI: Pivô 2 B ×" at bounding box center [411, 36] width 540 height 35
click at [659, 41] on button "×" at bounding box center [664, 36] width 14 height 24
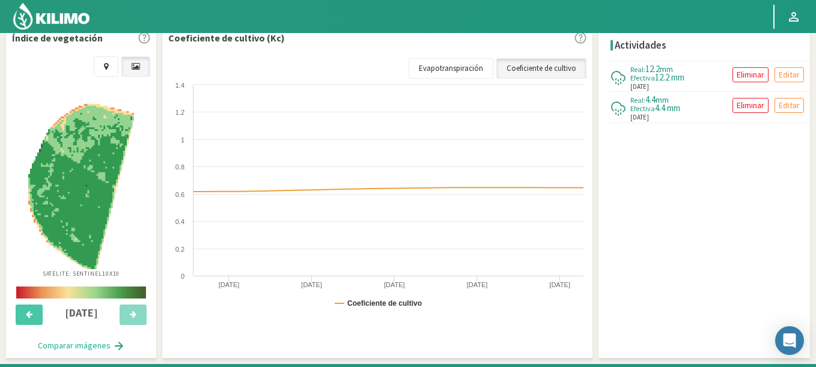
click at [66, 185] on img at bounding box center [81, 186] width 106 height 165
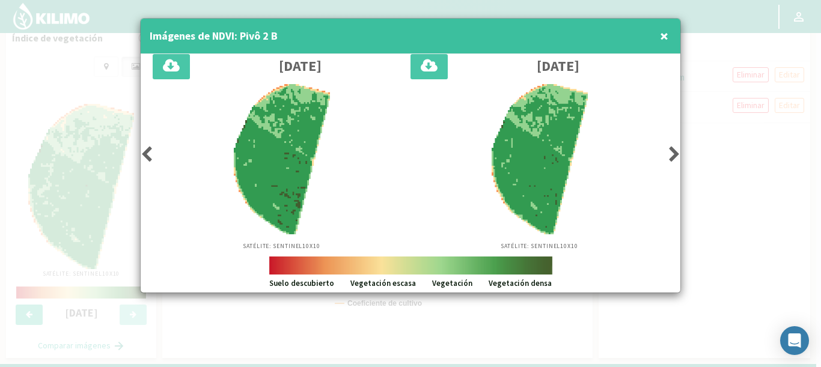
click at [142, 165] on div "11/08/2025 Satélite: Sentinel 10X10 13/08/2025 Satélite: Sentinel 10X10" at bounding box center [411, 155] width 540 height 202
click at [149, 157] on icon at bounding box center [147, 154] width 12 height 17
click at [669, 152] on icon at bounding box center [674, 154] width 12 height 17
click at [669, 153] on icon at bounding box center [674, 154] width 12 height 17
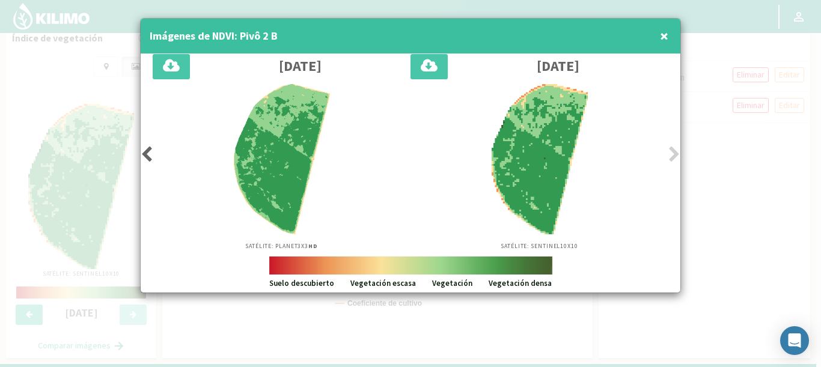
click at [119, 148] on div at bounding box center [410, 183] width 821 height 367
click at [660, 34] on div "Imágenes de NDVI: Pivô 2 B ×" at bounding box center [411, 36] width 540 height 35
click at [660, 34] on span "×" at bounding box center [664, 36] width 8 height 20
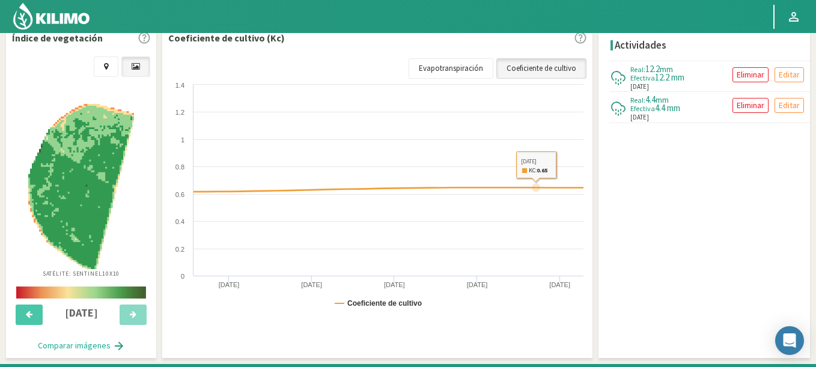
click at [541, 58] on link "Coeficiente de cultivo" at bounding box center [541, 68] width 90 height 20
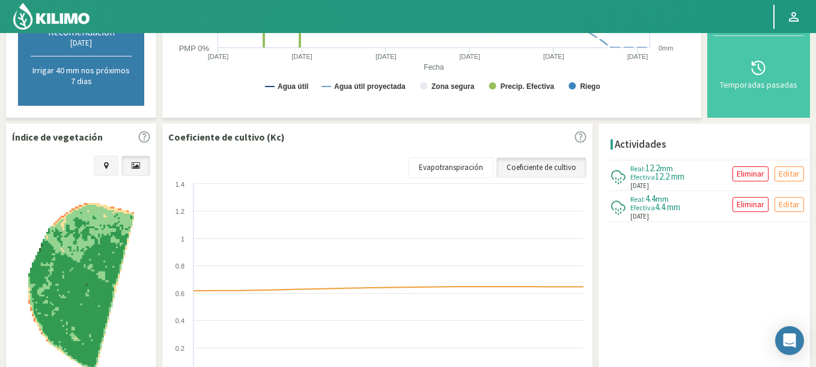
scroll to position [371, 0]
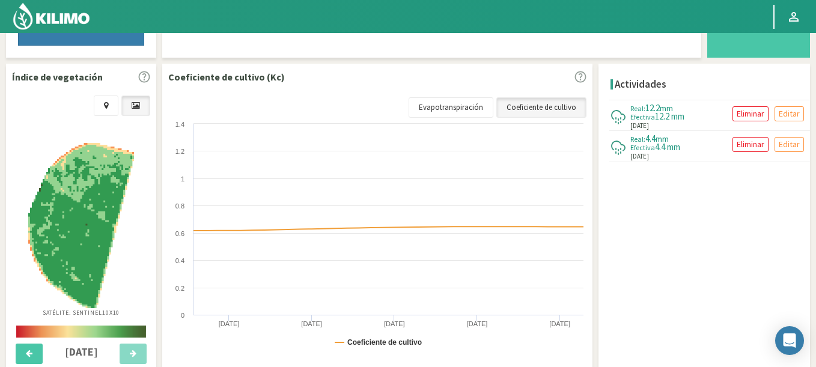
click at [94, 218] on img at bounding box center [81, 225] width 106 height 165
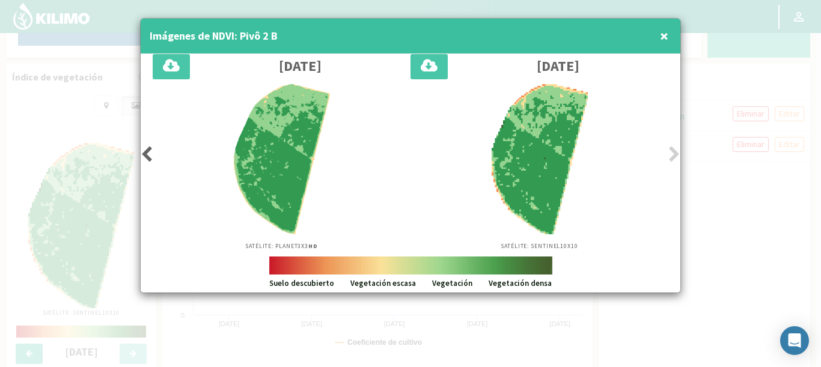
click at [0, 209] on div at bounding box center [410, 183] width 821 height 367
click at [38, 205] on div at bounding box center [410, 183] width 821 height 367
click at [668, 38] on span "×" at bounding box center [664, 36] width 8 height 20
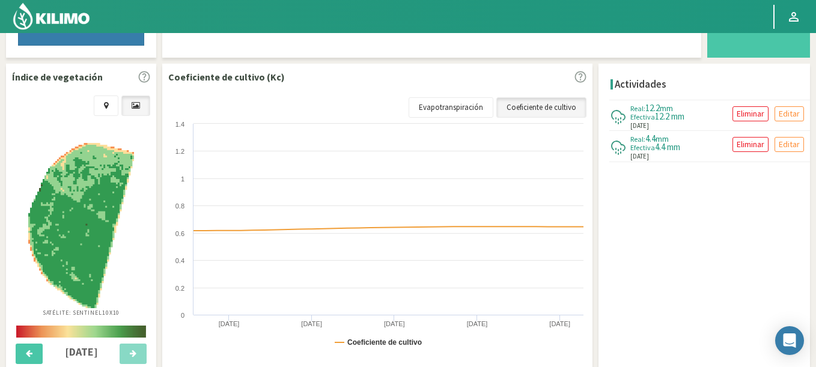
click at [86, 209] on img at bounding box center [81, 225] width 106 height 165
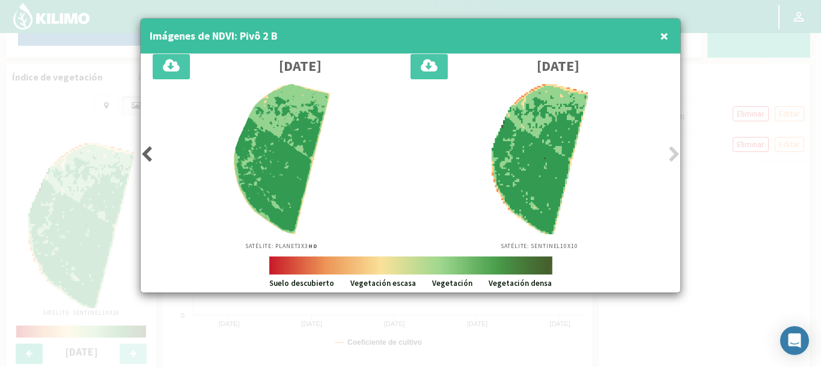
click at [65, 224] on div at bounding box center [410, 183] width 821 height 367
click at [662, 38] on span "×" at bounding box center [664, 36] width 8 height 20
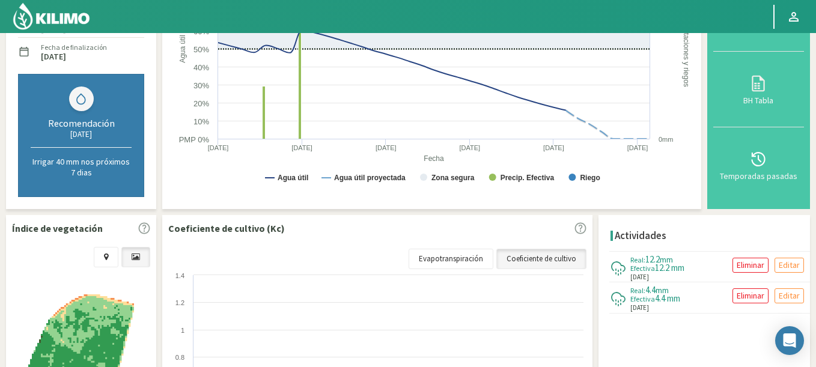
scroll to position [72, 0]
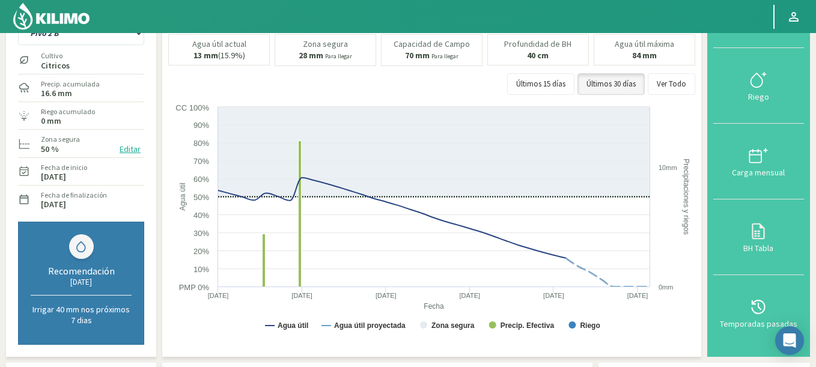
click at [83, 14] on img at bounding box center [51, 16] width 79 height 29
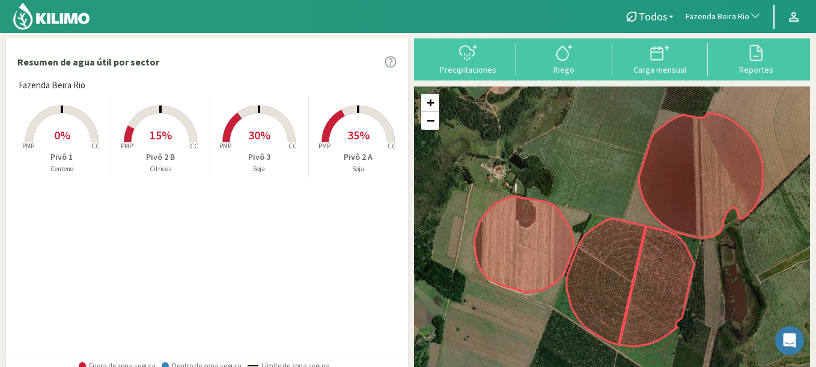
click at [70, 130] on rect at bounding box center [62, 144] width 96 height 96
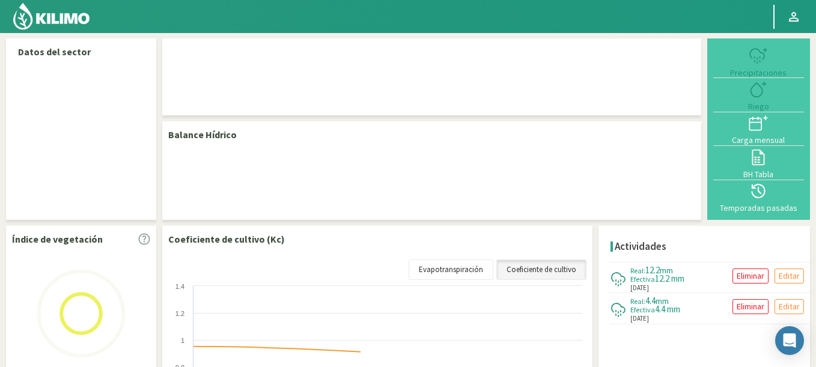
select select "103: Object"
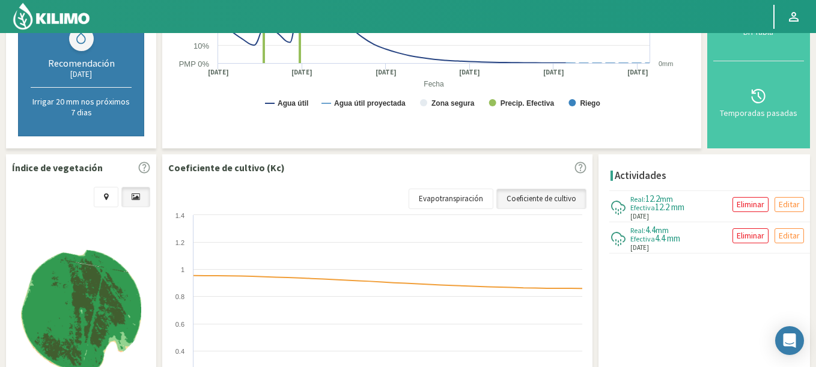
scroll to position [361, 0]
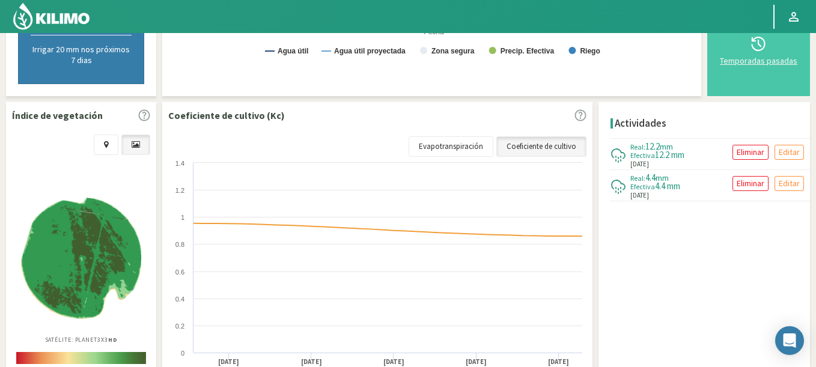
click at [750, 53] on div at bounding box center [759, 43] width 84 height 19
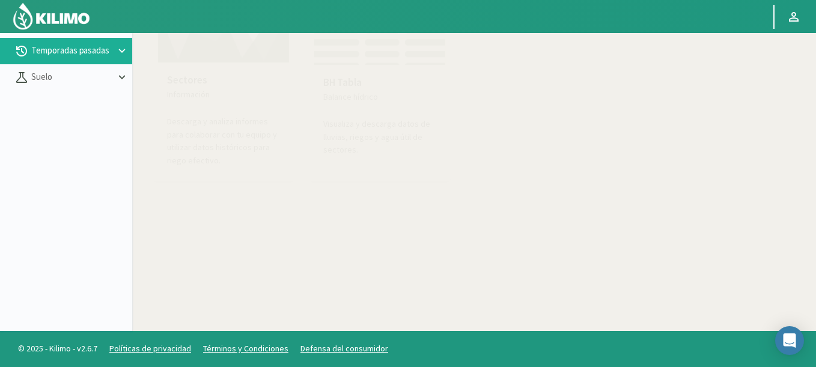
click at [204, 138] on p "Descarga y analiza informes para colaborar con tu equipo y utilizar datos histó…" at bounding box center [223, 141] width 113 height 52
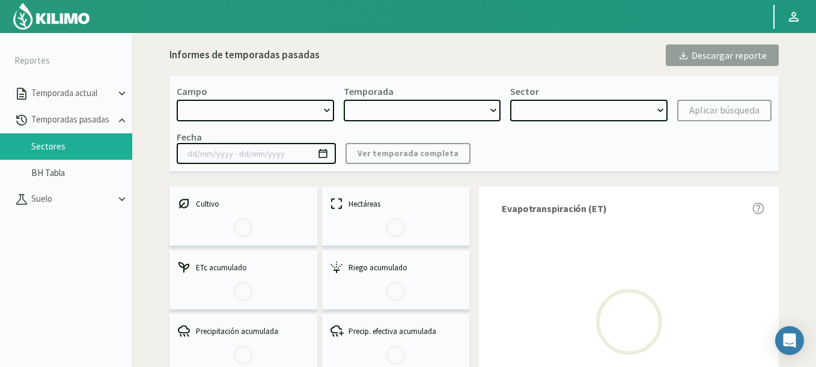
select select "0: Object"
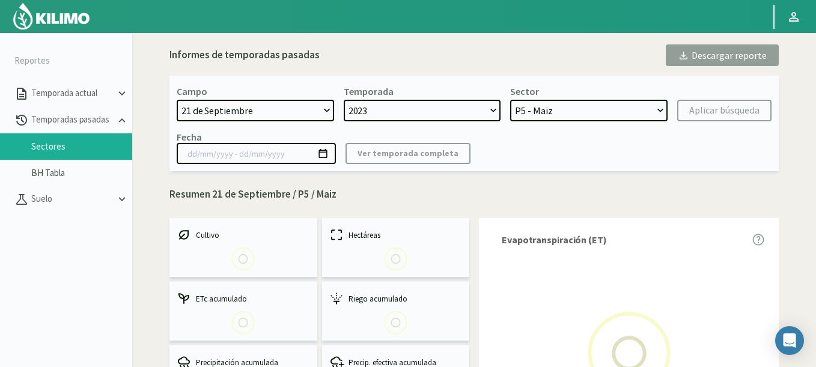
select select "0: 2023"
select select "0: Object"
type input "[DATE] - [DATE]"
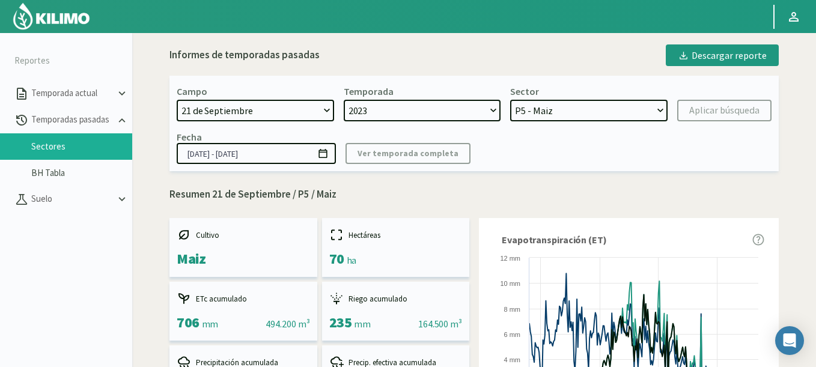
click at [215, 107] on select "21 de Septiembre 8 Fuegos Acograpes - Ag. [PERSON_NAME] - Ag. [GEOGRAPHIC_DATA]…" at bounding box center [255, 111] width 157 height 22
select select "1258: Object"
click at [177, 100] on select "21 de Septiembre 8 Fuegos Acograpes - Ag. [PERSON_NAME] - Ag. [GEOGRAPHIC_DATA]…" at bounding box center [255, 111] width 157 height 22
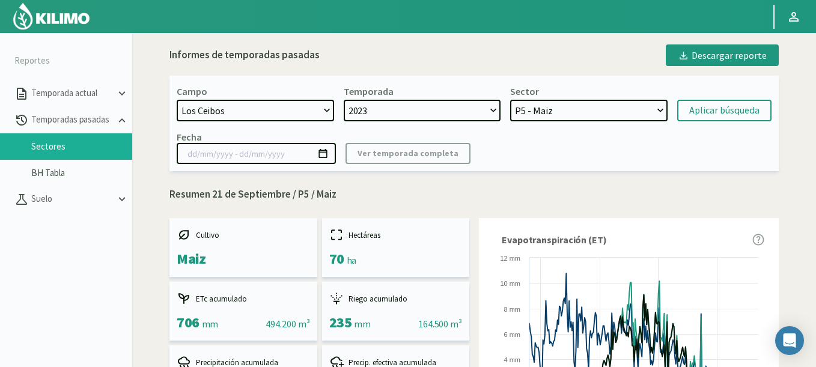
select select
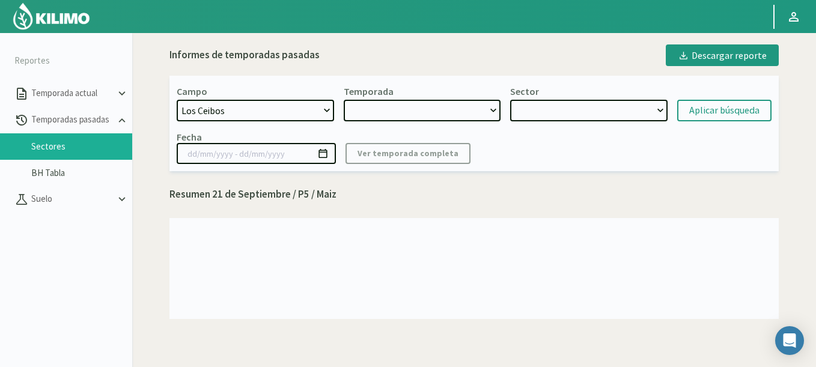
select select "2: 2024"
select select "7: Object"
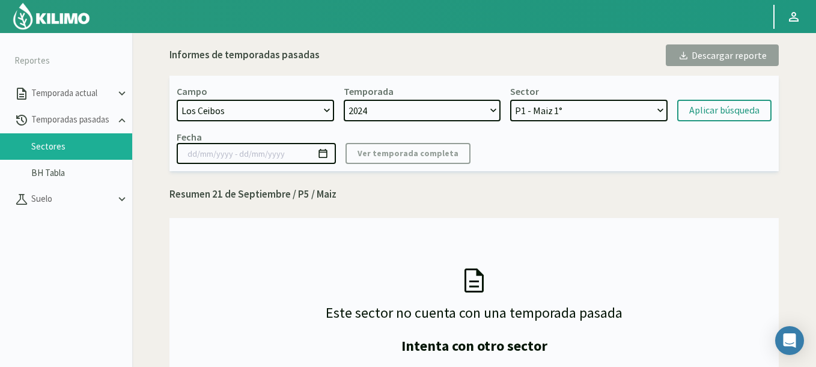
click at [583, 105] on select "P1 - Maiz 1° P2 - Maiz 1°" at bounding box center [588, 111] width 157 height 22
click at [710, 113] on div "Aplicar búsqueda" at bounding box center [724, 110] width 70 height 14
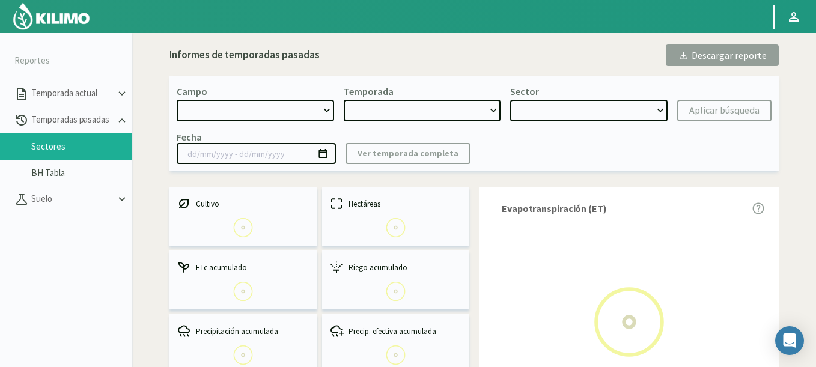
select select "1258: Object"
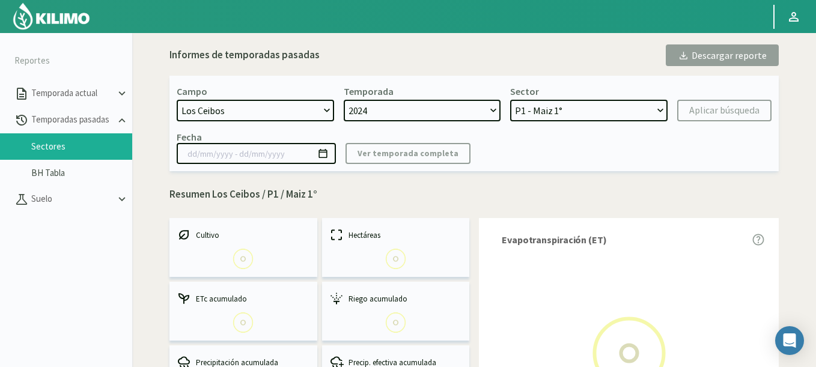
select select "0: 2024"
select select "0: Object"
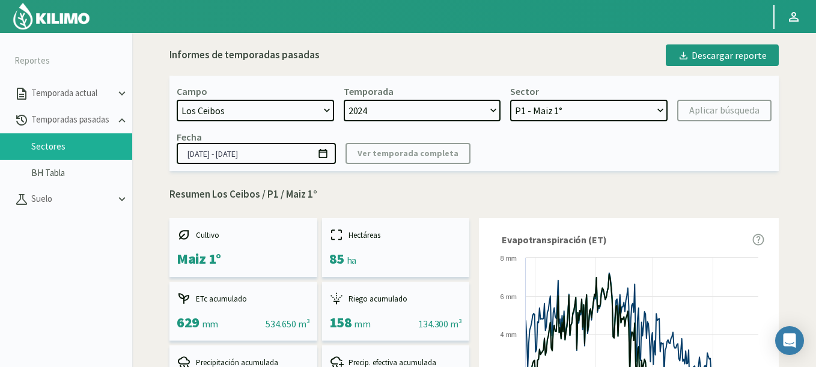
click at [584, 108] on select "P1 - Maiz 1° P2 - Maiz 1°" at bounding box center [588, 111] width 157 height 22
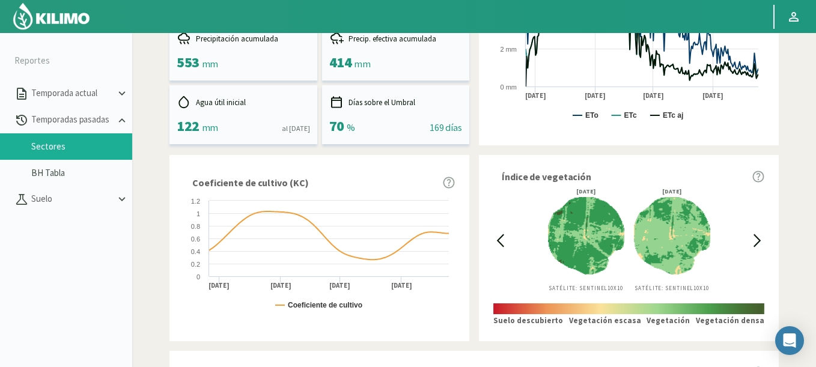
scroll to position [361, 0]
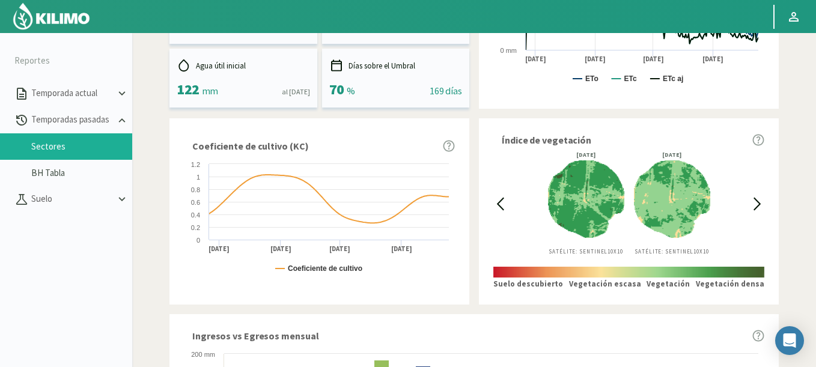
click at [504, 206] on icon at bounding box center [500, 204] width 14 height 14
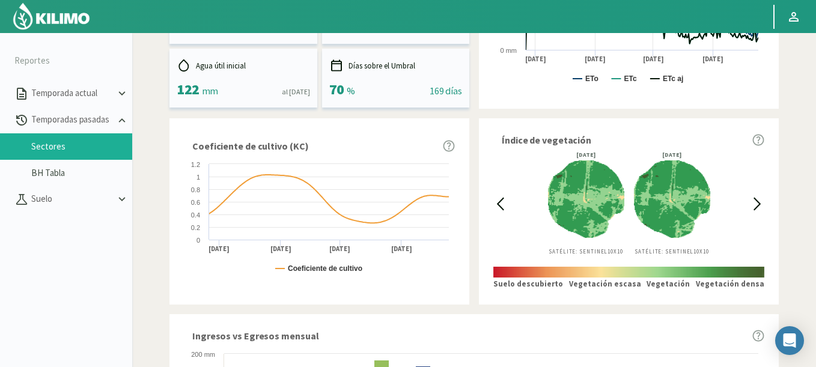
click at [504, 206] on icon at bounding box center [500, 204] width 14 height 14
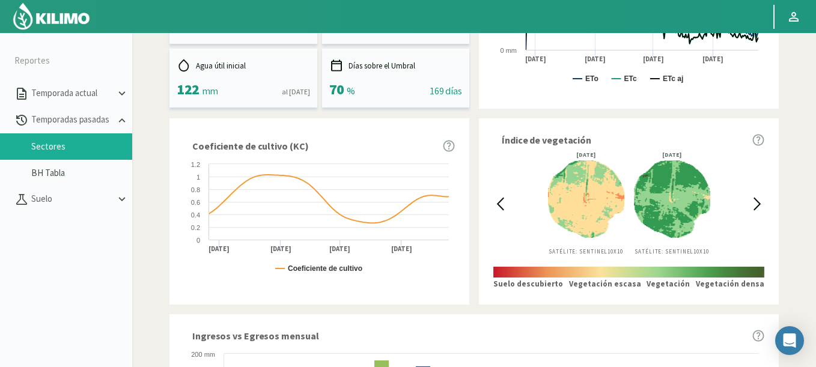
click at [504, 206] on icon at bounding box center [500, 204] width 14 height 14
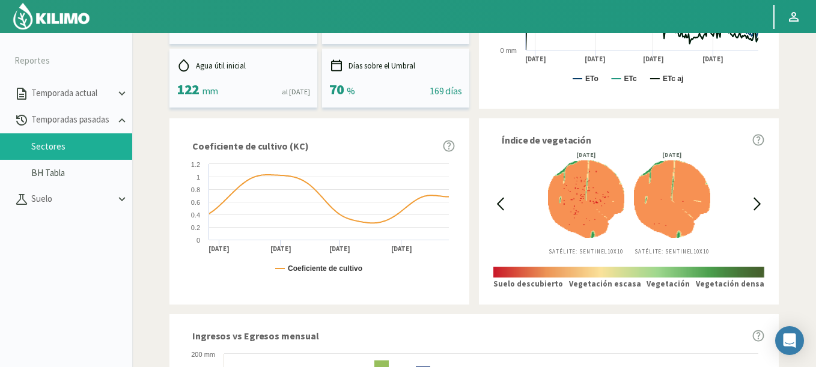
click at [504, 206] on icon at bounding box center [500, 204] width 14 height 14
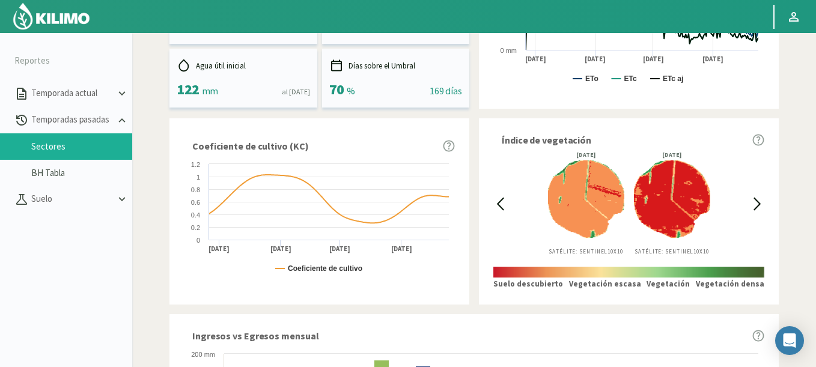
click at [504, 206] on icon at bounding box center [500, 204] width 14 height 14
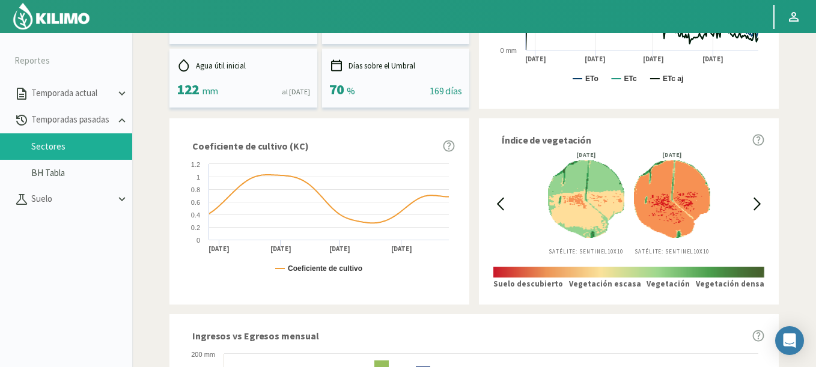
click at [504, 206] on icon at bounding box center [500, 204] width 14 height 14
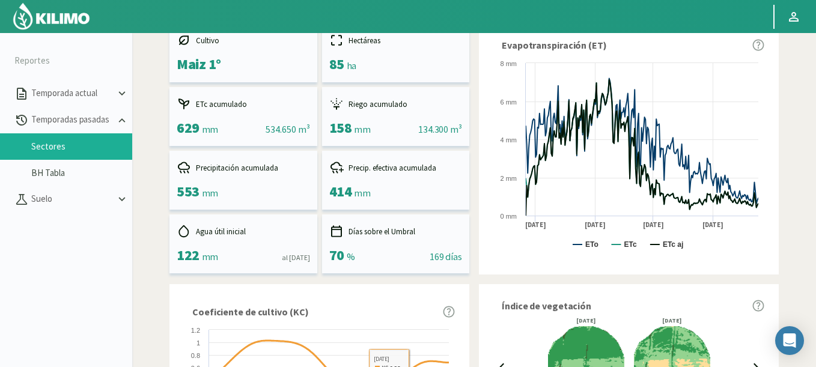
scroll to position [72, 0]
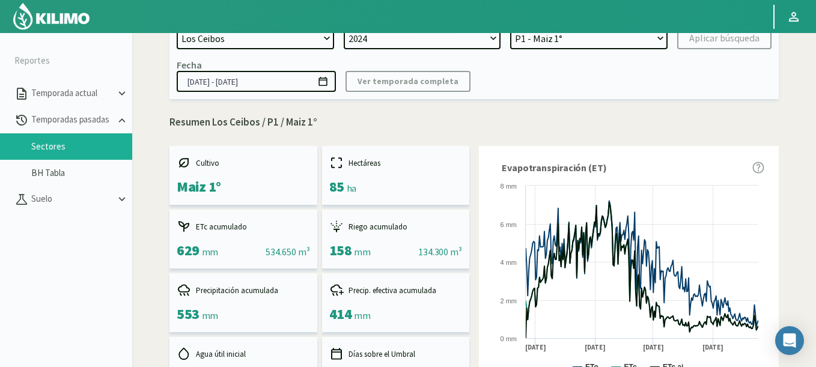
click at [320, 81] on icon at bounding box center [322, 81] width 11 height 11
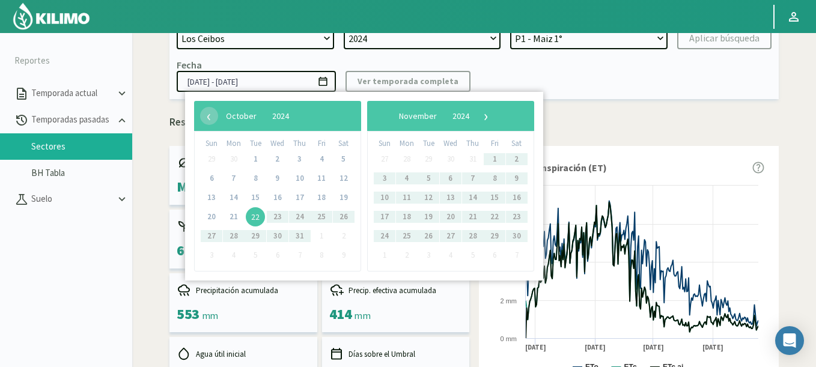
click at [254, 220] on span "22" at bounding box center [255, 216] width 19 height 19
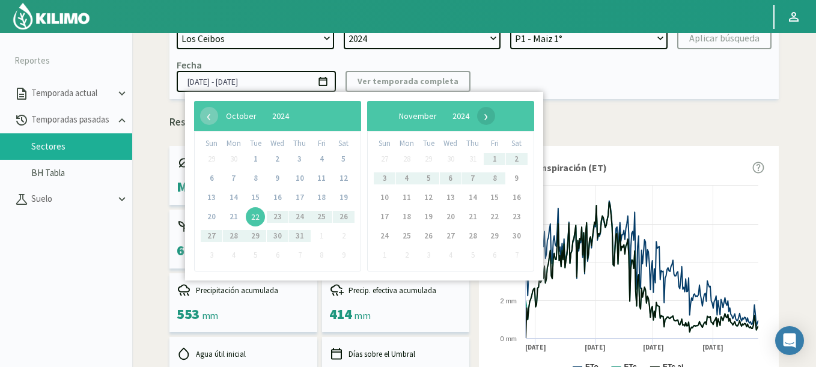
click at [495, 117] on span "›" at bounding box center [486, 116] width 18 height 18
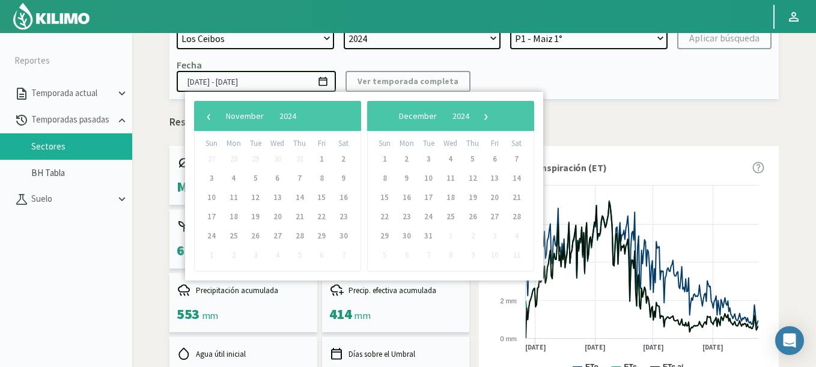
click at [495, 117] on span "›" at bounding box center [486, 116] width 18 height 18
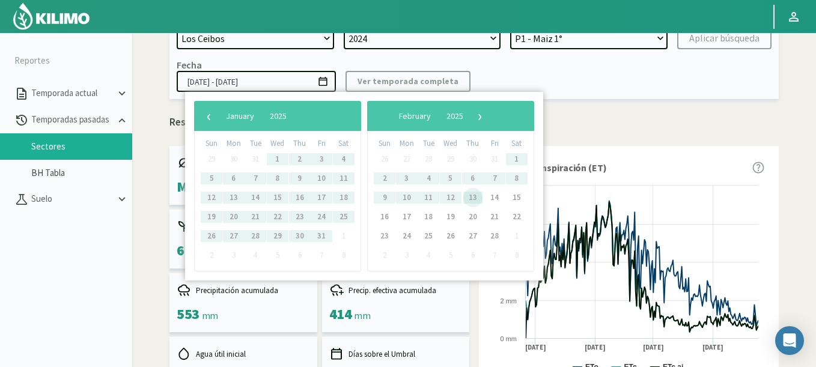
click at [470, 198] on span "13" at bounding box center [472, 197] width 19 height 19
type input "[DATE] - [DATE]"
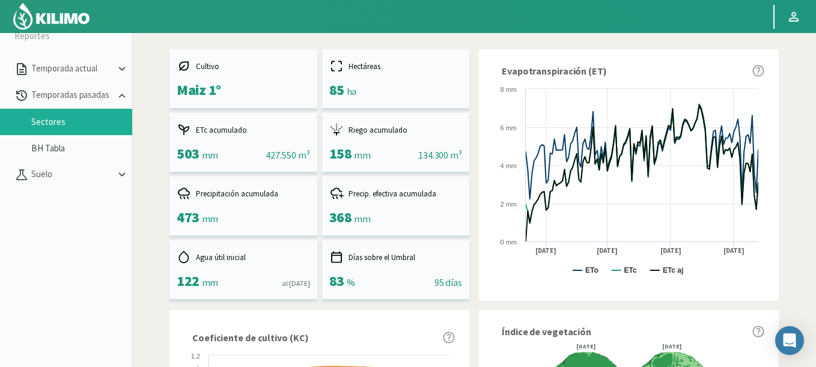
scroll to position [0, 0]
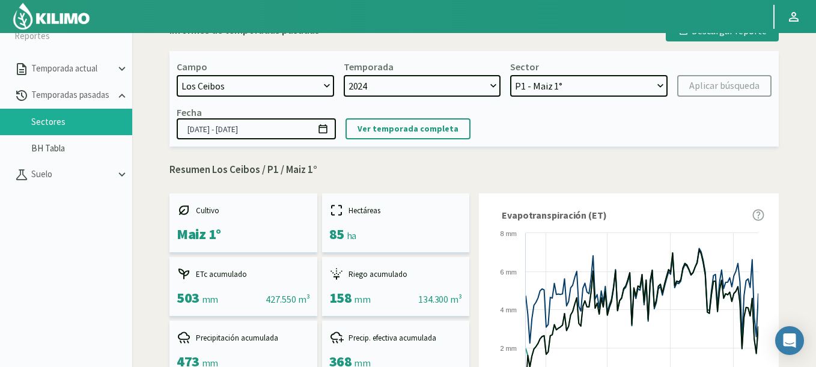
select select "1: Object"
click at [510, 75] on select "P1 - Maiz 1° P2 - Maiz 1°" at bounding box center [588, 86] width 157 height 22
click at [737, 91] on div "Aplicar búsqueda" at bounding box center [724, 86] width 70 height 14
type input "[DATE] - [DATE]"
select select "3: Object"
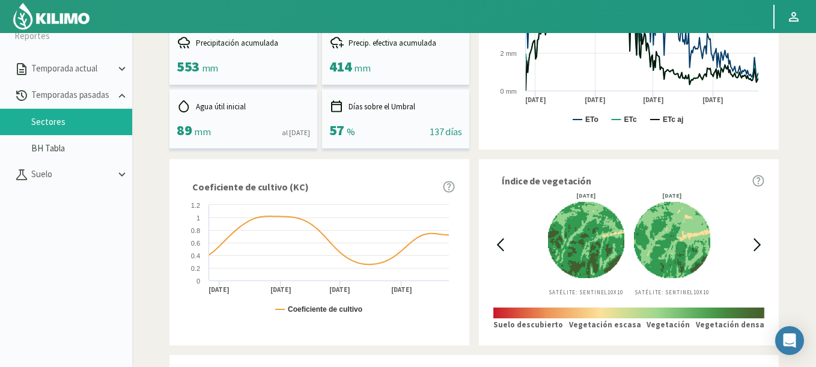
scroll to position [288, 0]
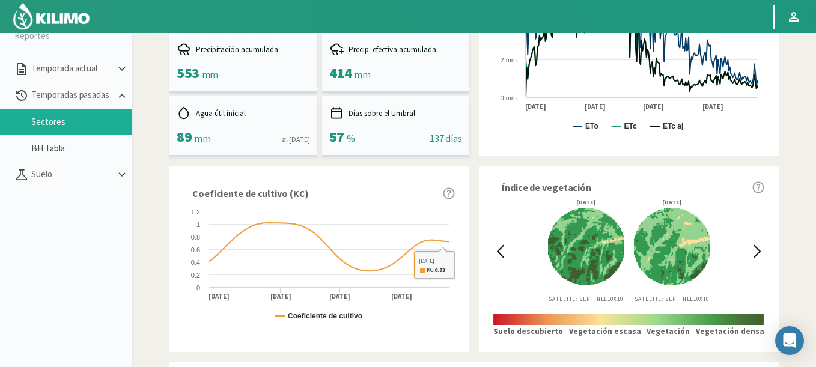
click at [502, 248] on icon at bounding box center [501, 251] width 6 height 11
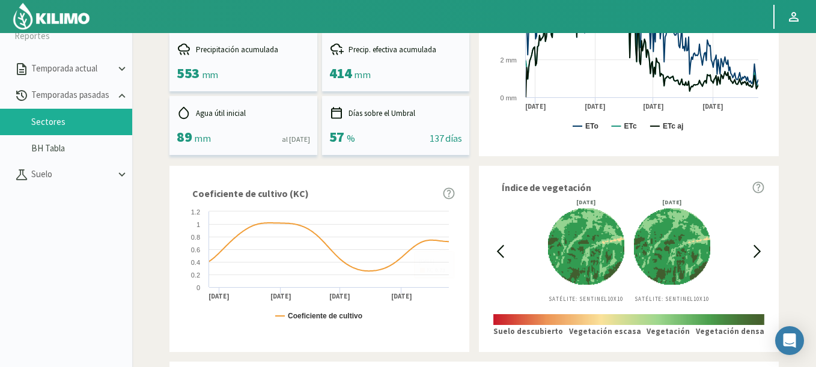
click at [502, 248] on icon at bounding box center [501, 251] width 6 height 11
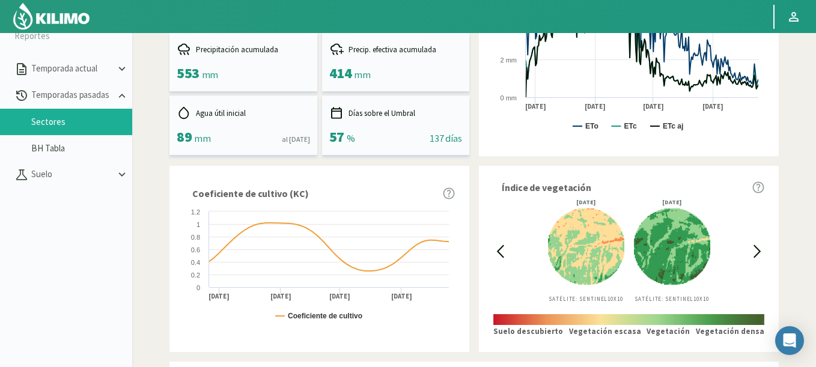
click at [502, 248] on icon at bounding box center [501, 251] width 6 height 11
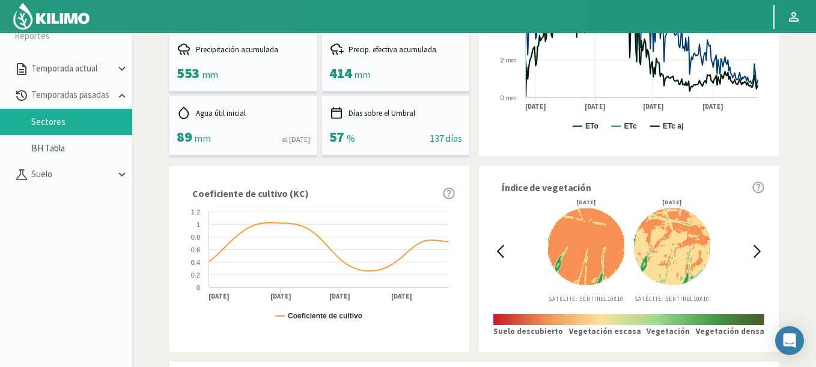
click at [502, 248] on icon at bounding box center [501, 251] width 6 height 11
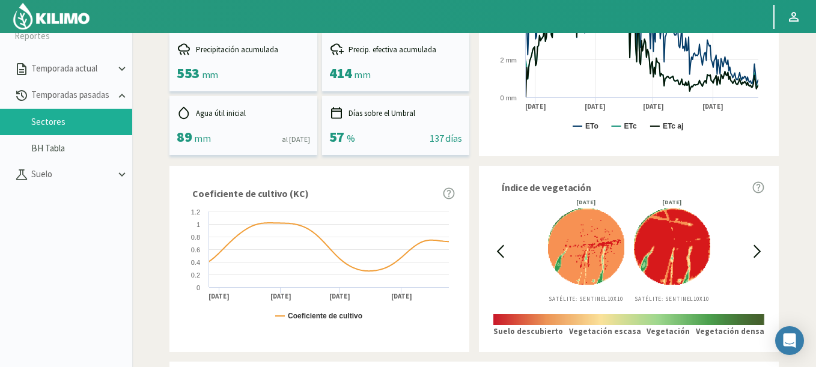
click at [502, 248] on icon at bounding box center [501, 251] width 6 height 11
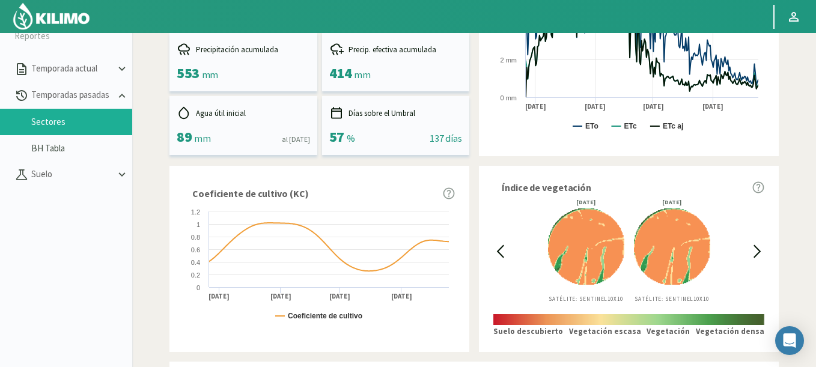
click at [502, 248] on icon at bounding box center [501, 251] width 6 height 11
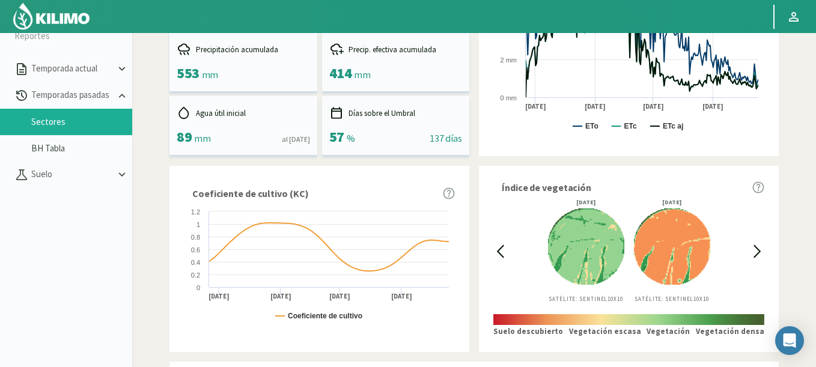
click at [749, 248] on div "18/02/2025 Satélite: Sentinel 10X10 05/03/2025 Satélite: Sentinel 10X10" at bounding box center [628, 250] width 243 height 103
click at [753, 248] on icon at bounding box center [757, 252] width 14 height 14
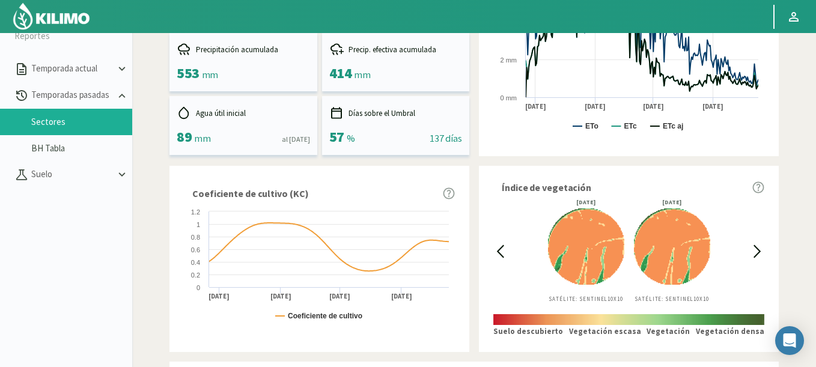
click at [753, 248] on icon at bounding box center [757, 252] width 14 height 14
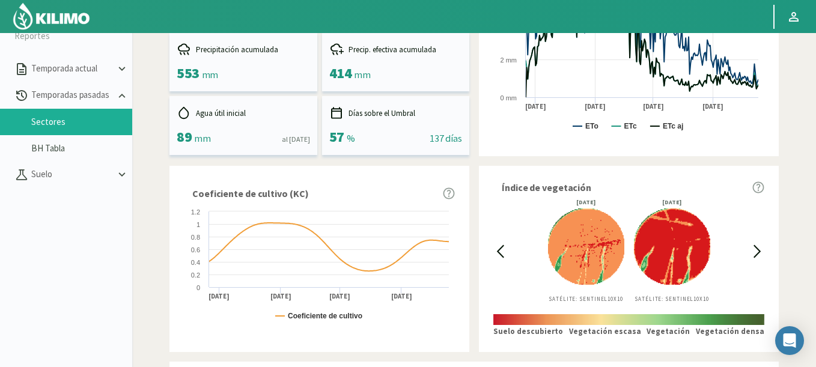
click at [753, 248] on icon at bounding box center [757, 252] width 14 height 14
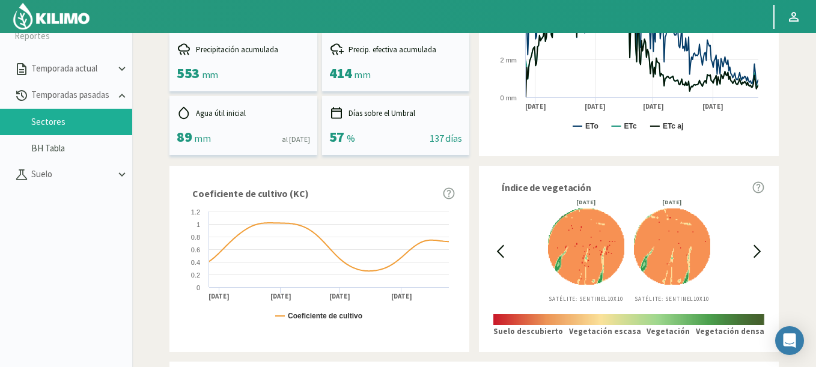
click at [753, 248] on icon at bounding box center [757, 252] width 14 height 14
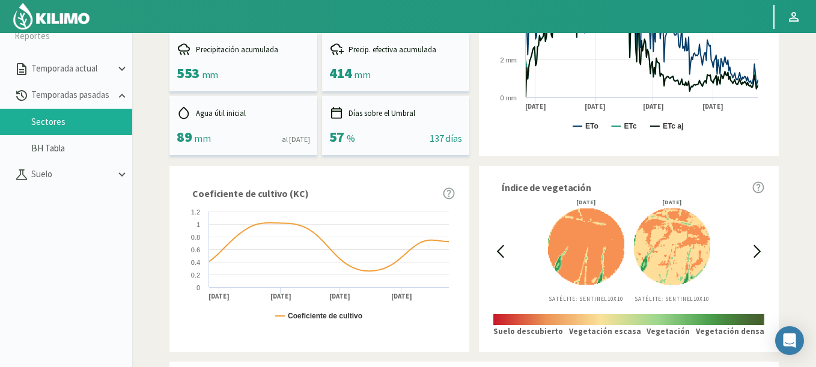
click at [753, 248] on icon at bounding box center [757, 252] width 14 height 14
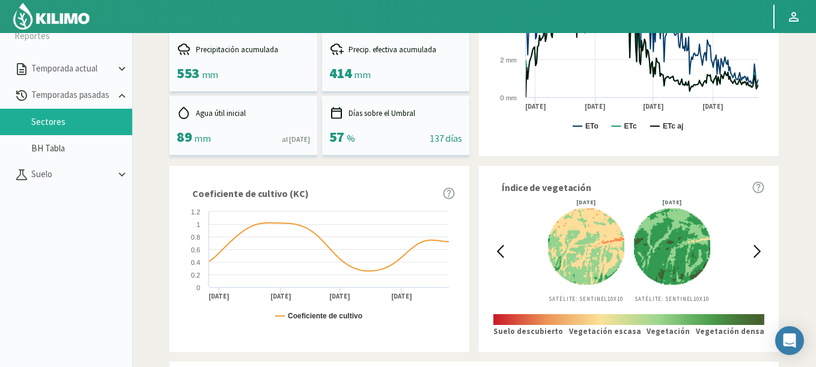
click at [753, 248] on icon at bounding box center [757, 252] width 14 height 14
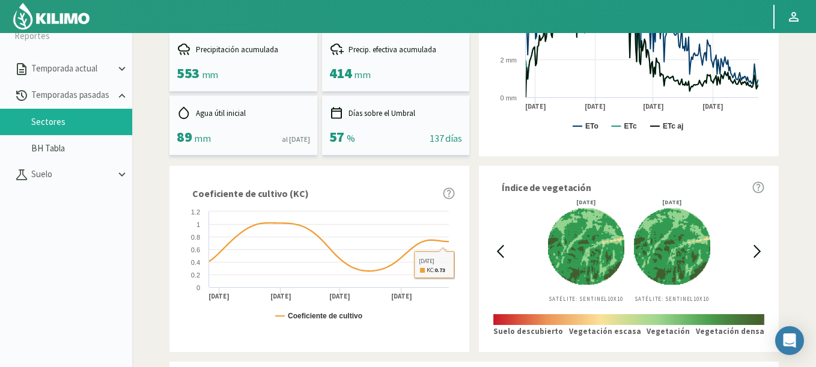
click at [497, 245] on div at bounding box center [500, 250] width 14 height 103
click at [496, 246] on icon at bounding box center [500, 252] width 14 height 14
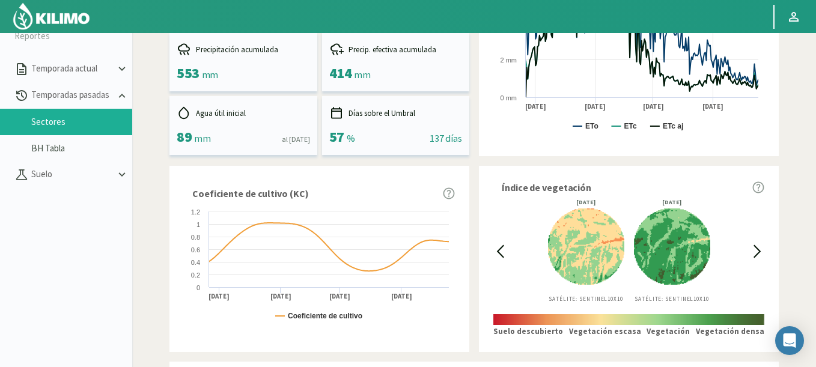
click at [496, 246] on icon at bounding box center [500, 252] width 14 height 14
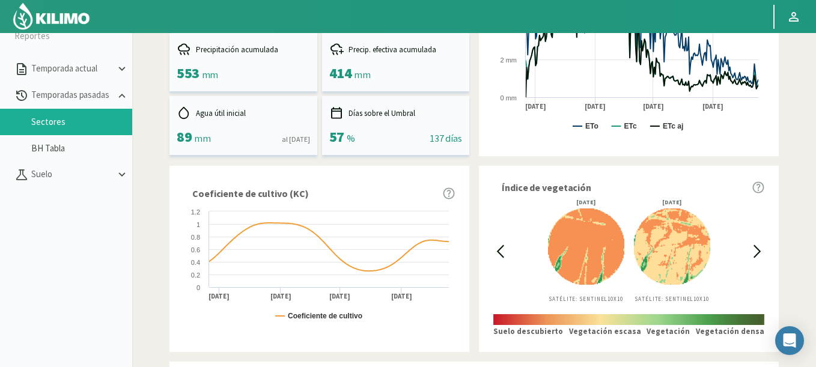
click at [496, 246] on icon at bounding box center [500, 252] width 14 height 14
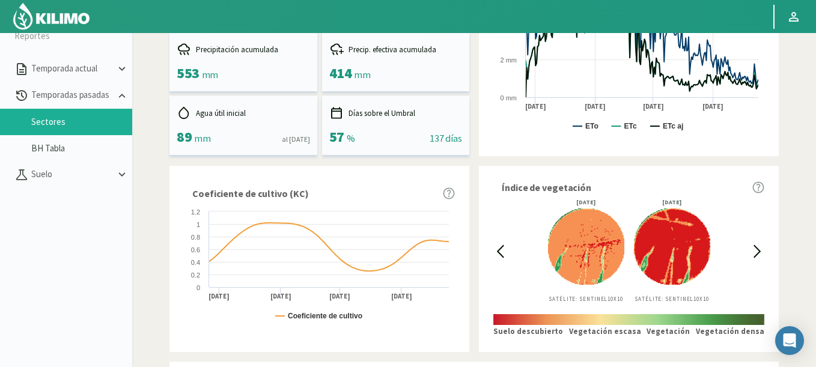
click at [496, 246] on icon at bounding box center [500, 252] width 14 height 14
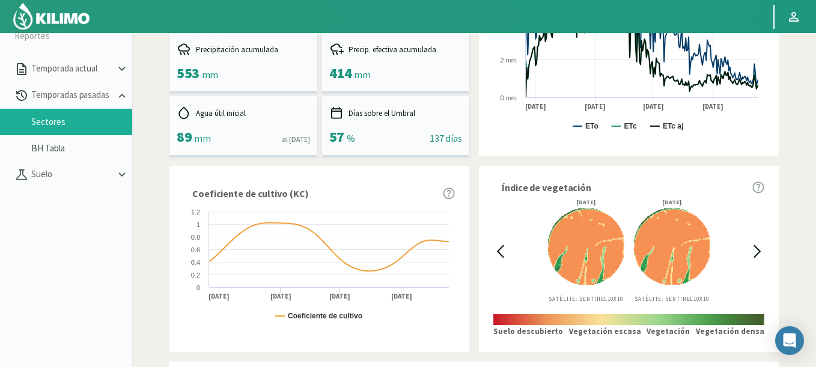
click at [496, 246] on icon at bounding box center [500, 252] width 14 height 14
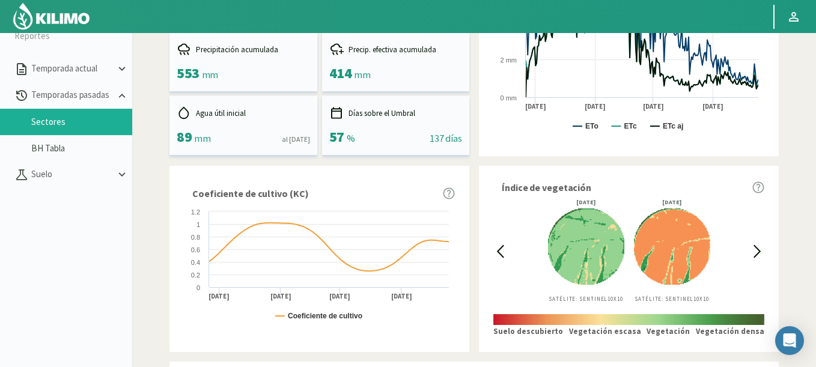
click at [496, 246] on icon at bounding box center [500, 252] width 14 height 14
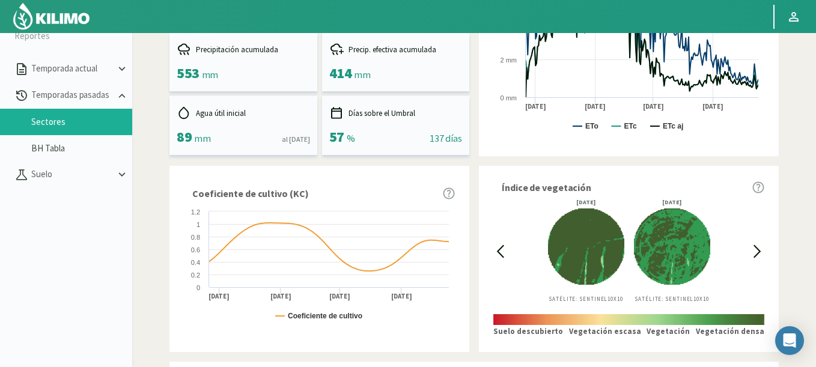
click at [496, 246] on icon at bounding box center [500, 252] width 14 height 14
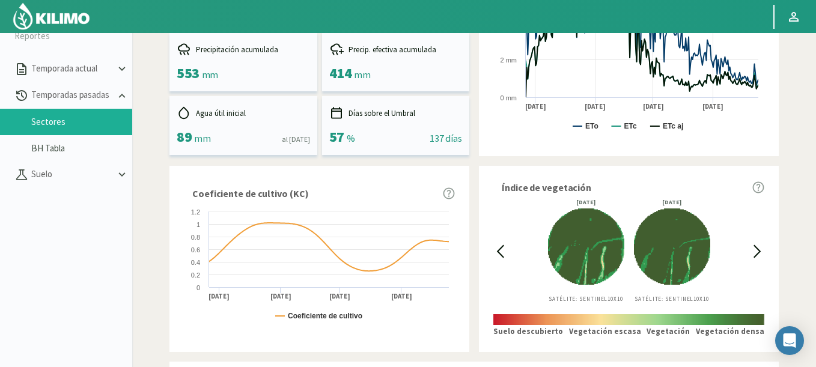
click at [505, 249] on icon at bounding box center [500, 252] width 14 height 14
click at [752, 248] on icon at bounding box center [757, 252] width 14 height 14
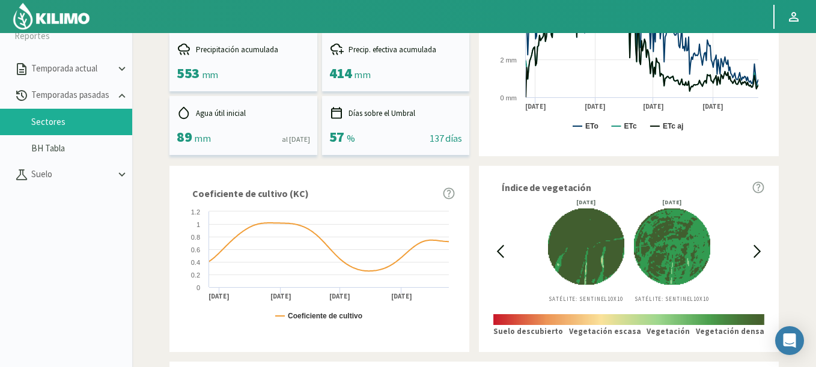
click at [753, 260] on div at bounding box center [757, 250] width 14 height 103
click at [754, 251] on icon at bounding box center [757, 252] width 14 height 14
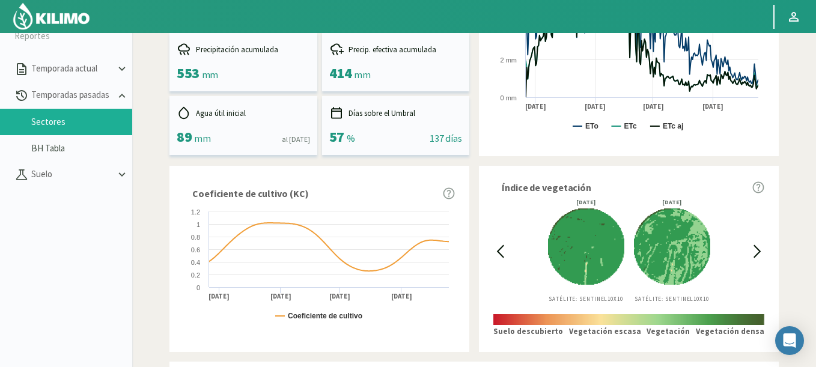
click at [754, 251] on icon at bounding box center [757, 252] width 14 height 14
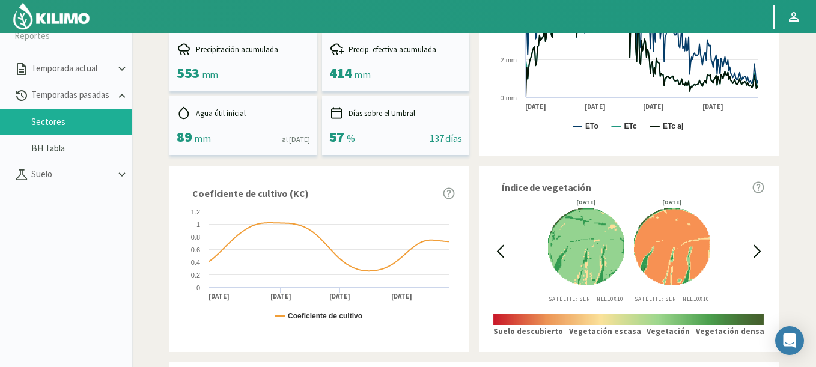
click at [501, 248] on icon at bounding box center [501, 251] width 6 height 11
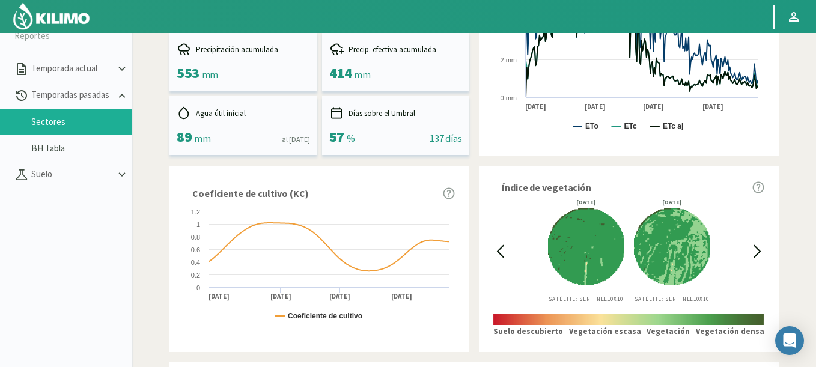
click at [756, 247] on icon at bounding box center [757, 251] width 6 height 11
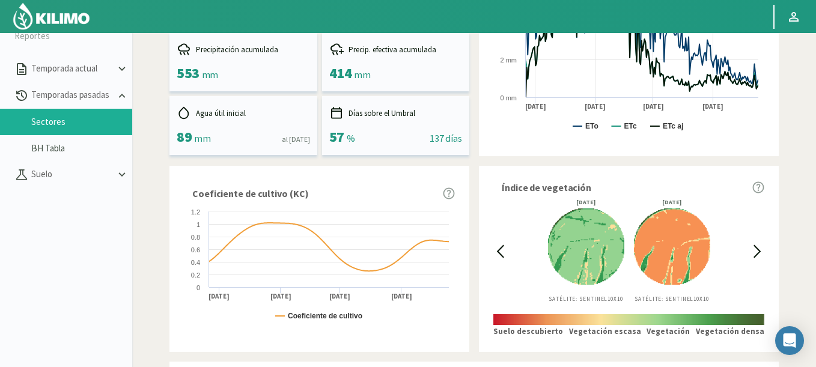
scroll to position [0, 0]
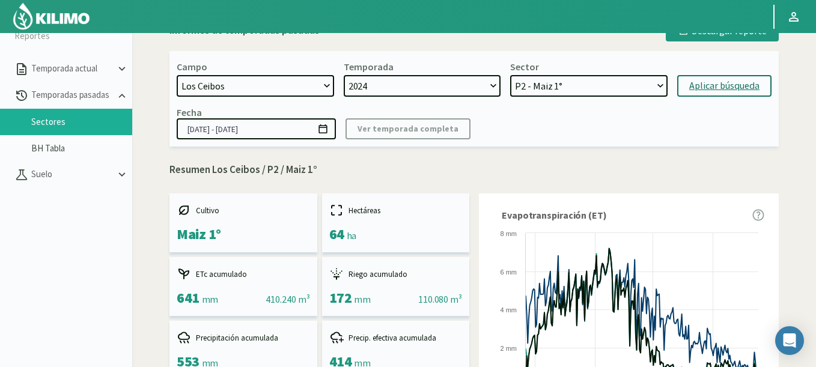
click at [324, 132] on icon at bounding box center [322, 128] width 11 height 11
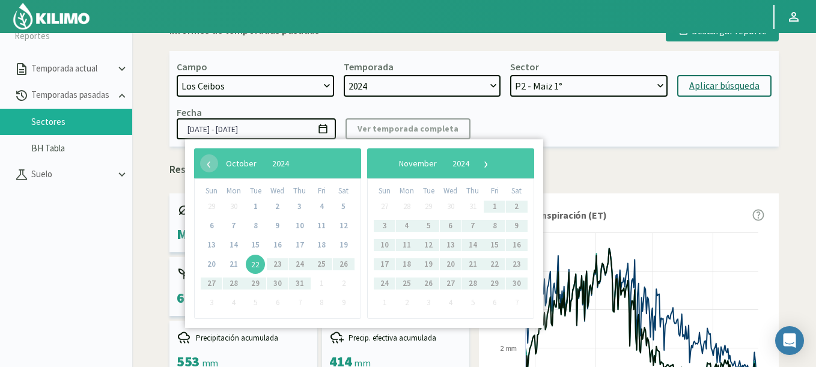
click at [255, 266] on span "22" at bounding box center [255, 264] width 19 height 19
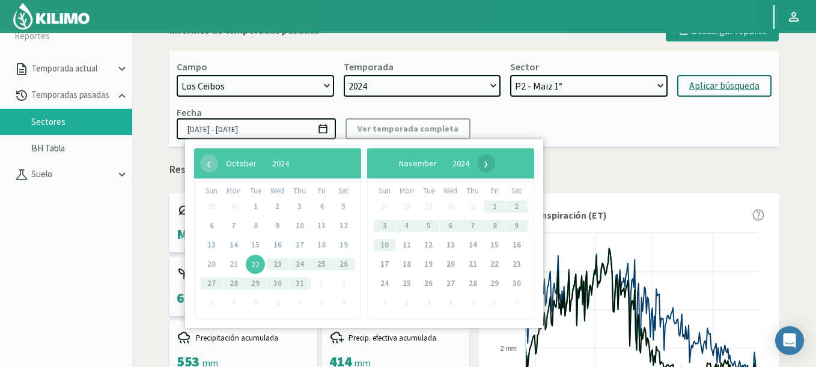
click at [495, 169] on span "›" at bounding box center [486, 163] width 18 height 18
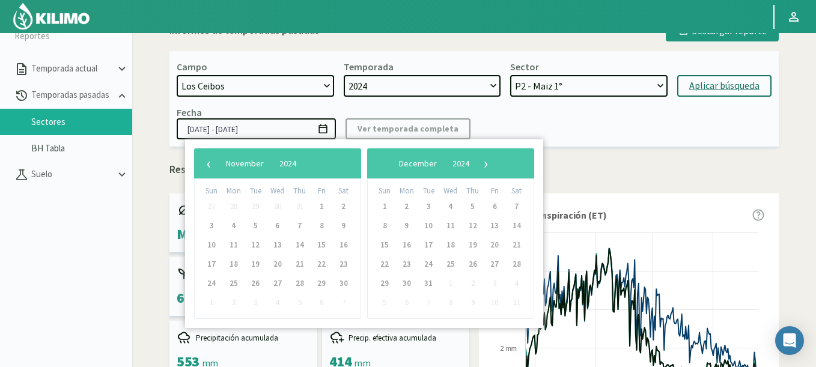
click at [495, 169] on span "›" at bounding box center [486, 163] width 18 height 18
click at [486, 169] on span "›" at bounding box center [476, 163] width 18 height 18
click at [489, 169] on span "›" at bounding box center [480, 163] width 18 height 18
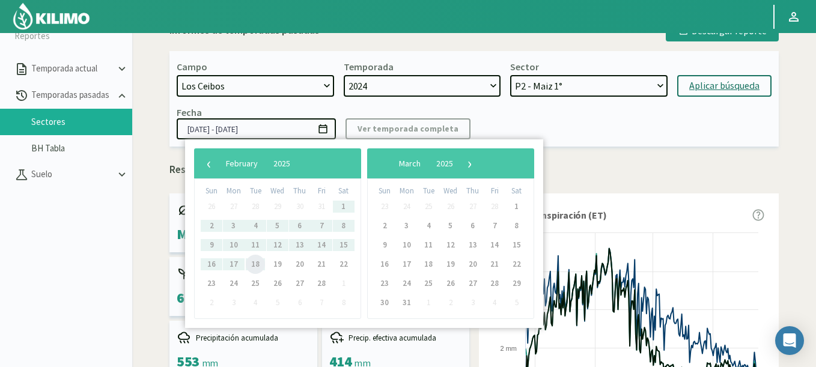
click at [258, 262] on span "18" at bounding box center [255, 264] width 19 height 19
type input "22/10/2024 - 18/02/2025"
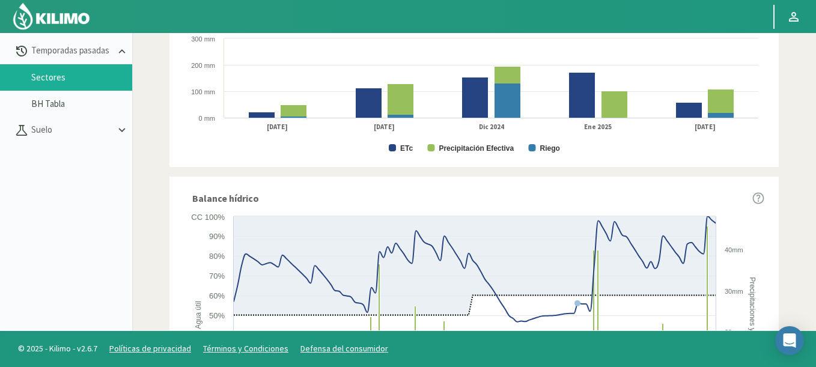
scroll to position [721, 0]
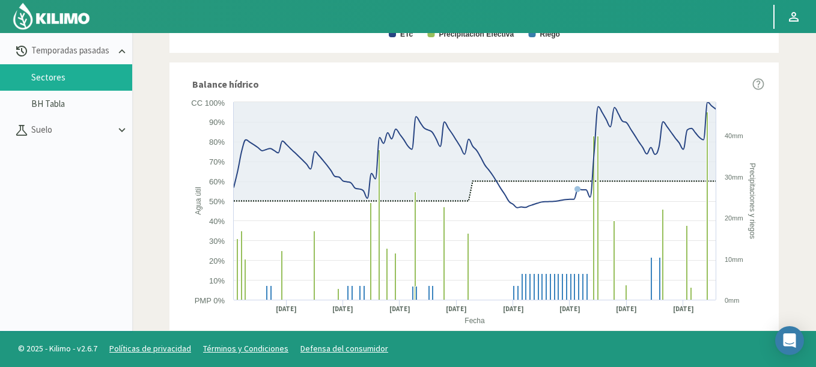
click at [88, 11] on img at bounding box center [51, 16] width 79 height 29
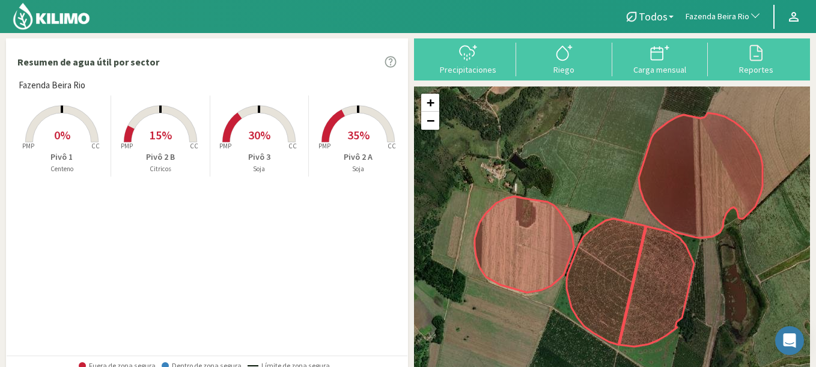
click at [61, 139] on span "0%" at bounding box center [62, 134] width 16 height 15
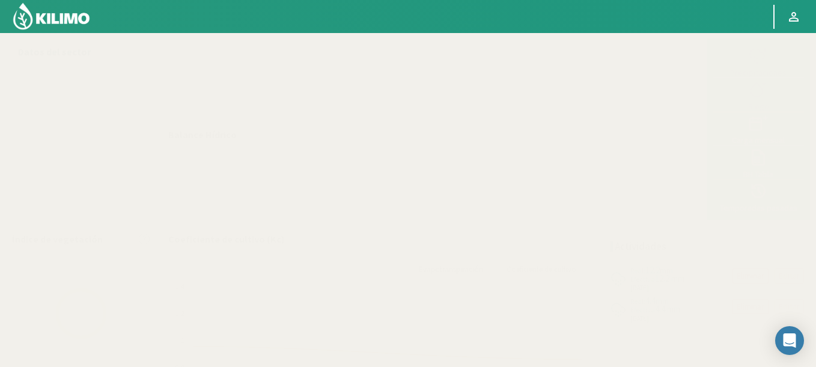
scroll to position [201, 0]
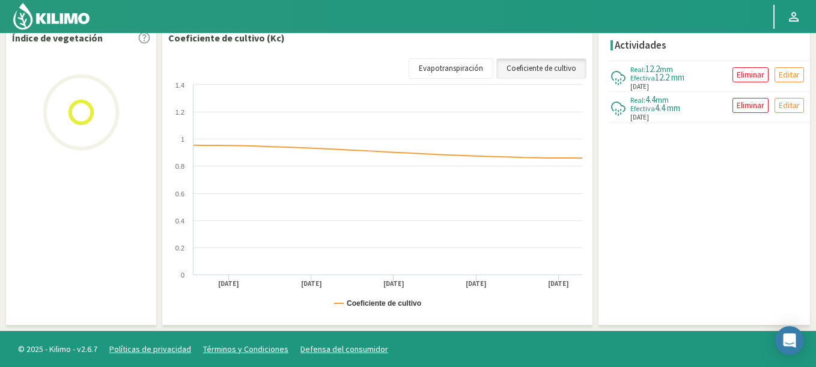
select select "103: Object"
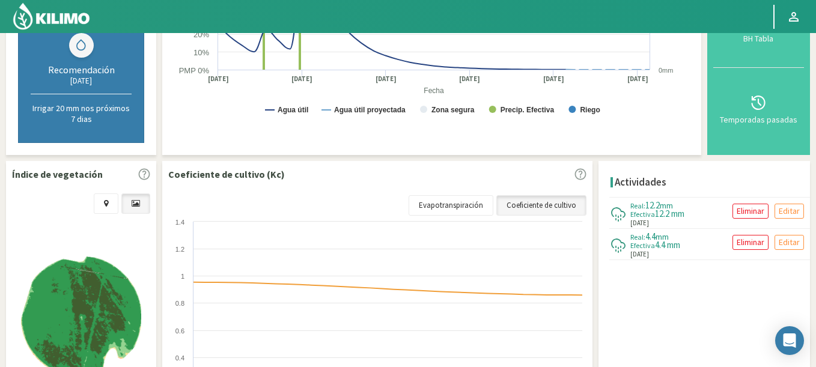
scroll to position [446, 0]
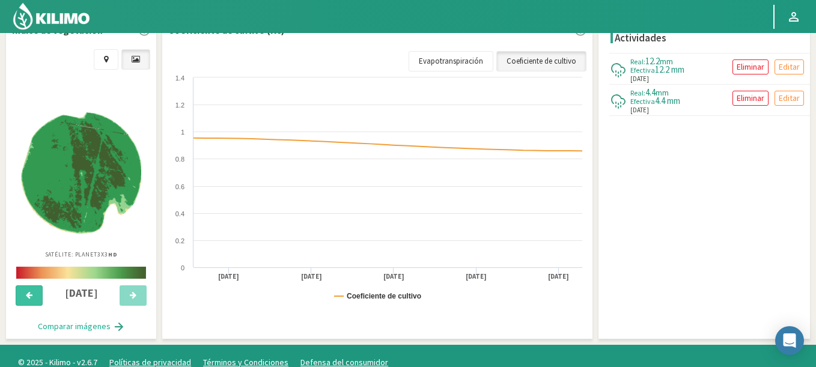
click at [38, 295] on button at bounding box center [29, 295] width 27 height 20
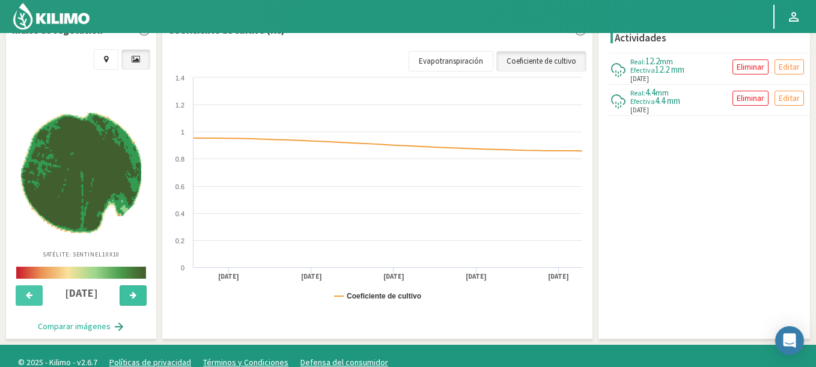
click at [136, 287] on button at bounding box center [133, 295] width 27 height 20
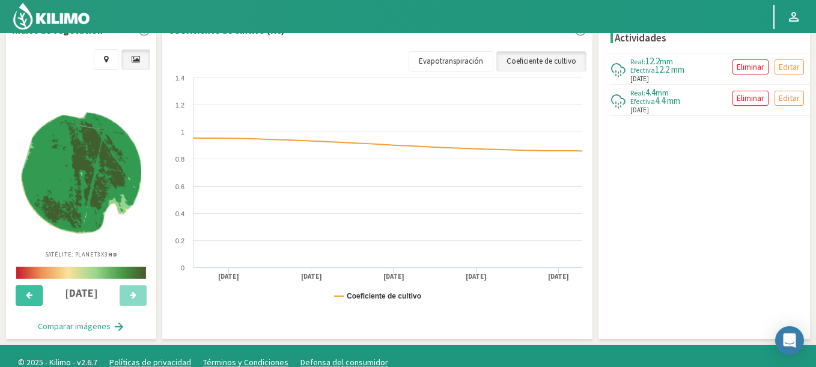
click at [22, 302] on button at bounding box center [29, 295] width 27 height 20
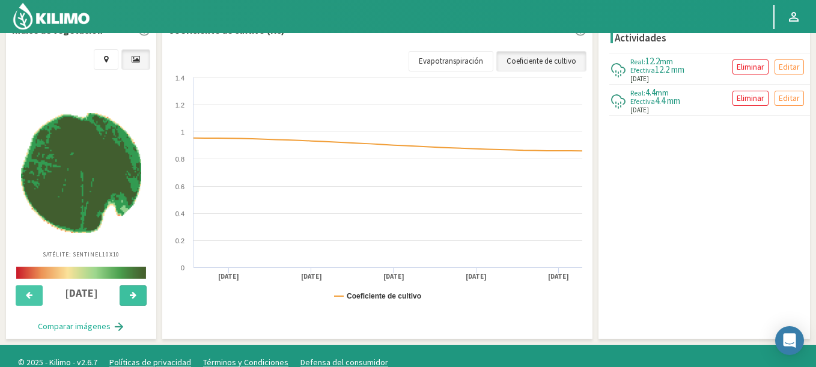
click at [131, 301] on button at bounding box center [133, 295] width 27 height 20
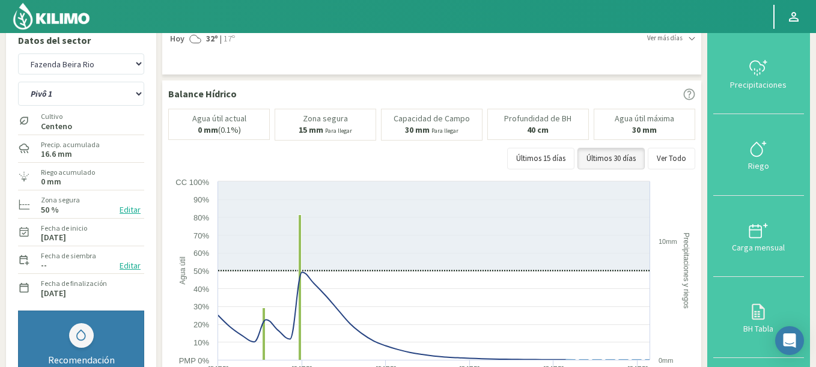
scroll to position [0, 0]
